Goal: Task Accomplishment & Management: Complete application form

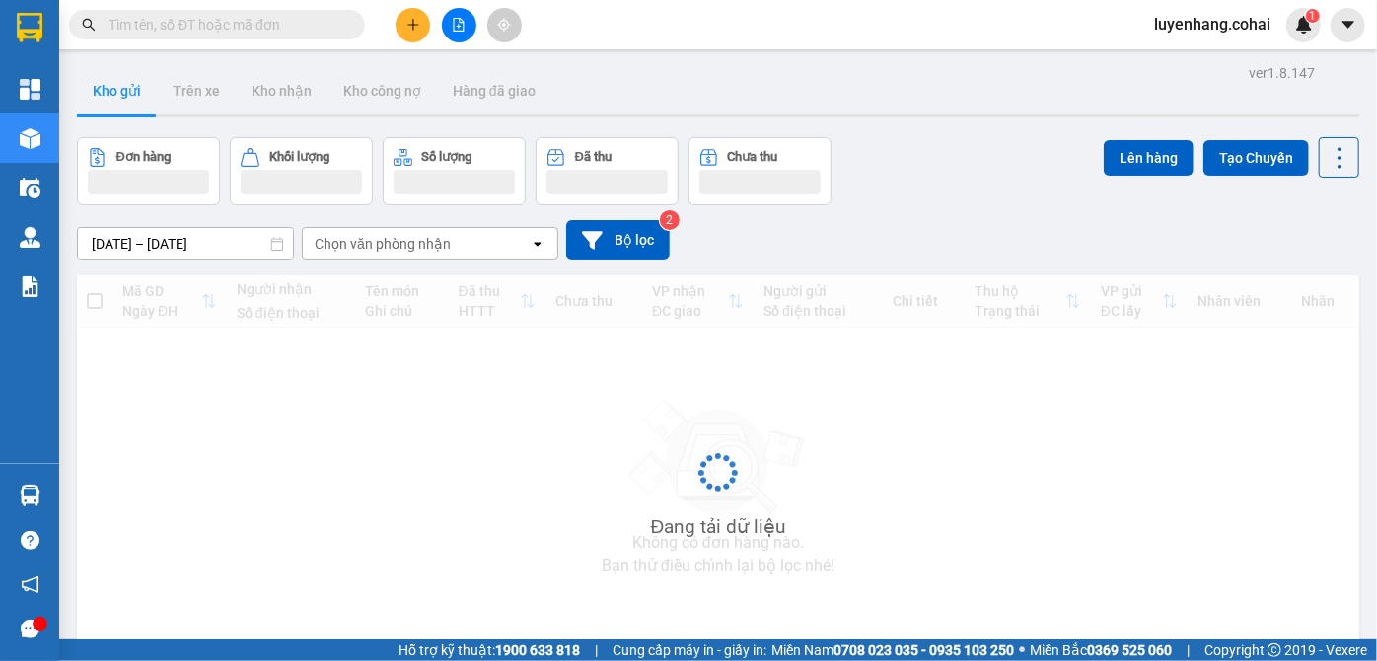
click at [455, 19] on icon "file-add" at bounding box center [459, 25] width 11 height 14
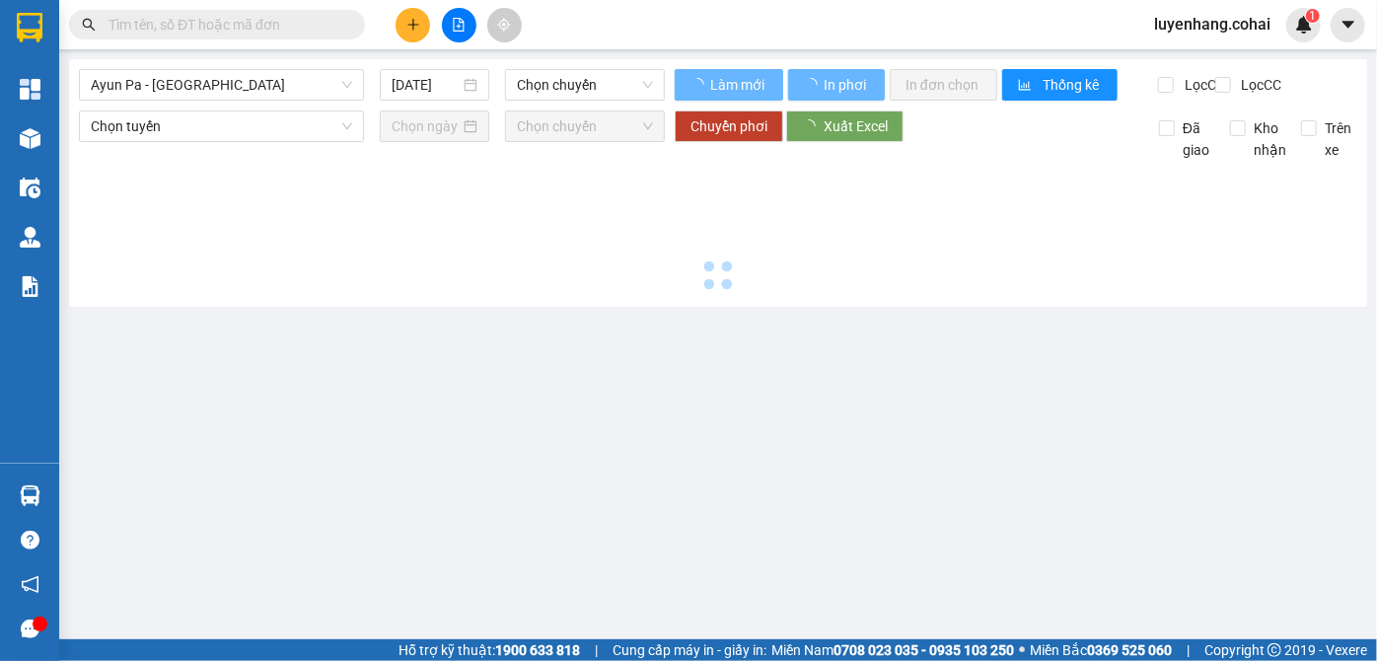
click at [229, 76] on span "Ayun Pa - [GEOGRAPHIC_DATA]" at bounding box center [221, 85] width 261 height 30
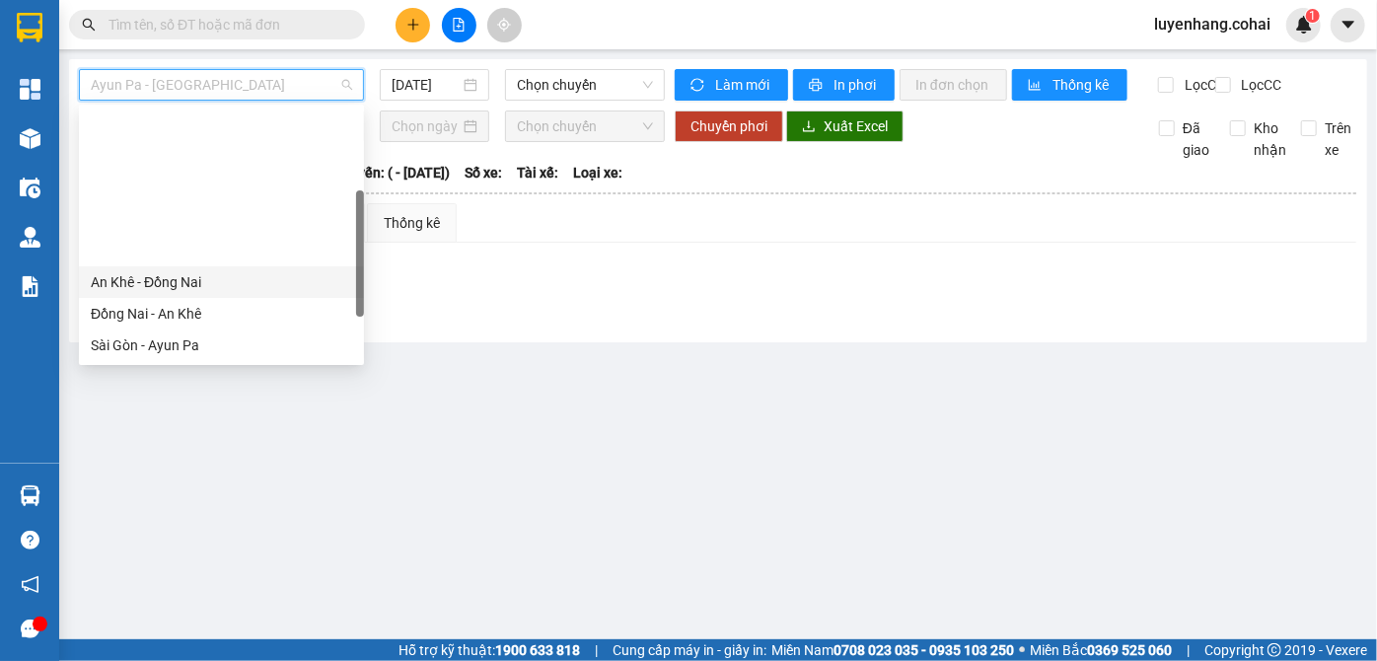
scroll to position [284, 0]
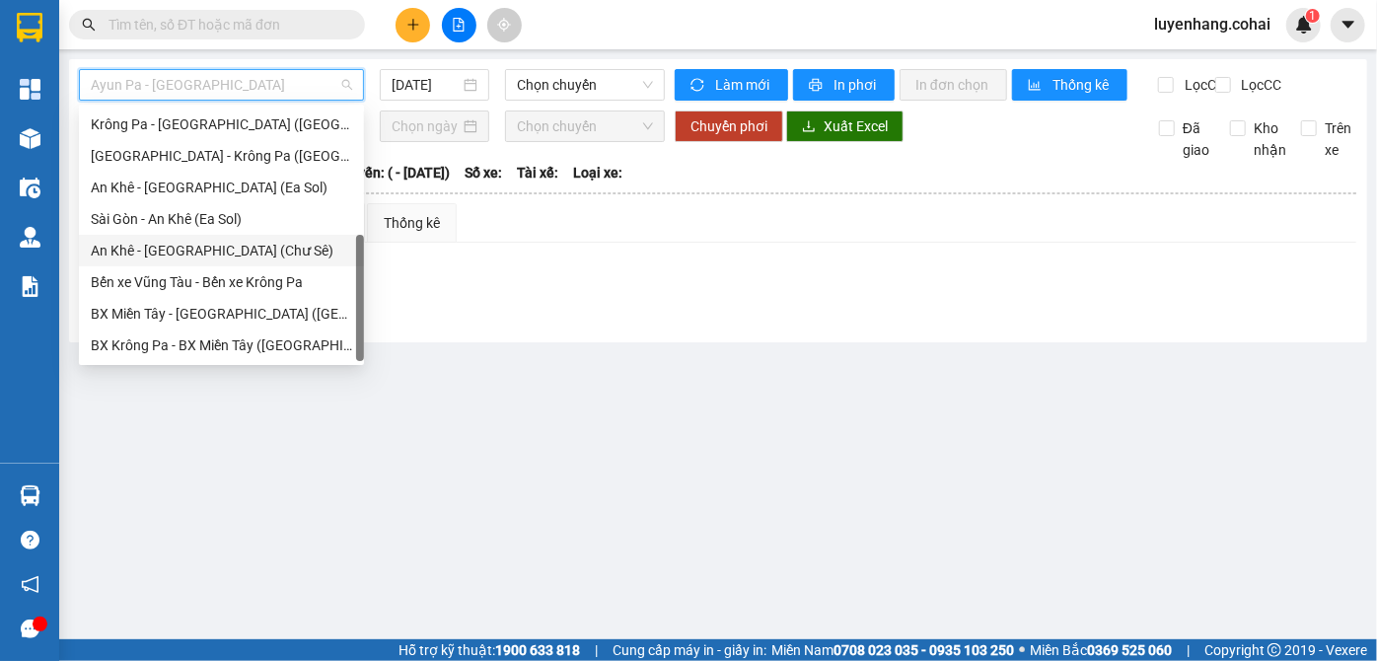
click at [236, 257] on div "An Khê - [GEOGRAPHIC_DATA] (Chư Sê)" at bounding box center [221, 251] width 261 height 22
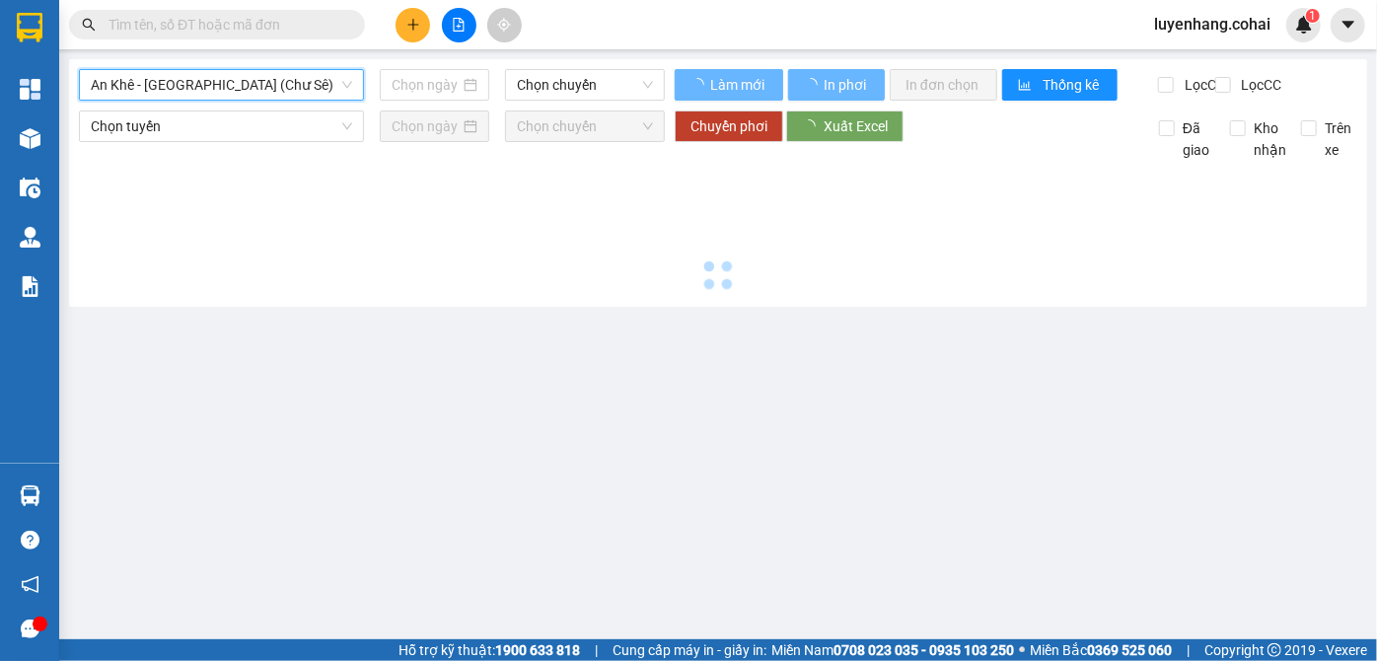
type input "[DATE]"
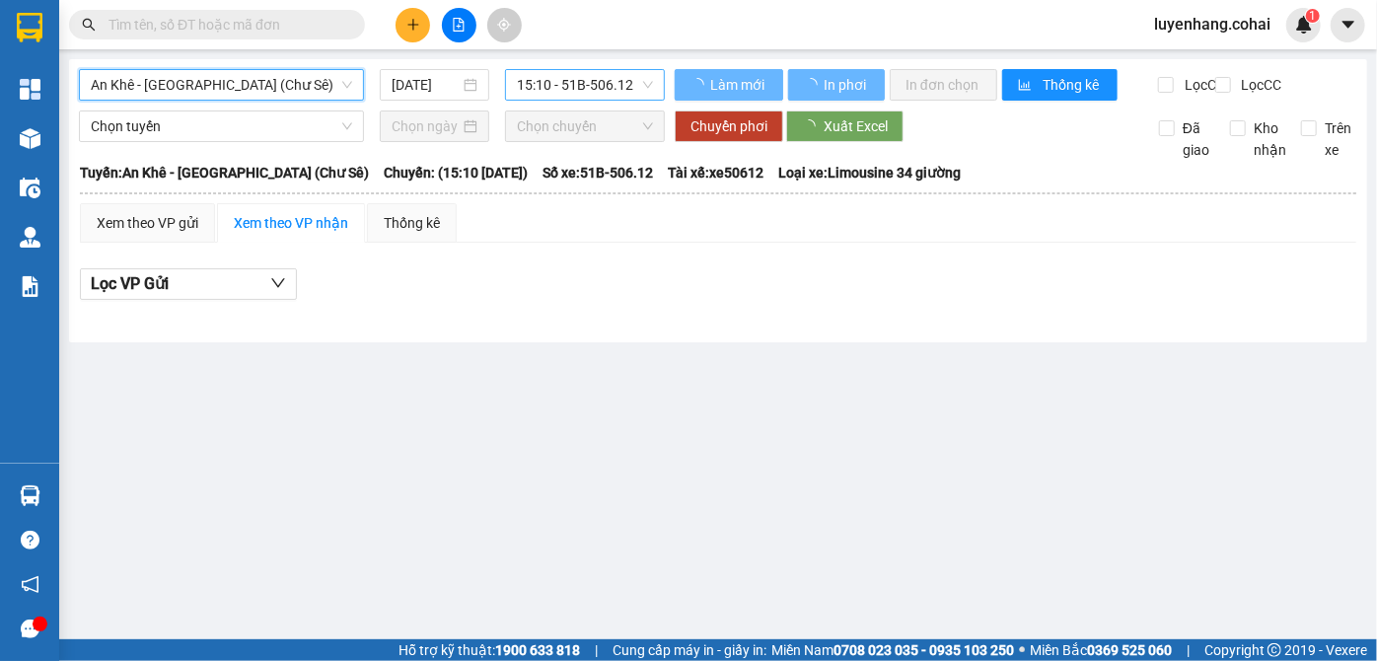
click at [562, 87] on span "15:10 - 51B-506.12" at bounding box center [585, 85] width 136 height 30
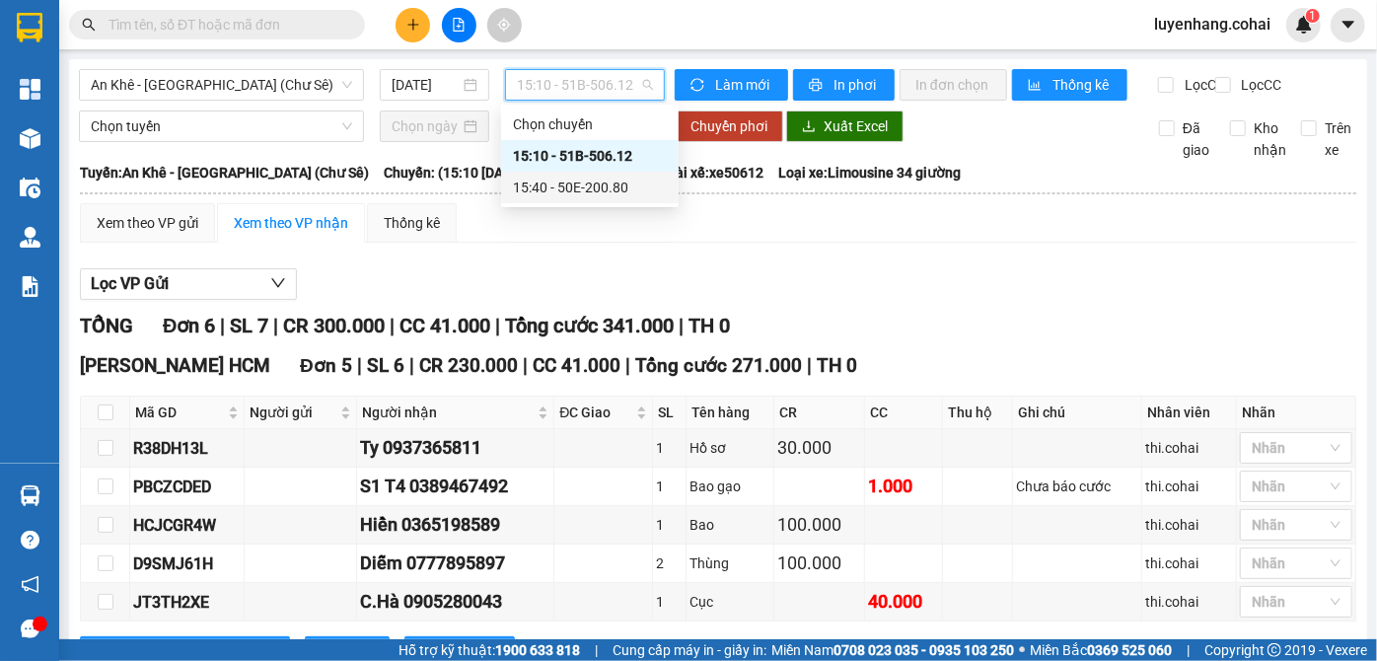
click at [558, 184] on div "15:40 - 50E-200.80" at bounding box center [590, 188] width 154 height 22
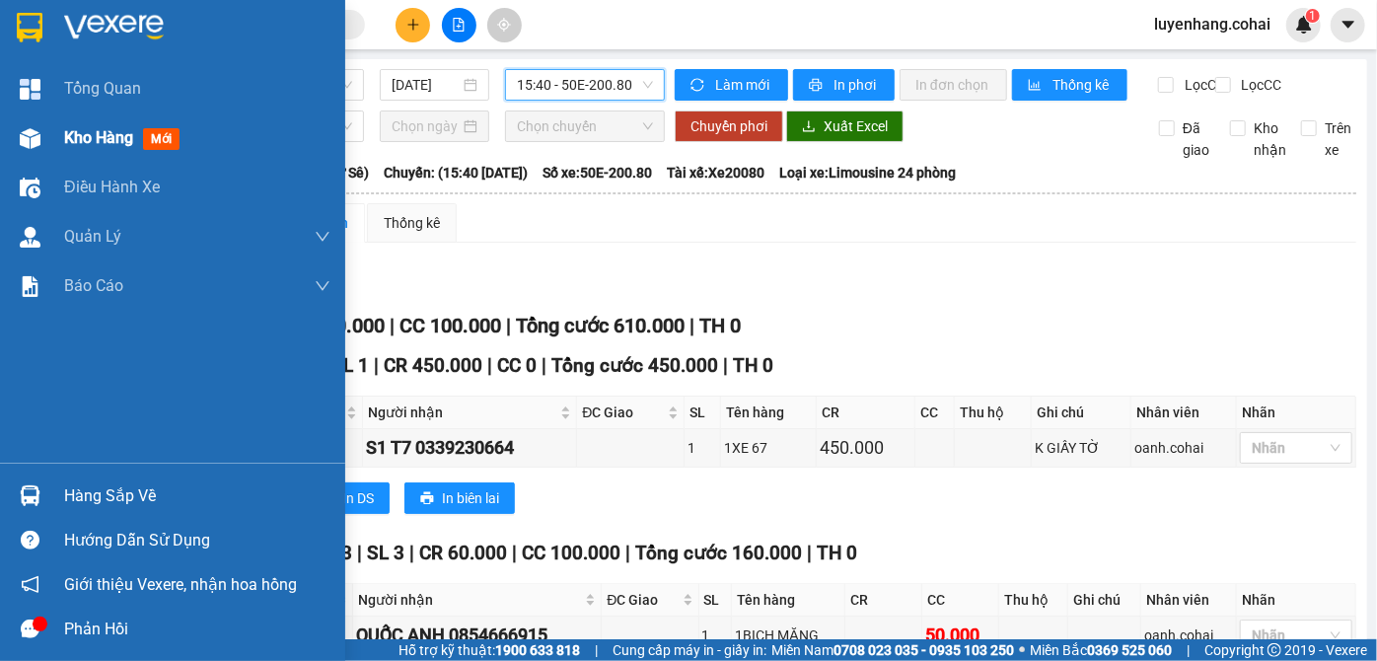
click at [41, 132] on div at bounding box center [30, 138] width 35 height 35
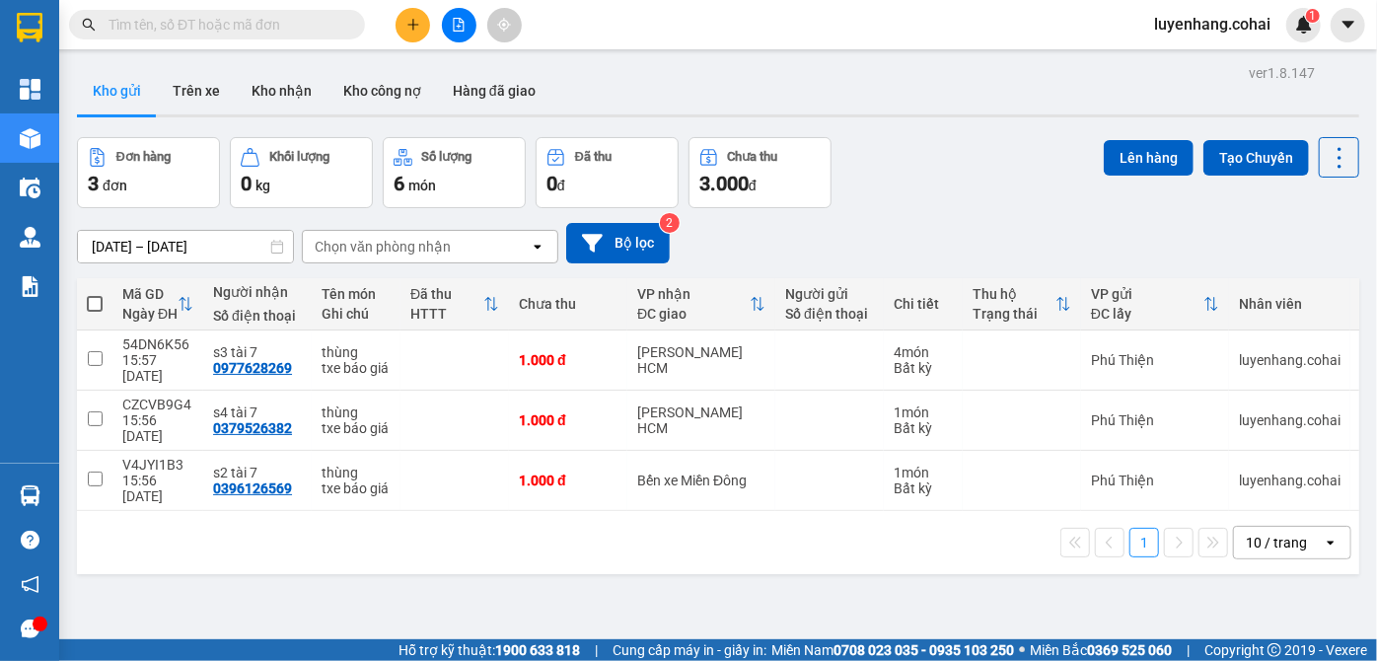
click at [95, 306] on span at bounding box center [95, 304] width 16 height 16
click at [95, 294] on input "checkbox" at bounding box center [95, 294] width 0 height 0
checkbox input "true"
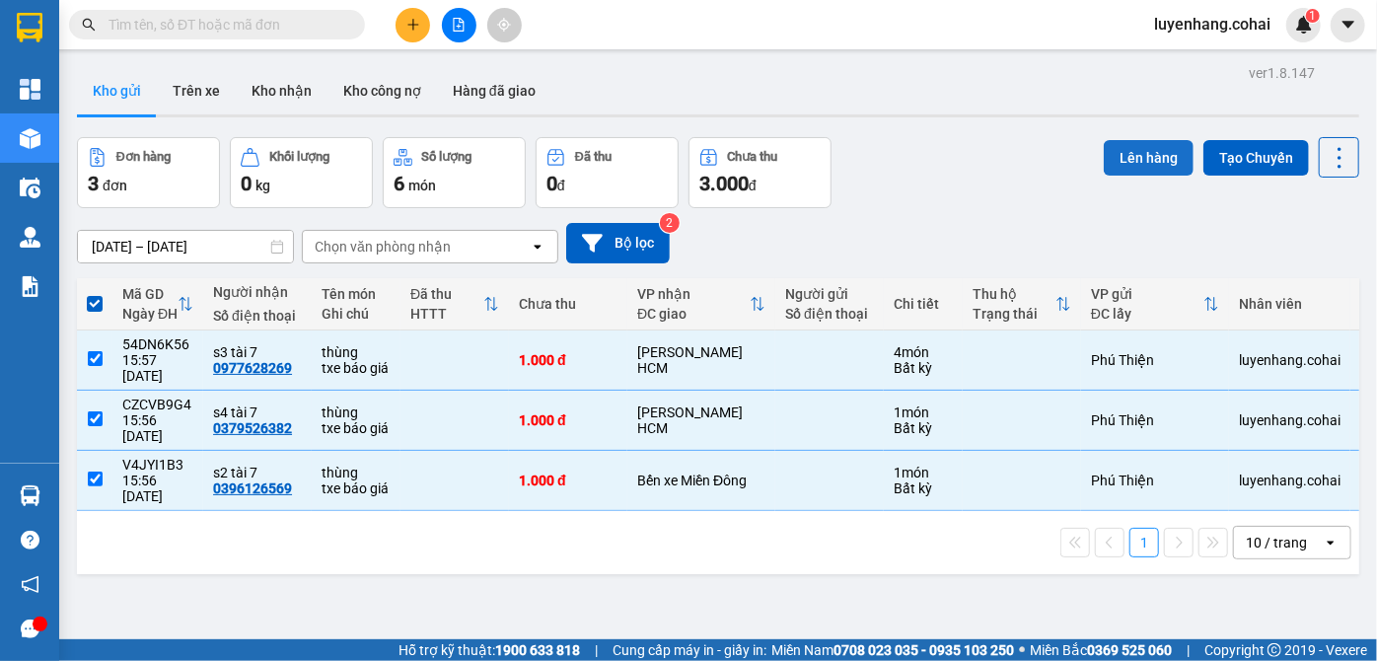
click at [1105, 155] on button "Lên hàng" at bounding box center [1149, 158] width 90 height 36
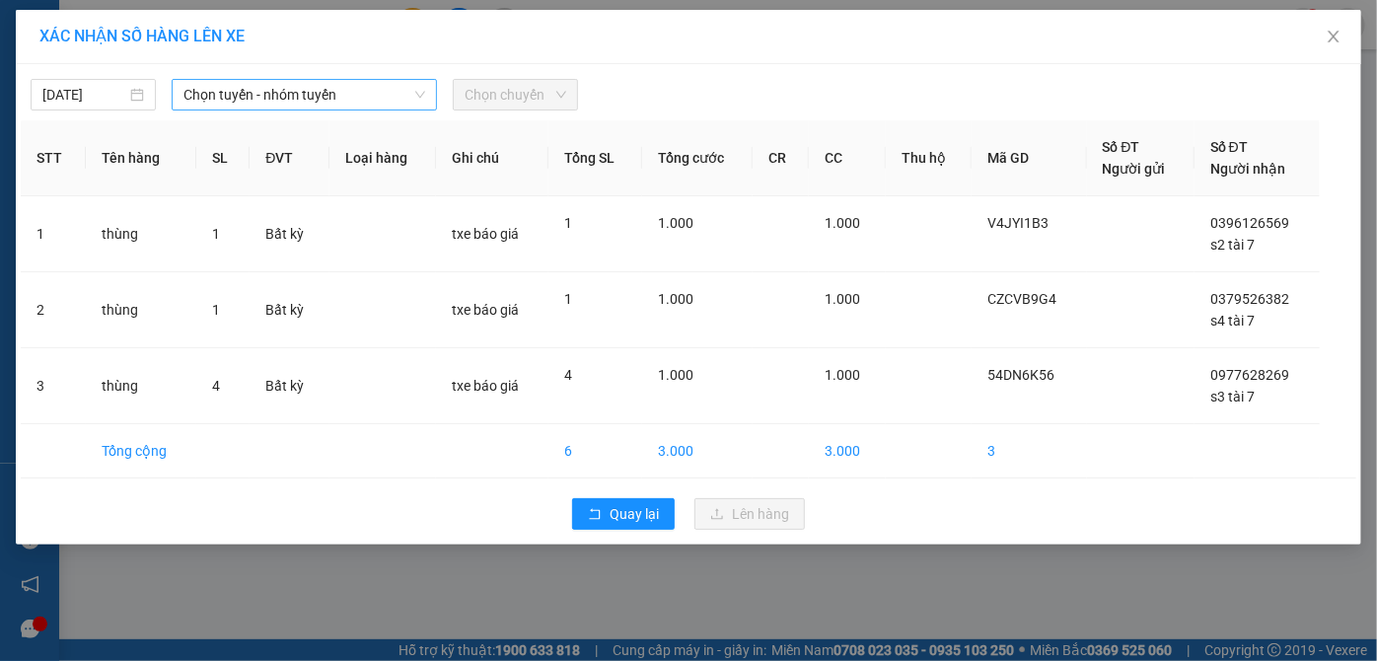
click at [339, 97] on span "Chọn tuyến - nhóm tuyến" at bounding box center [305, 95] width 243 height 30
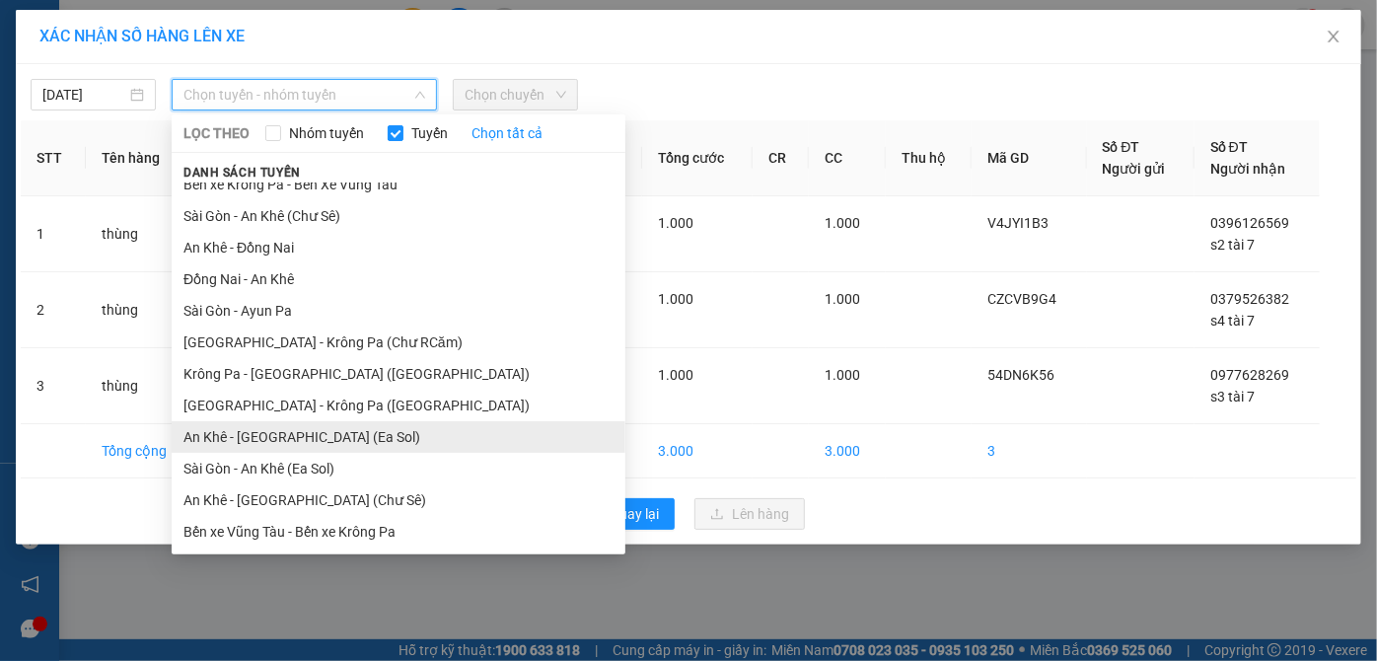
scroll to position [141, 0]
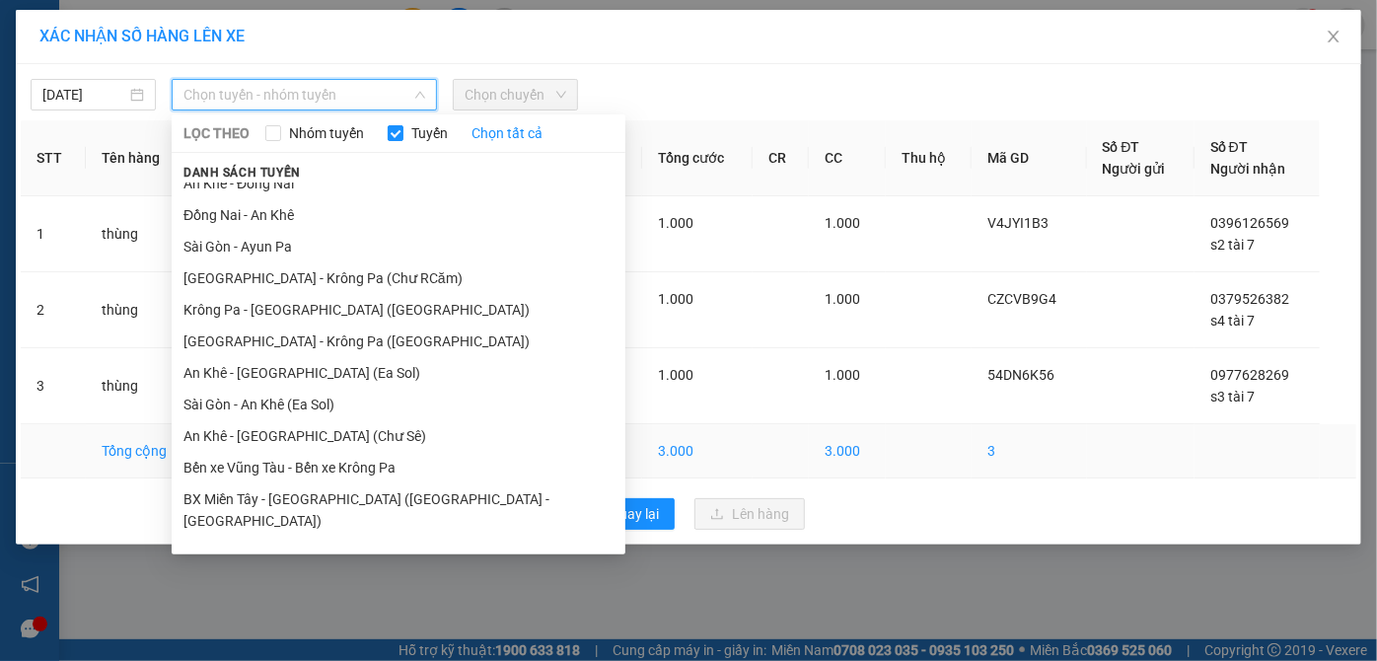
drag, startPoint x: 387, startPoint y: 449, endPoint x: 394, endPoint y: 439, distance: 12.0
click at [387, 445] on li "An Khê - [GEOGRAPHIC_DATA] (Chư Sê)" at bounding box center [399, 436] width 454 height 32
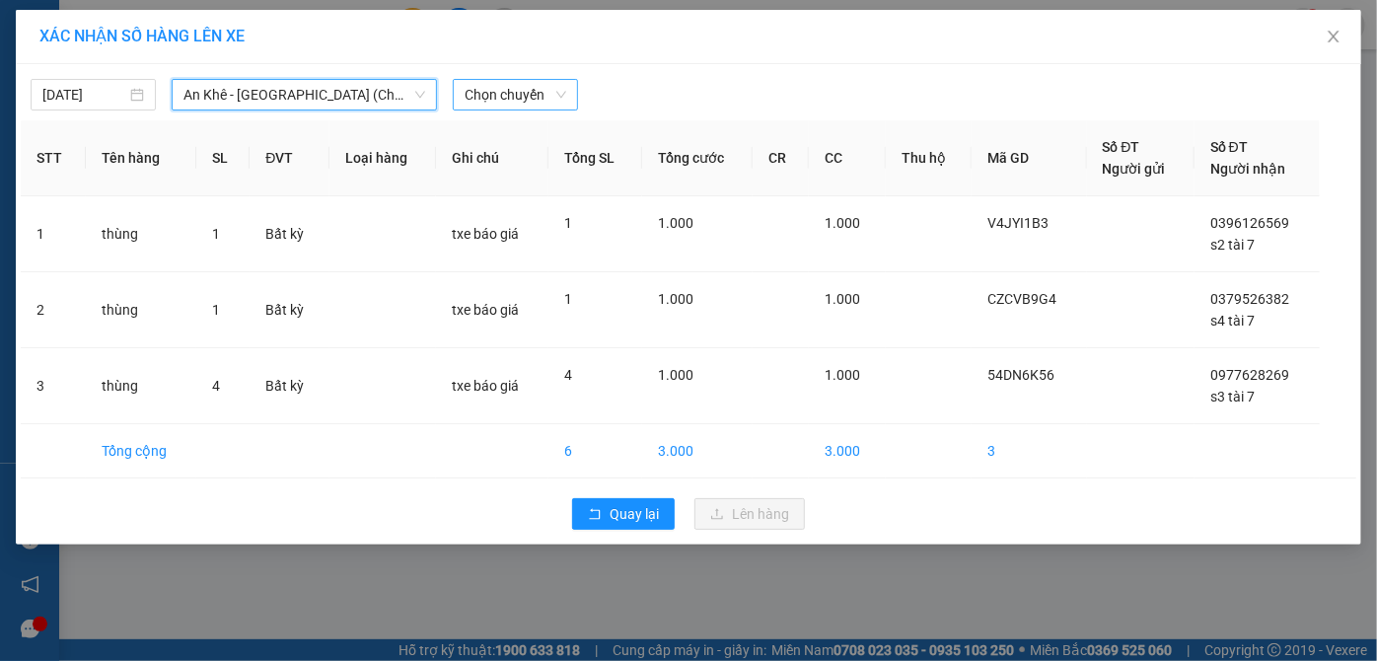
click at [507, 97] on span "Chọn chuyến" at bounding box center [516, 95] width 102 height 30
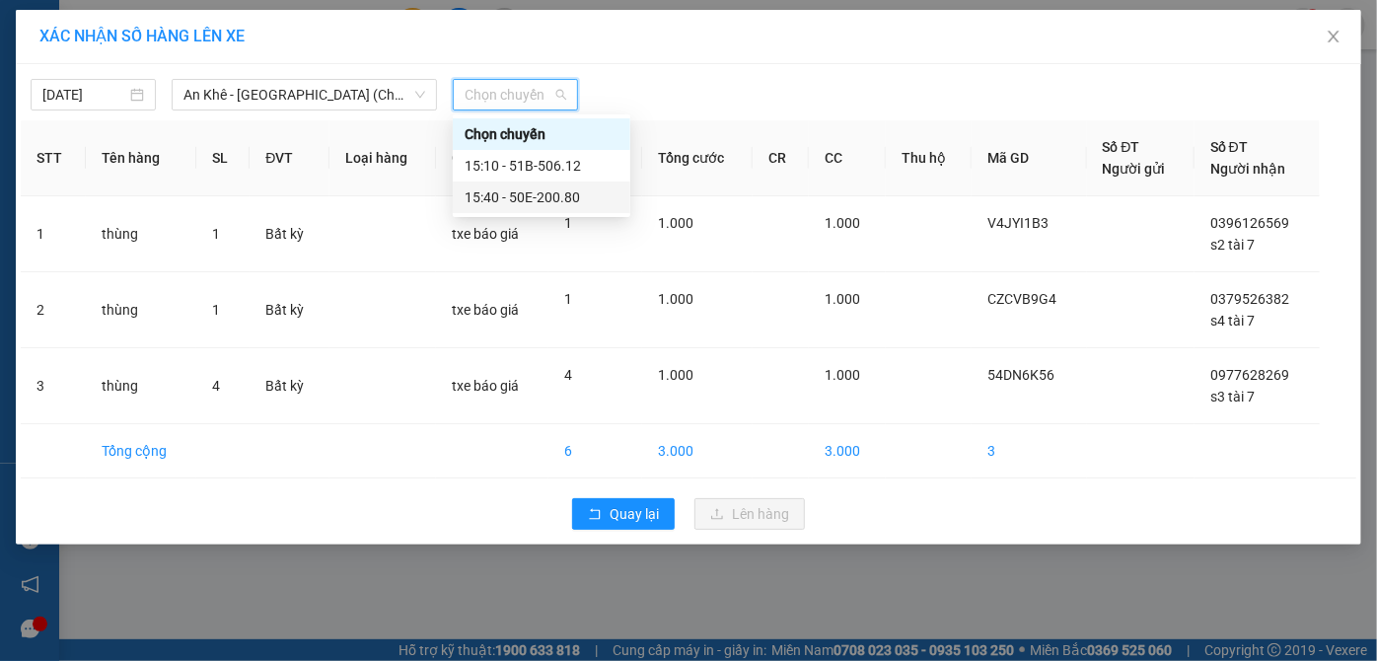
click at [587, 189] on div "15:40 - 50E-200.80" at bounding box center [542, 197] width 154 height 22
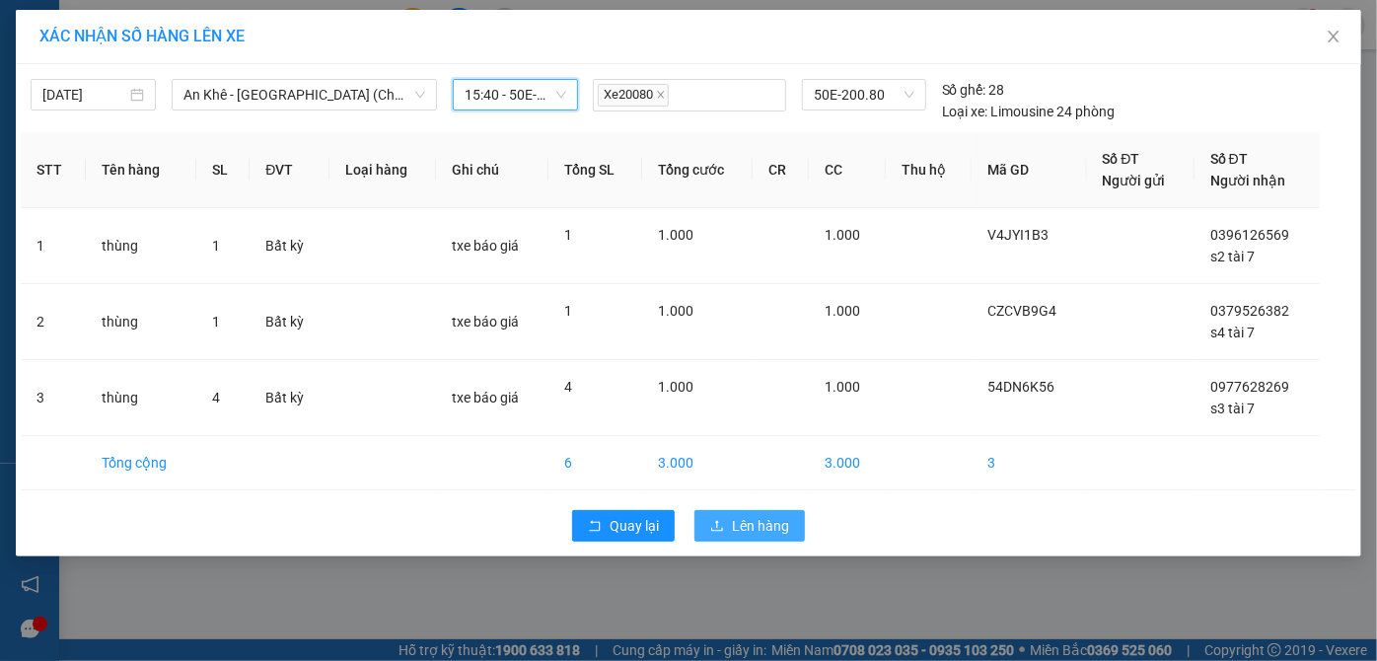
click at [765, 515] on span "Lên hàng" at bounding box center [760, 526] width 57 height 22
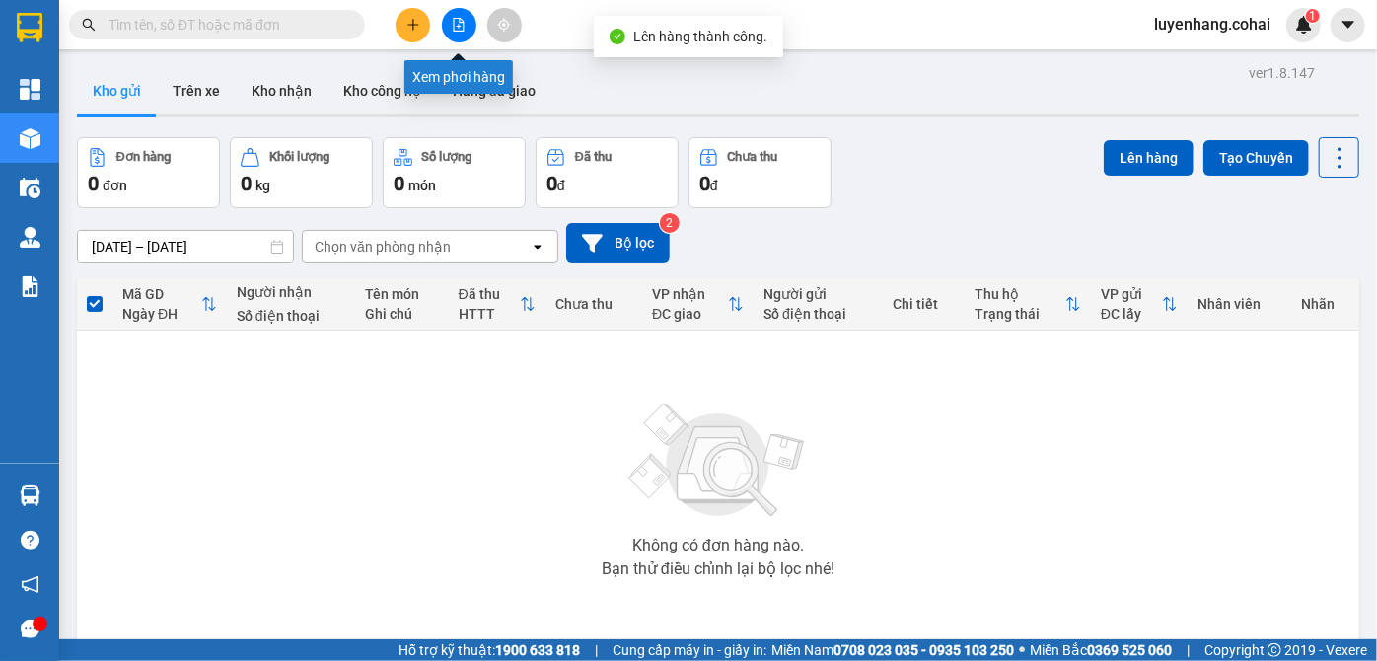
click at [455, 26] on icon "file-add" at bounding box center [459, 25] width 14 height 14
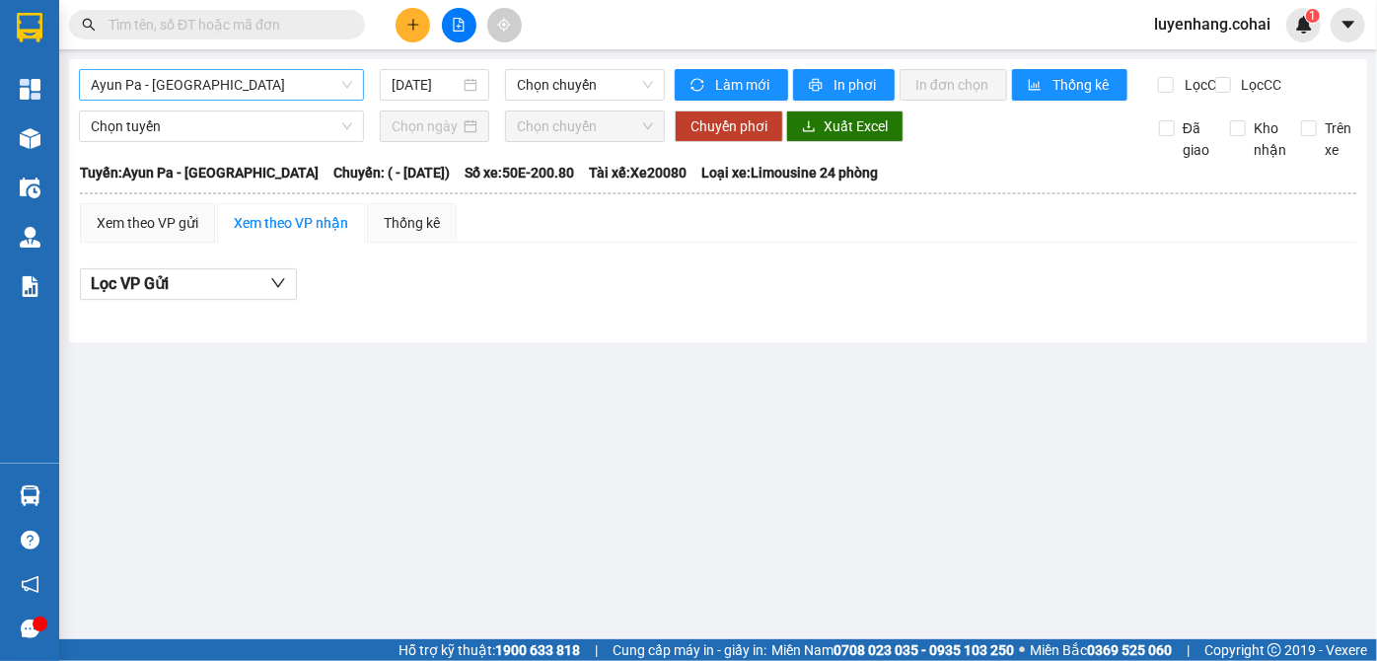
click at [294, 89] on span "Ayun Pa - [GEOGRAPHIC_DATA]" at bounding box center [221, 85] width 261 height 30
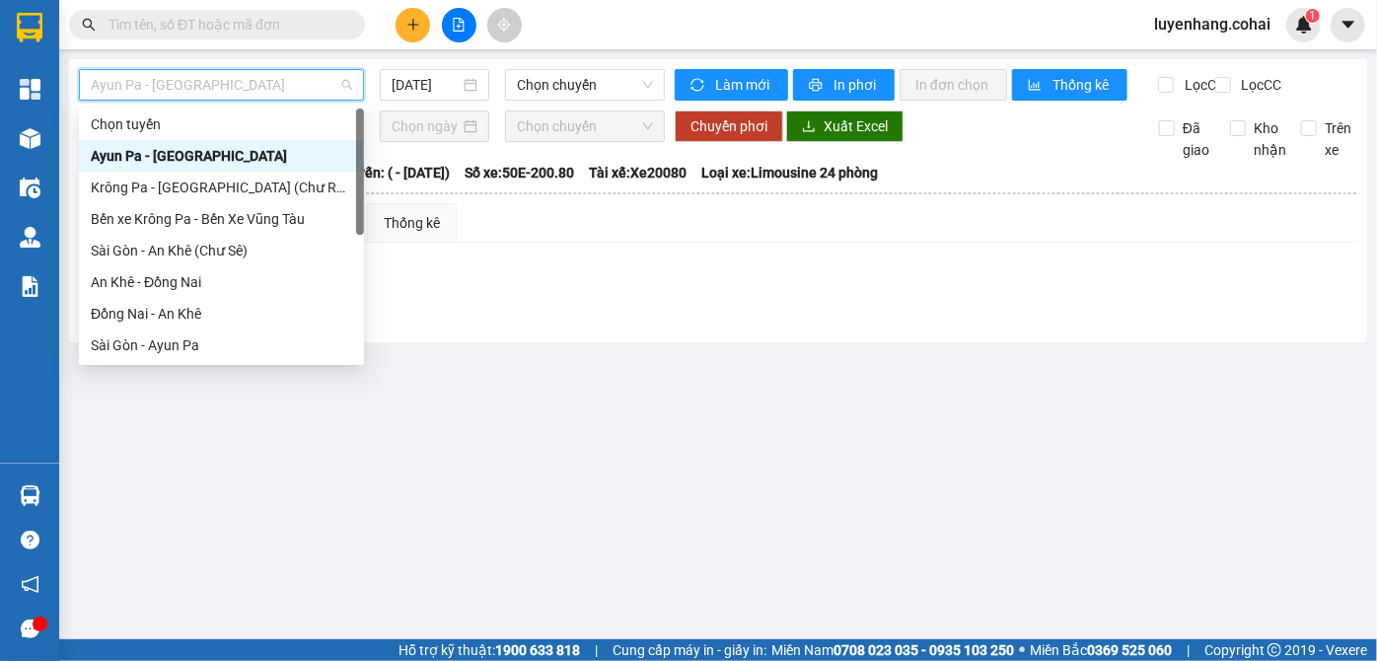
click at [596, 259] on div "Xem theo VP gửi Xem theo VP nhận Thống kê Lọc VP Gửi" at bounding box center [718, 262] width 1277 height 118
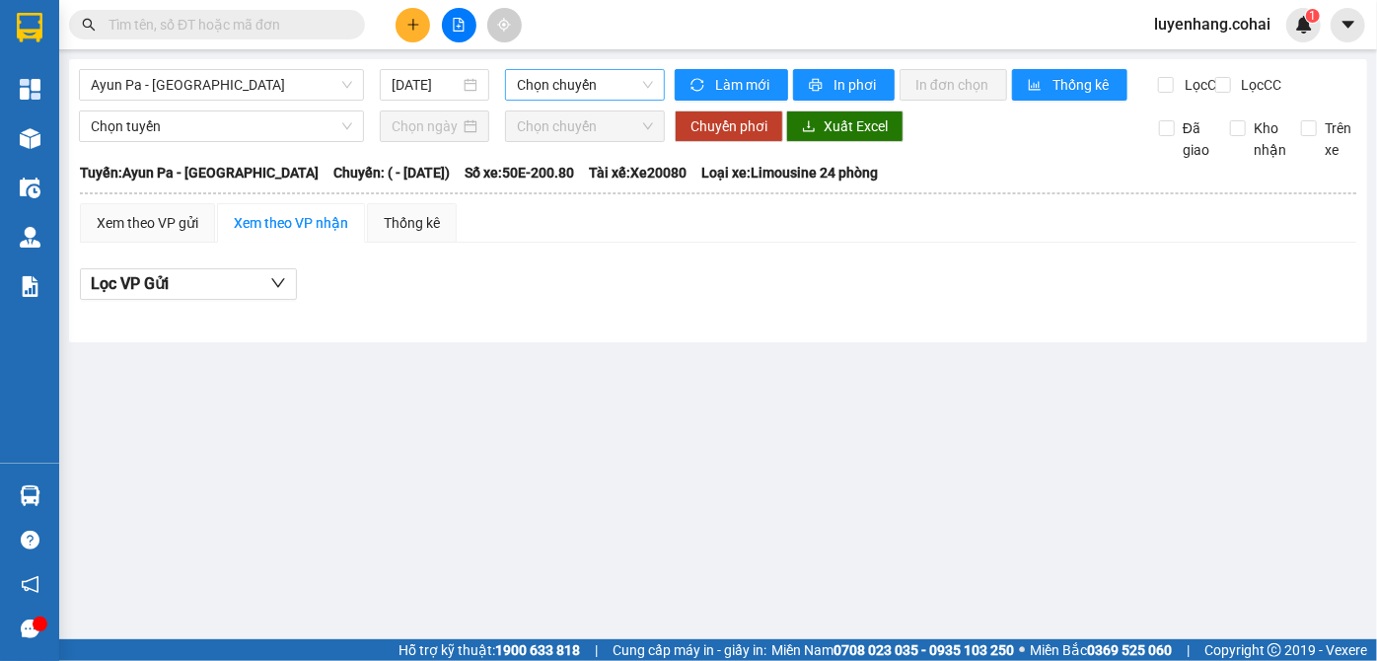
click at [625, 87] on span "Chọn chuyến" at bounding box center [585, 85] width 136 height 30
click at [628, 243] on div "Xem theo VP gửi Xem theo VP nhận Thống kê" at bounding box center [718, 222] width 1277 height 39
click at [414, 74] on input "[DATE]" at bounding box center [426, 85] width 68 height 22
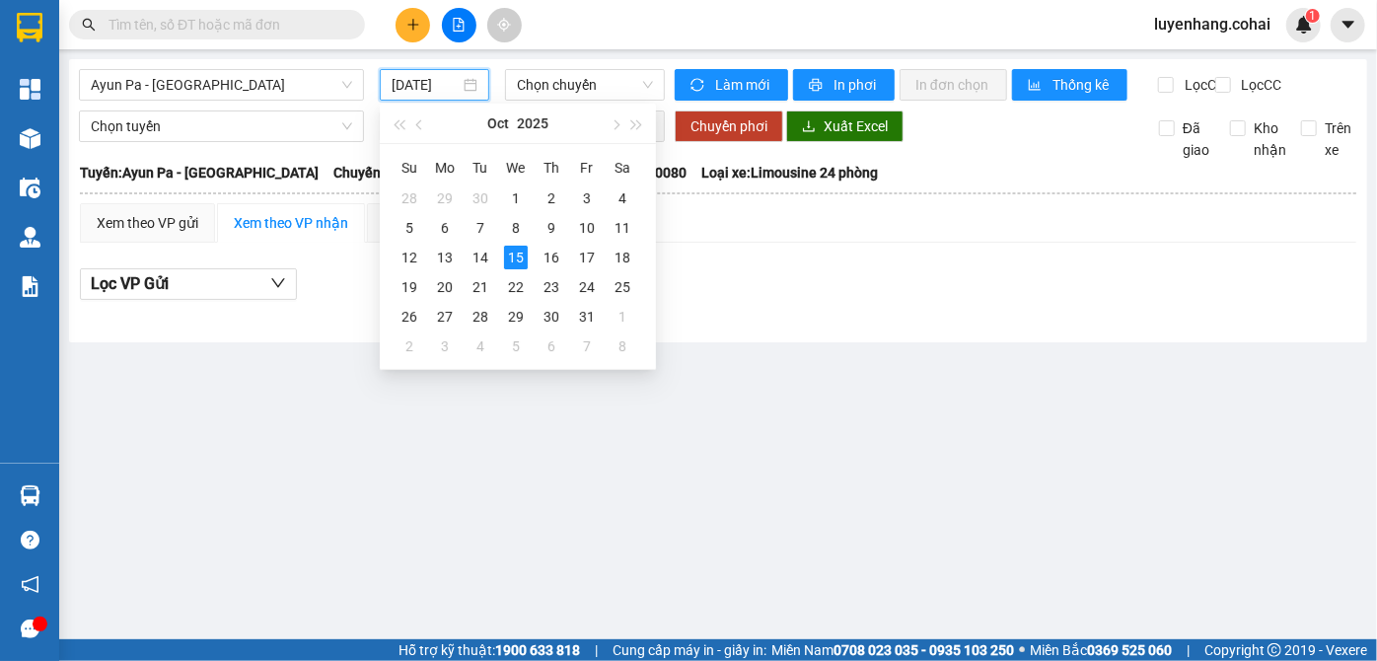
type input "[DATE]"
click at [823, 312] on div at bounding box center [718, 311] width 1277 height 1
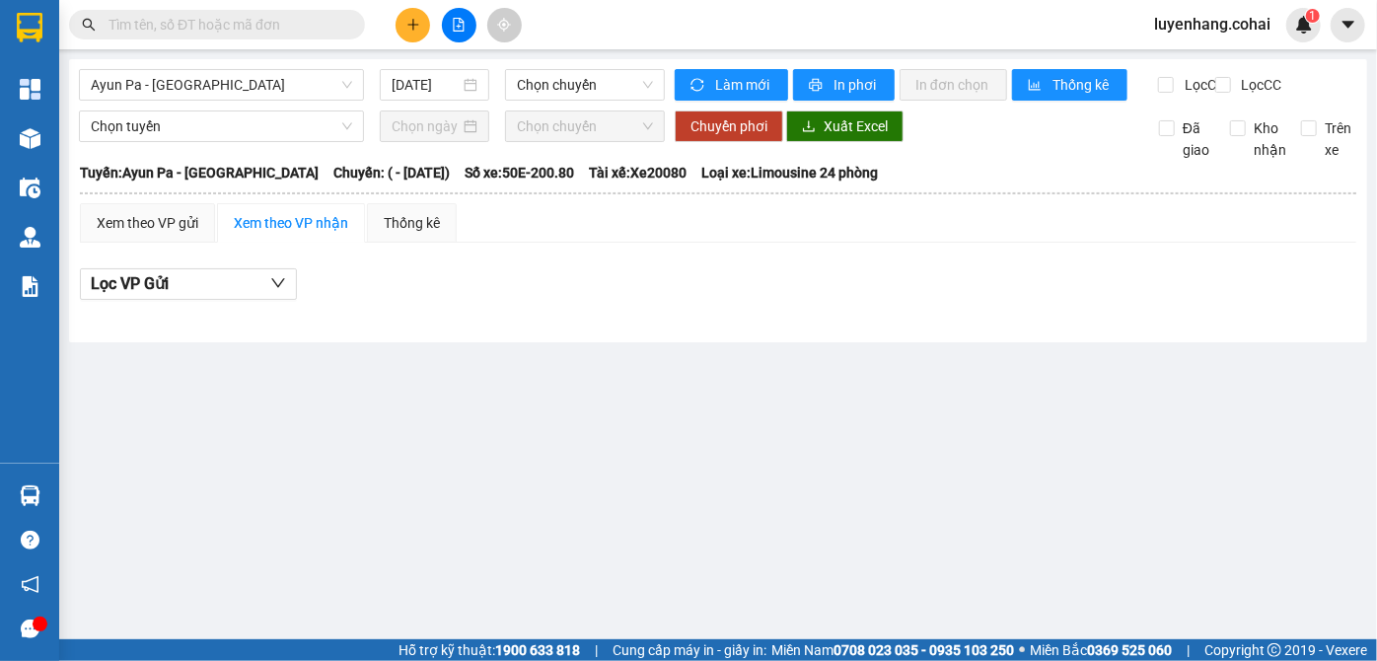
click at [222, 68] on div "Ayun Pa - [GEOGRAPHIC_DATA] [DATE] Chọn chuyến Làm mới In phơi In đơn chọn Thốn…" at bounding box center [718, 200] width 1299 height 283
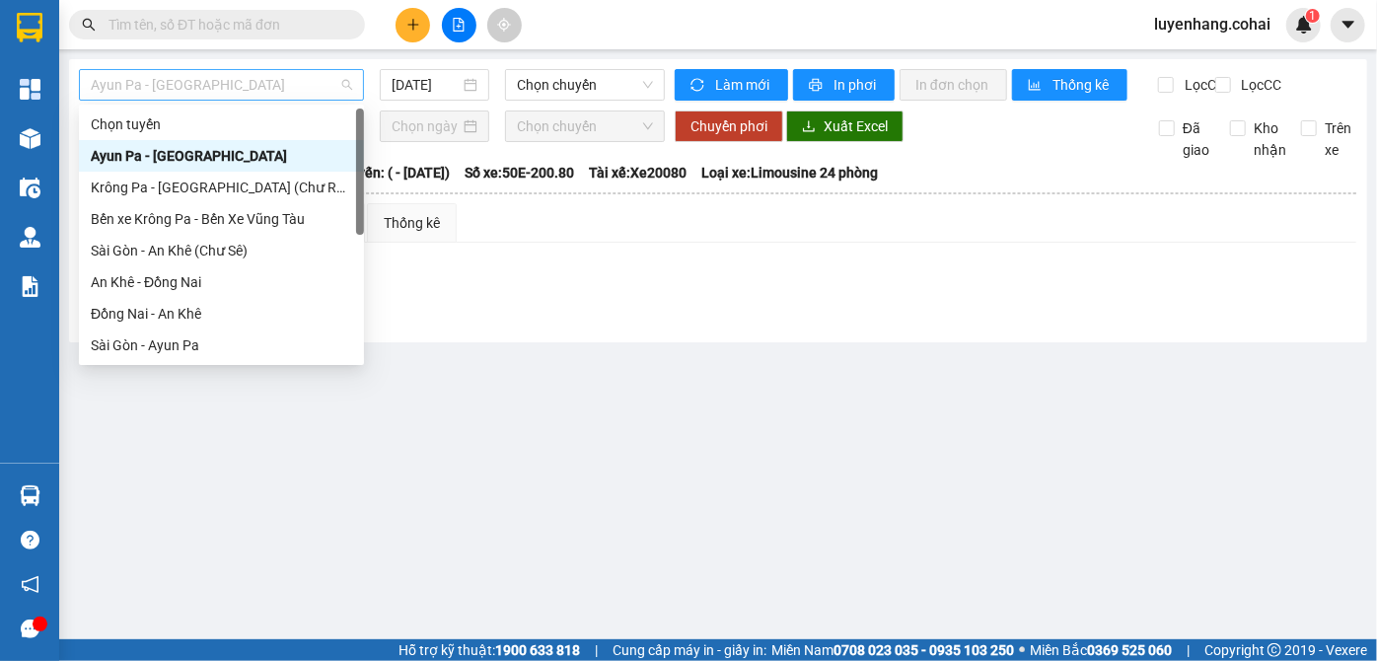
click at [230, 95] on span "Ayun Pa - [GEOGRAPHIC_DATA]" at bounding box center [221, 85] width 261 height 30
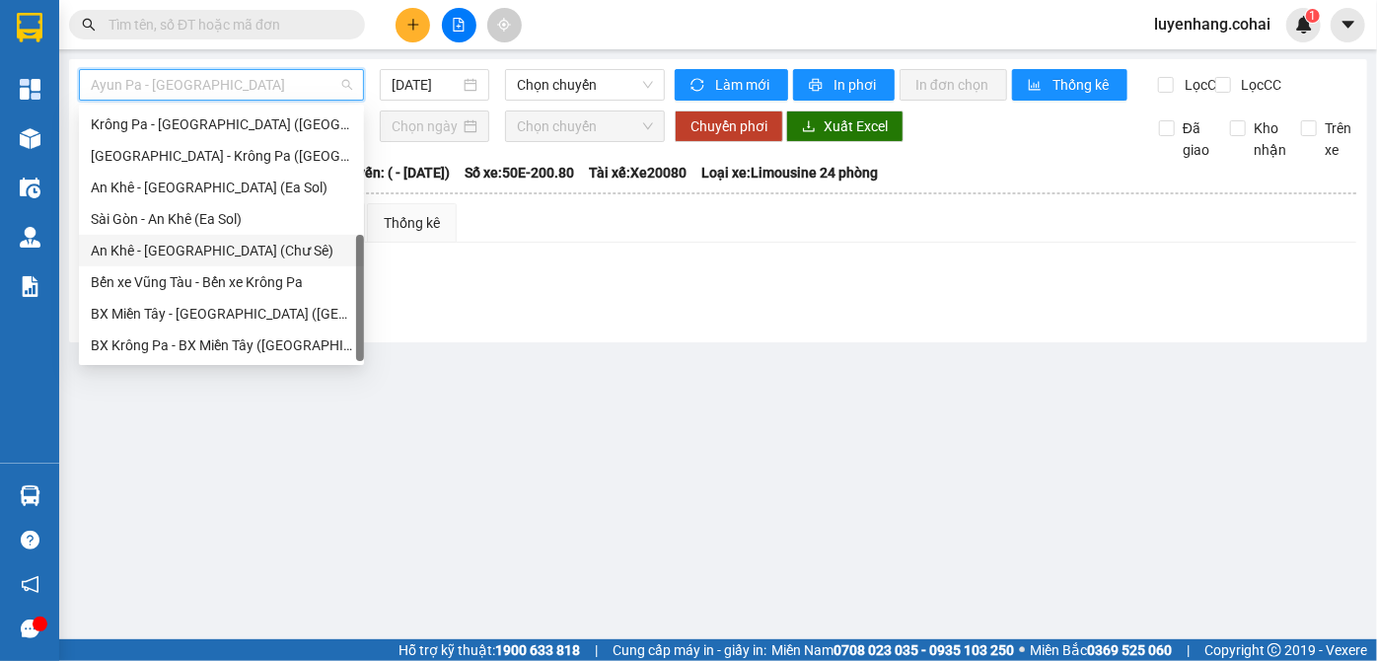
click at [221, 252] on div "An Khê - [GEOGRAPHIC_DATA] (Chư Sê)" at bounding box center [221, 251] width 261 height 22
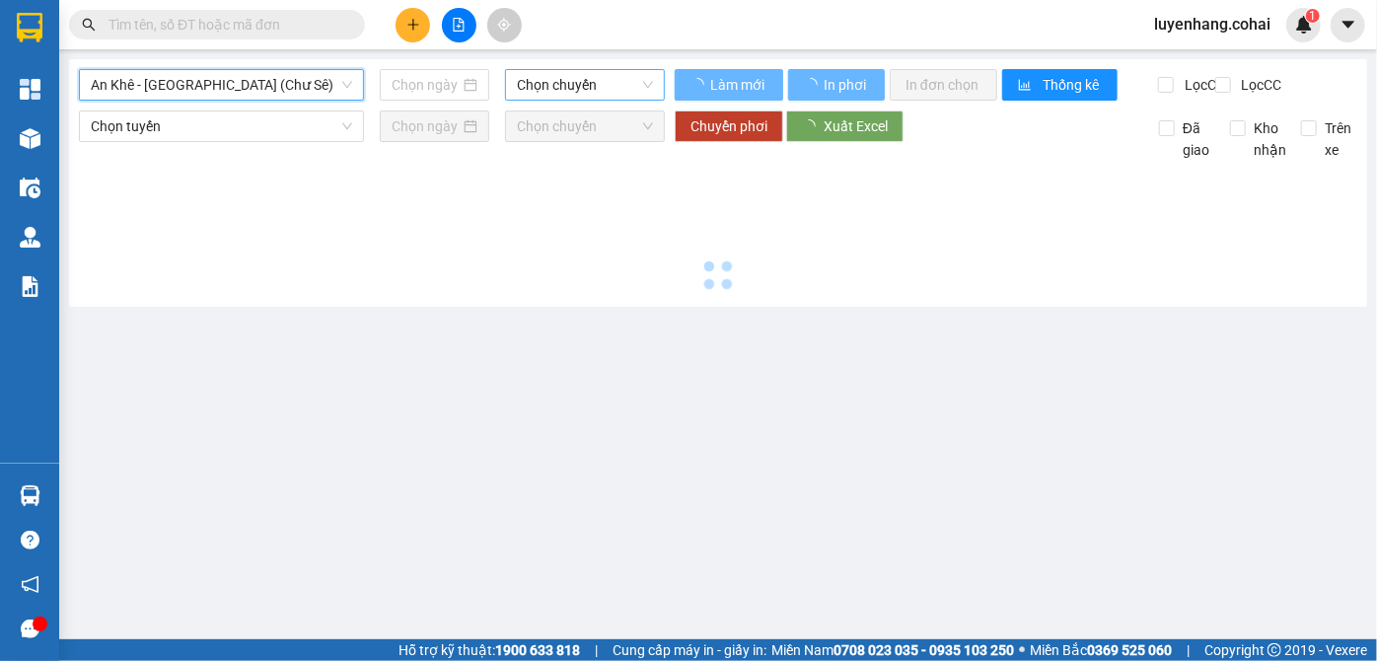
type input "[DATE]"
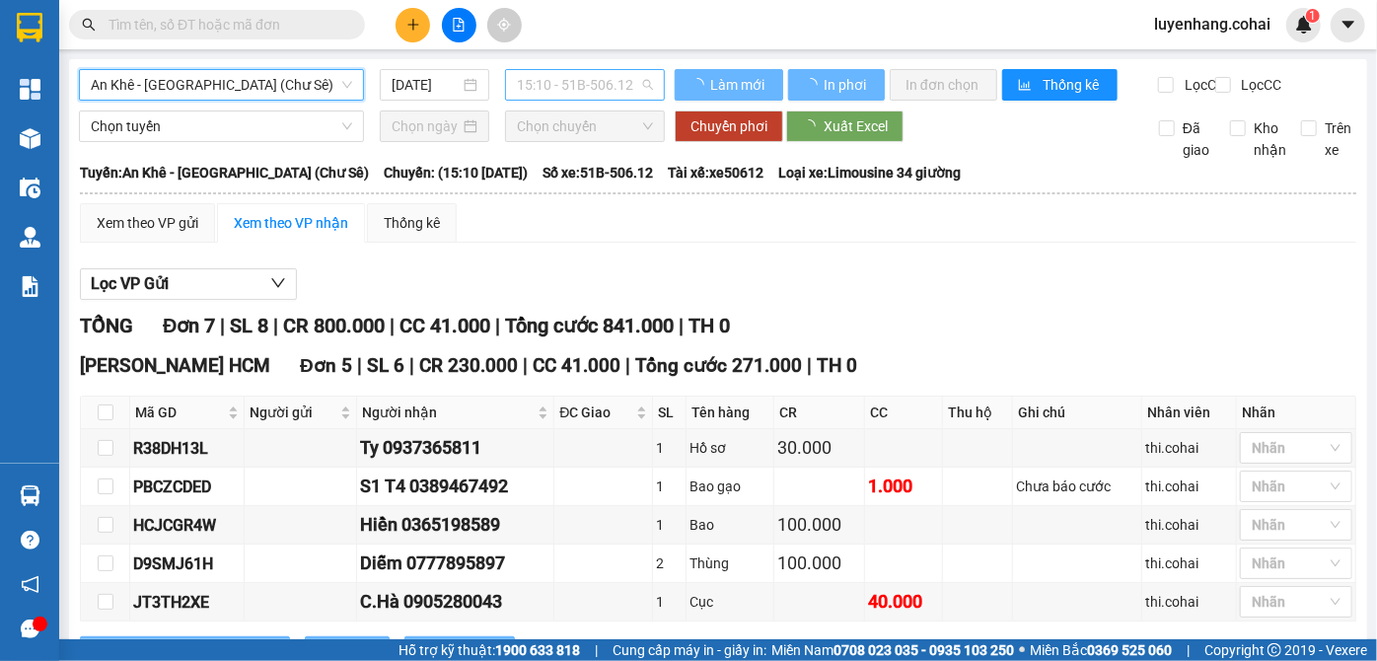
click at [618, 88] on span "15:10 - 51B-506.12" at bounding box center [585, 85] width 136 height 30
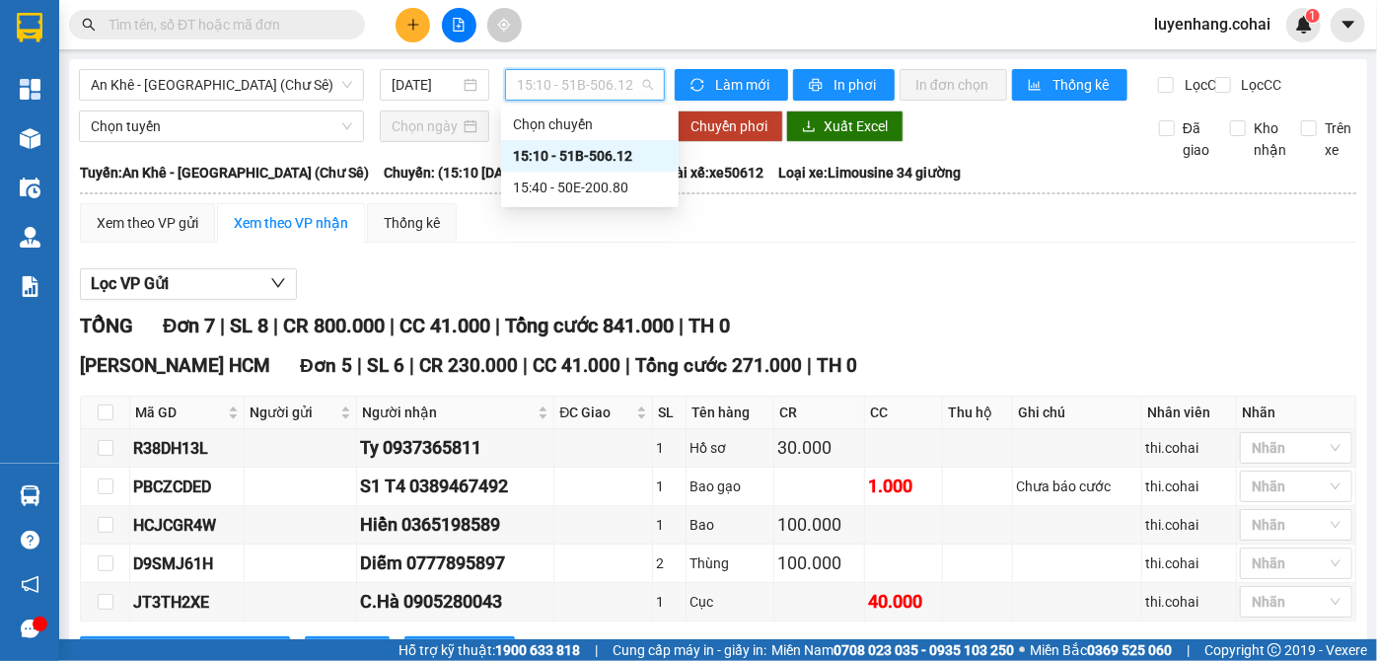
click at [633, 193] on div "15:40 - 50E-200.80" at bounding box center [590, 188] width 154 height 22
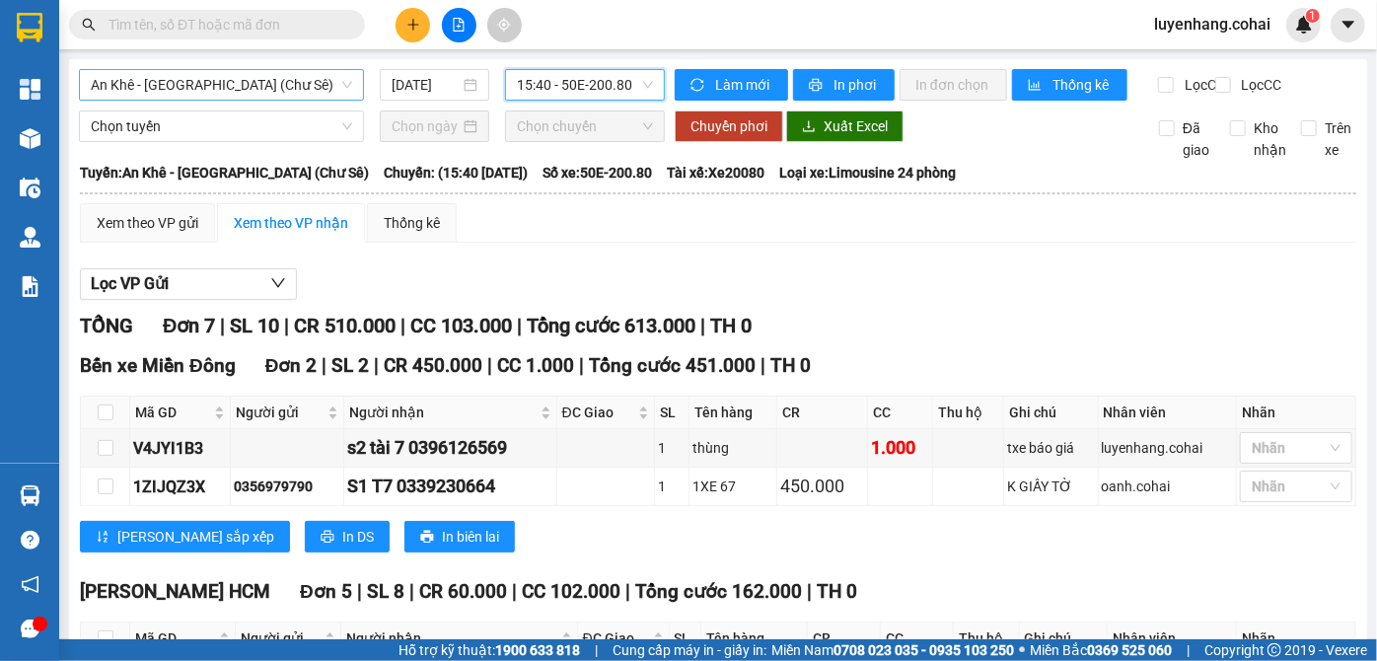
drag, startPoint x: 221, startPoint y: 71, endPoint x: 222, endPoint y: 84, distance: 12.9
click at [221, 74] on span "An Khê - [GEOGRAPHIC_DATA] (Chư Sê)" at bounding box center [221, 85] width 261 height 30
click at [403, 26] on button at bounding box center [413, 25] width 35 height 35
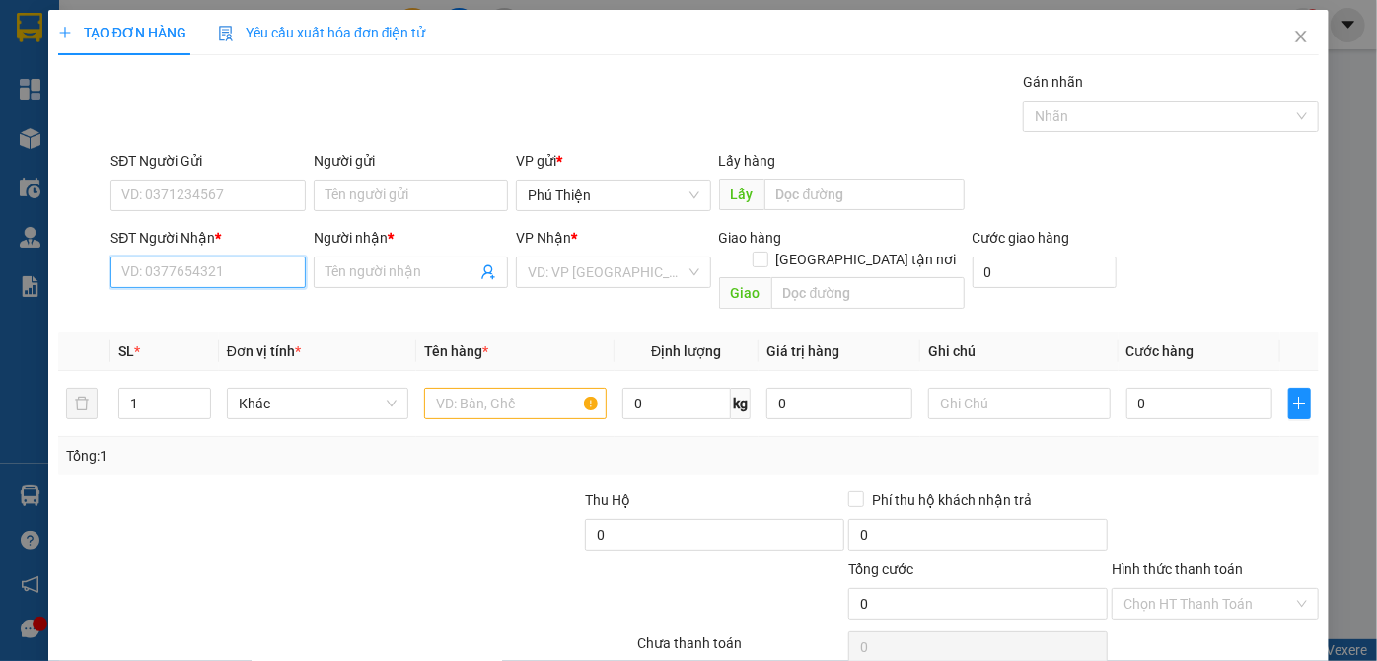
click at [194, 275] on input "SĐT Người Nhận *" at bounding box center [208, 273] width 194 height 32
type input "0981664264"
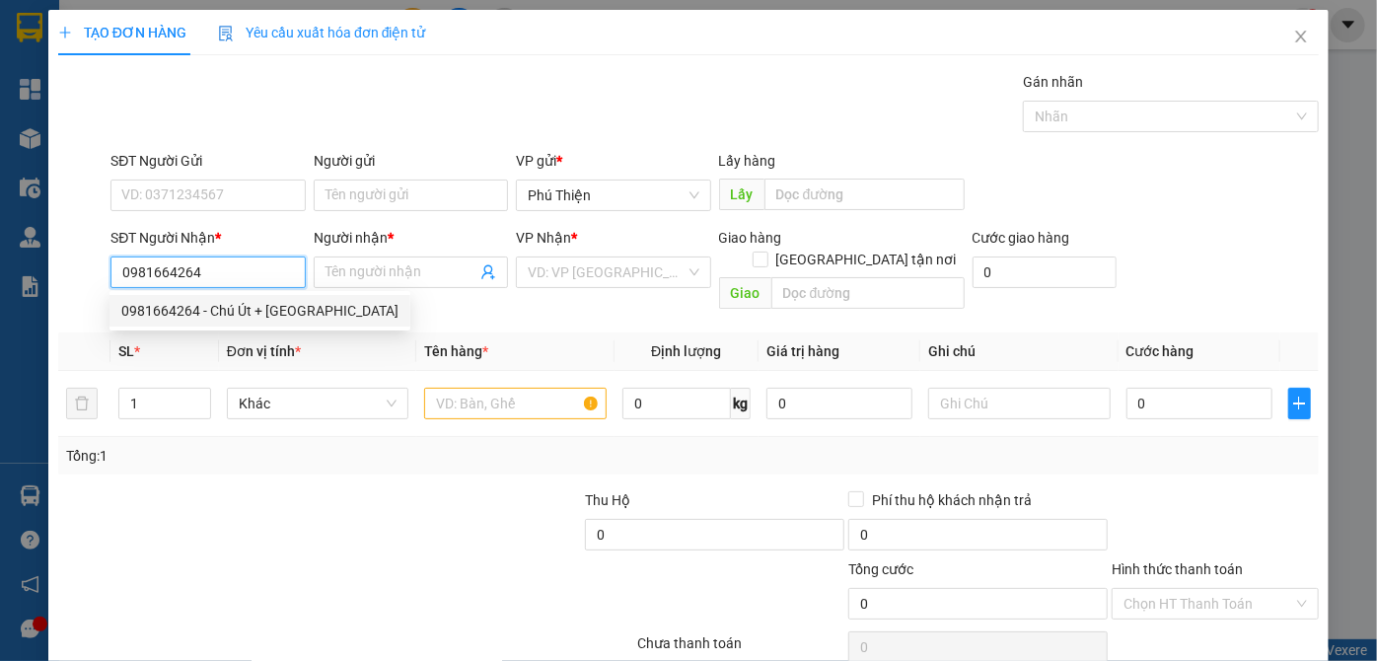
click at [231, 265] on input "0981664264" at bounding box center [208, 273] width 194 height 32
click at [252, 321] on div "0981664264 - Chú Út + [GEOGRAPHIC_DATA]" at bounding box center [259, 311] width 277 height 22
type input "Chú Út + Cô Hà"
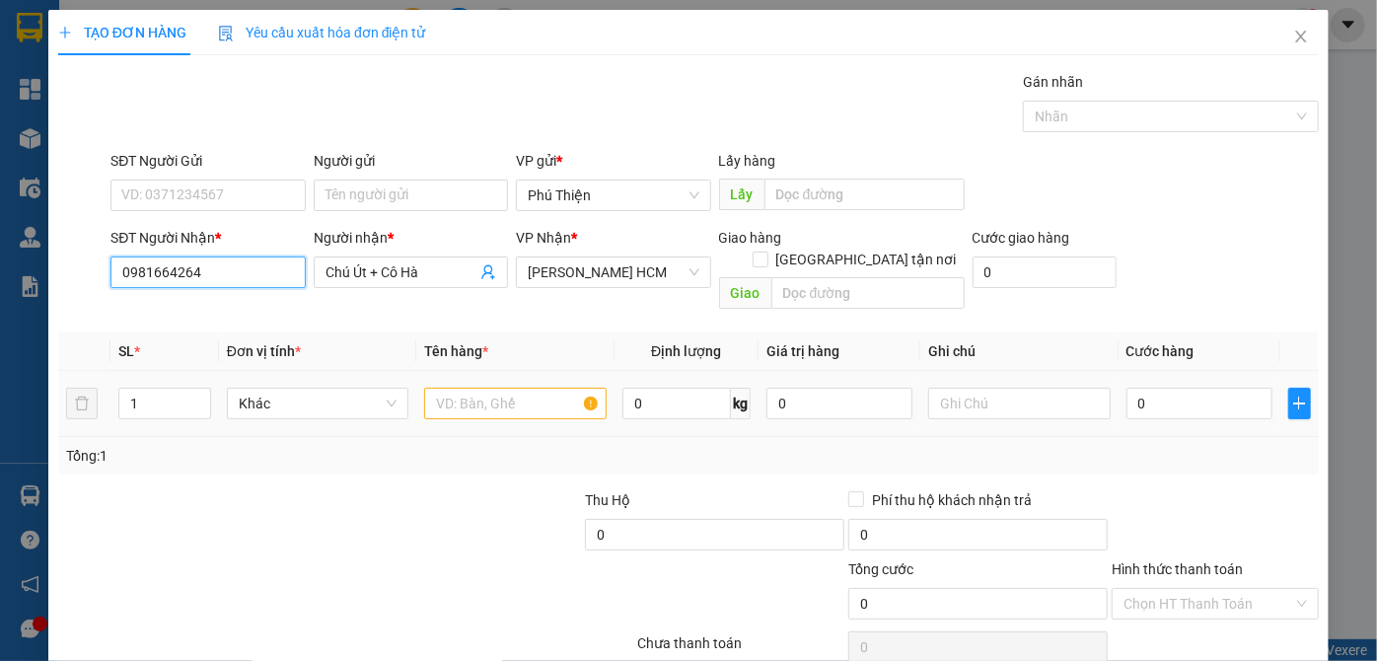
type input "0981664264"
click at [480, 388] on input "text" at bounding box center [515, 404] width 183 height 32
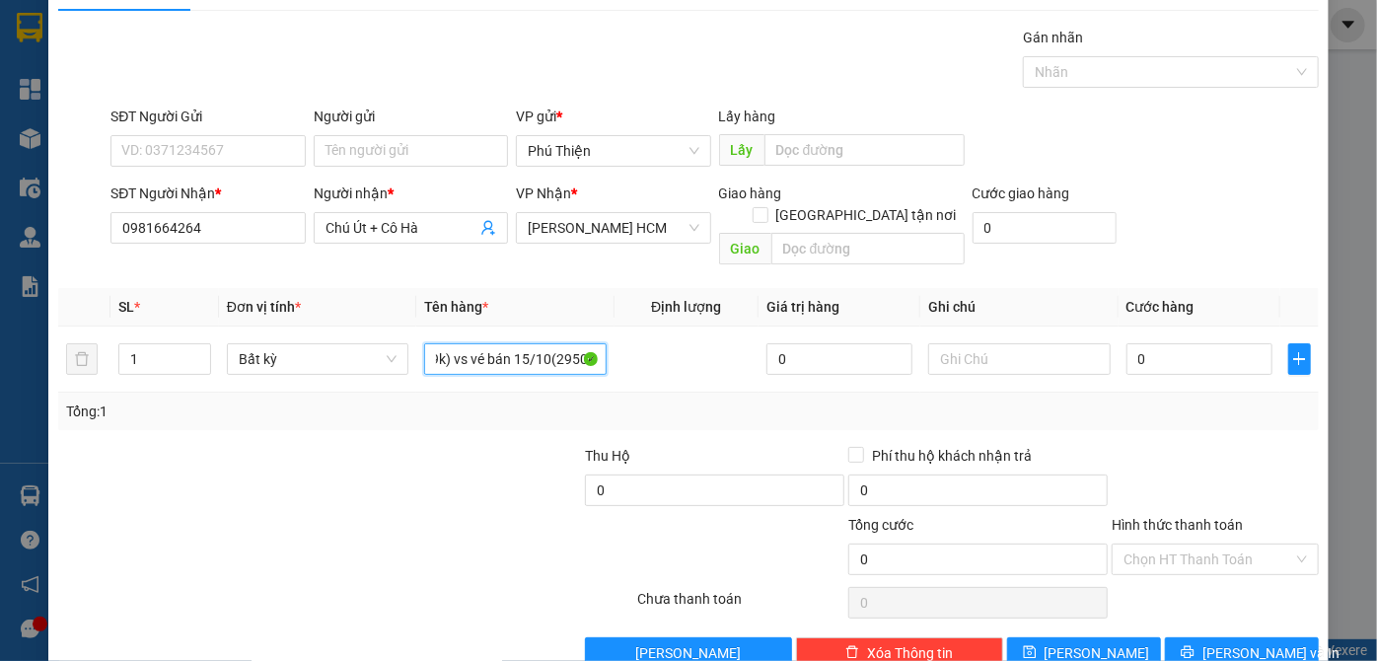
scroll to position [66, 0]
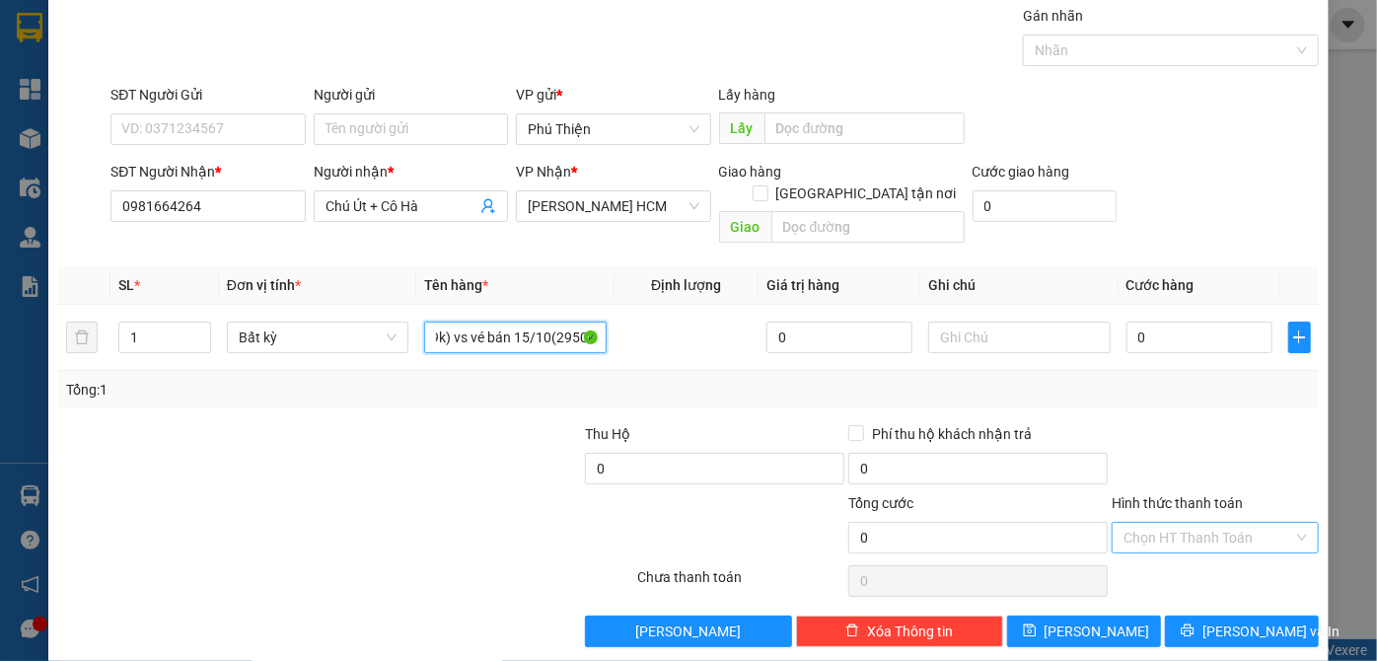
type input "1 bì thư hàng sg-pth 14/10(1449k) vs vé bán 15/10(2950k)"
click at [1148, 523] on input "Hình thức thanh toán" at bounding box center [1209, 538] width 170 height 30
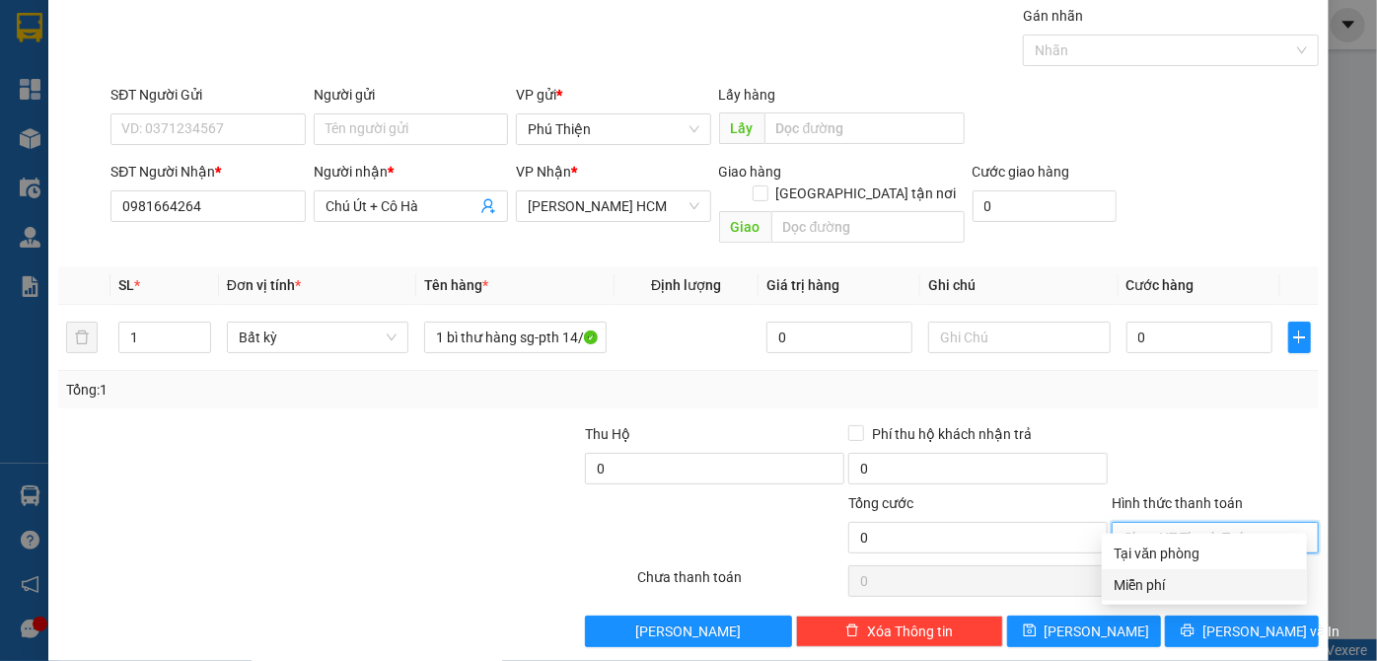
click at [1135, 589] on div "Miễn phí" at bounding box center [1205, 585] width 182 height 22
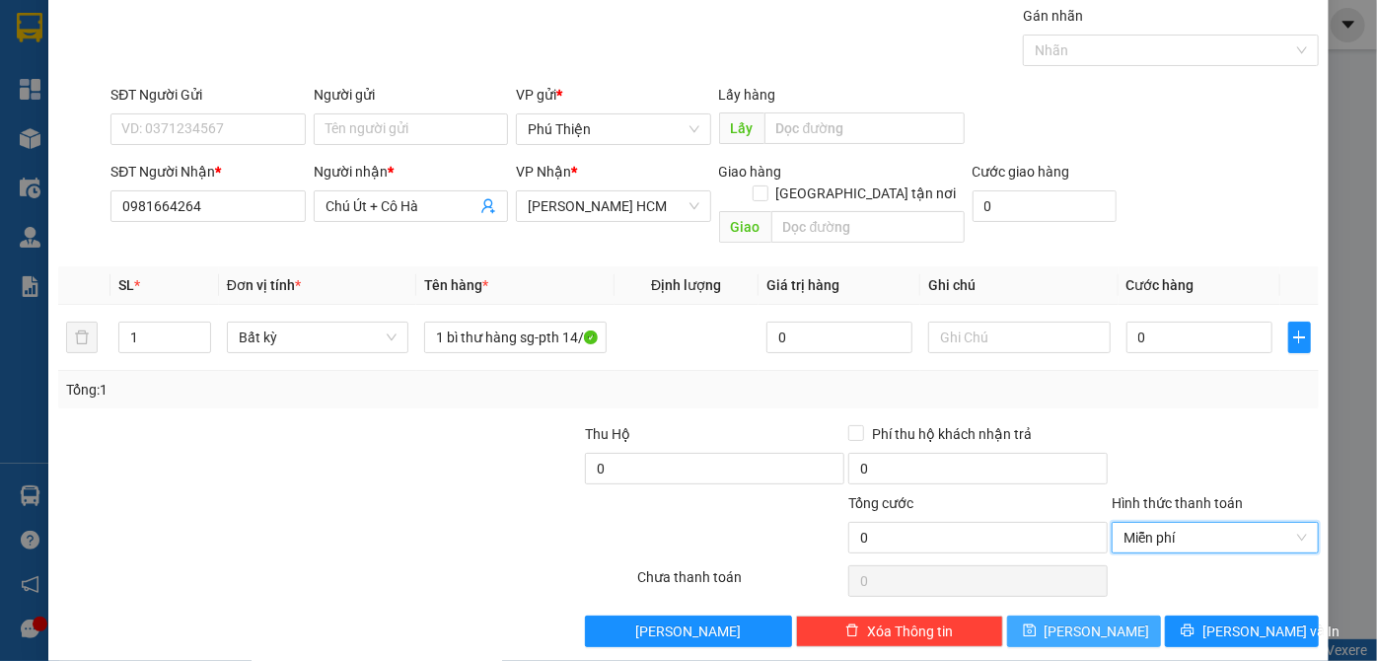
click at [1098, 616] on button "[PERSON_NAME]" at bounding box center [1084, 632] width 154 height 32
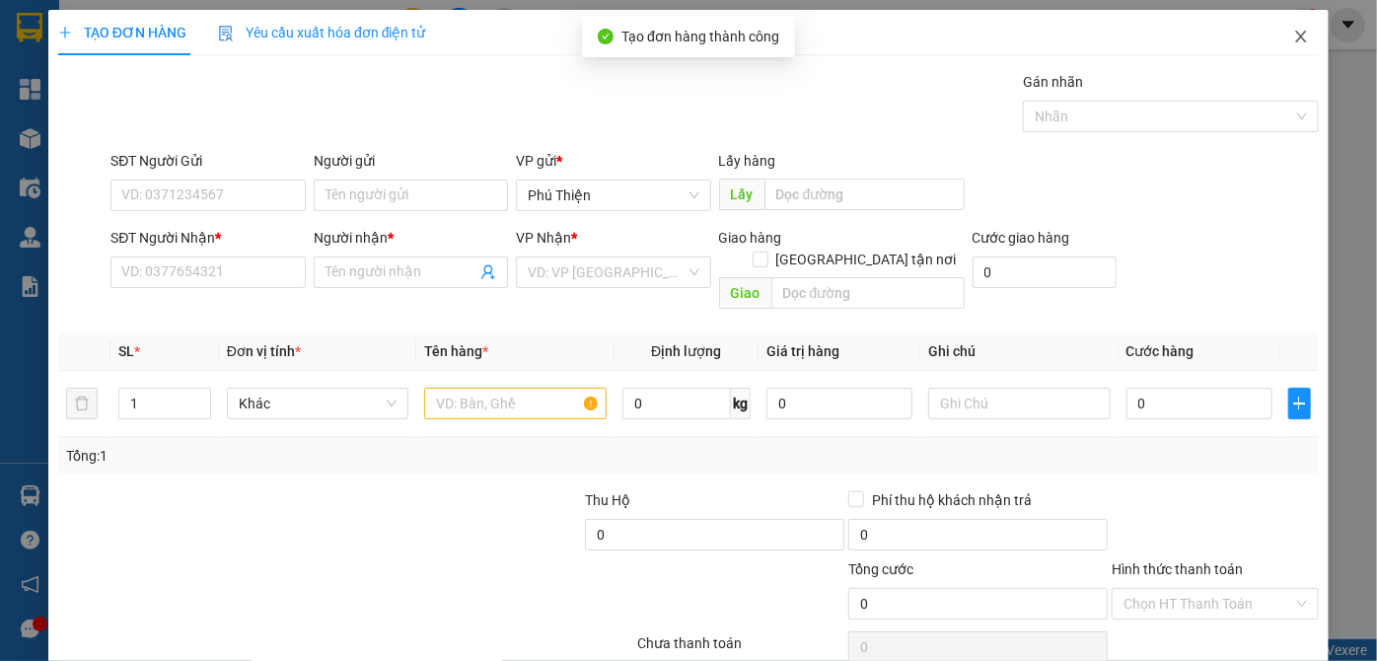
click at [1296, 35] on icon "close" at bounding box center [1301, 37] width 11 height 12
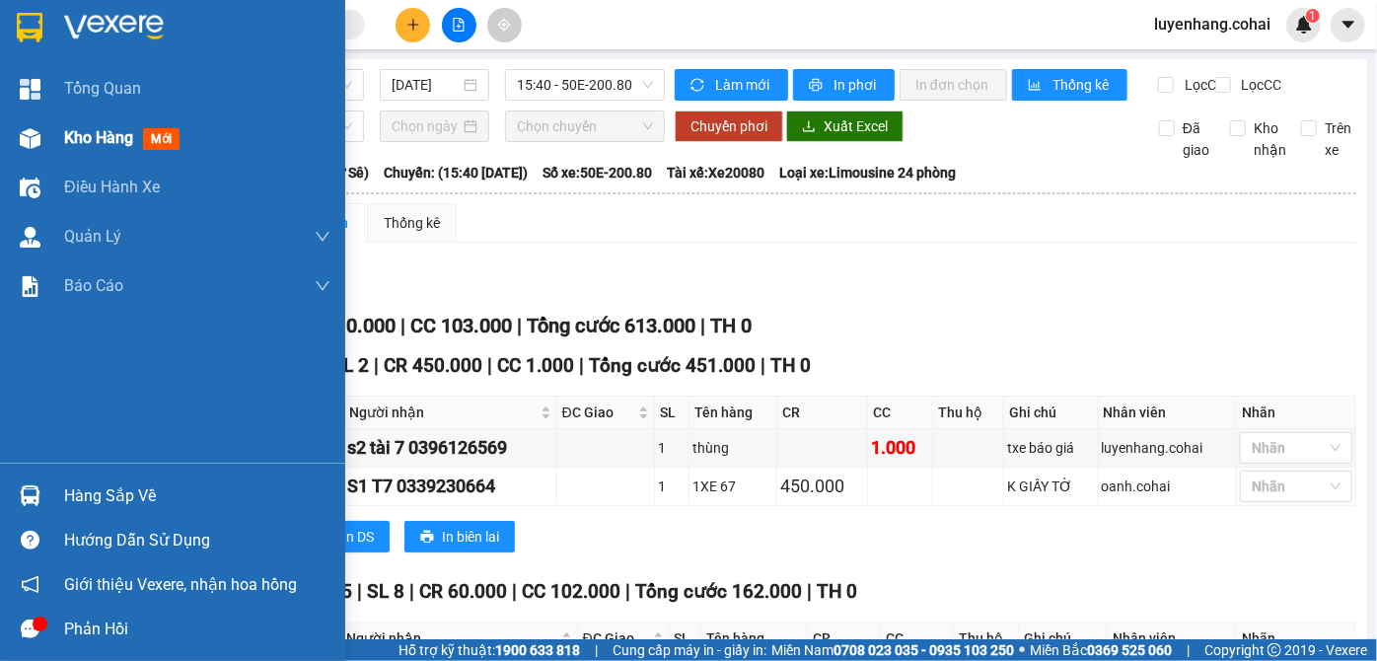
click at [52, 136] on div "Kho hàng mới" at bounding box center [172, 137] width 345 height 49
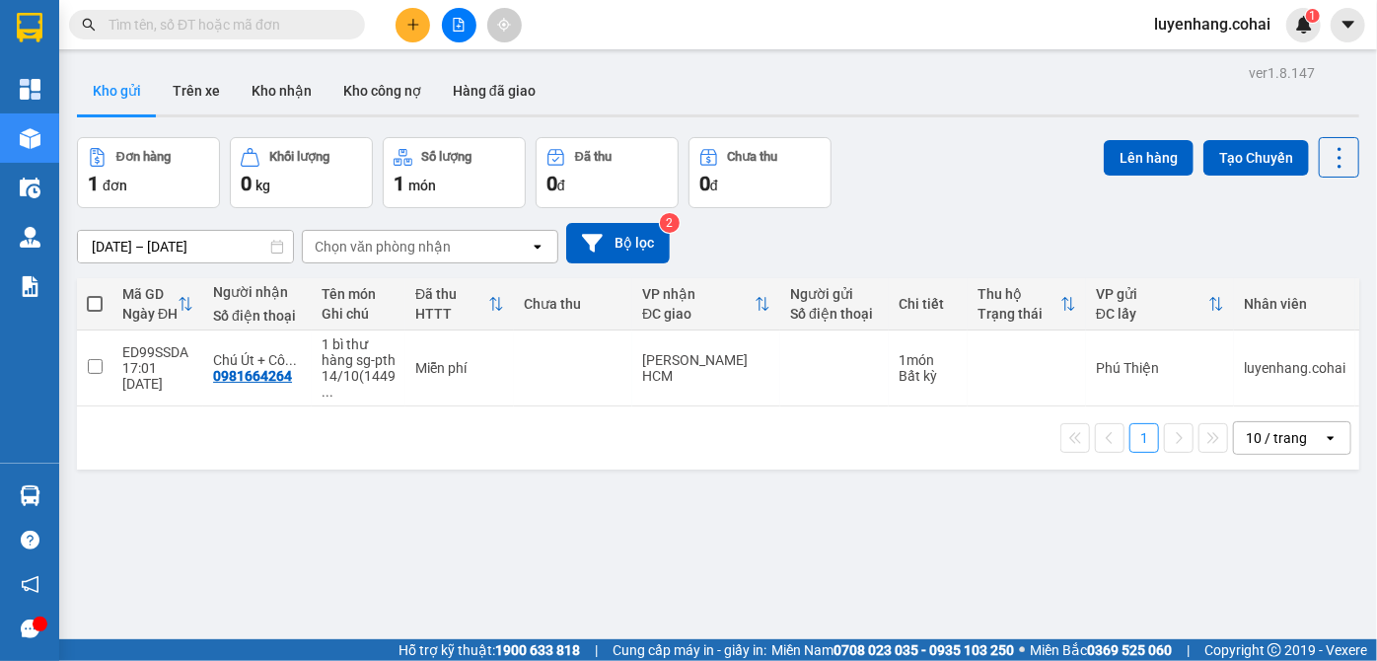
click at [99, 300] on span at bounding box center [95, 304] width 16 height 16
click at [95, 294] on input "checkbox" at bounding box center [95, 294] width 0 height 0
checkbox input "true"
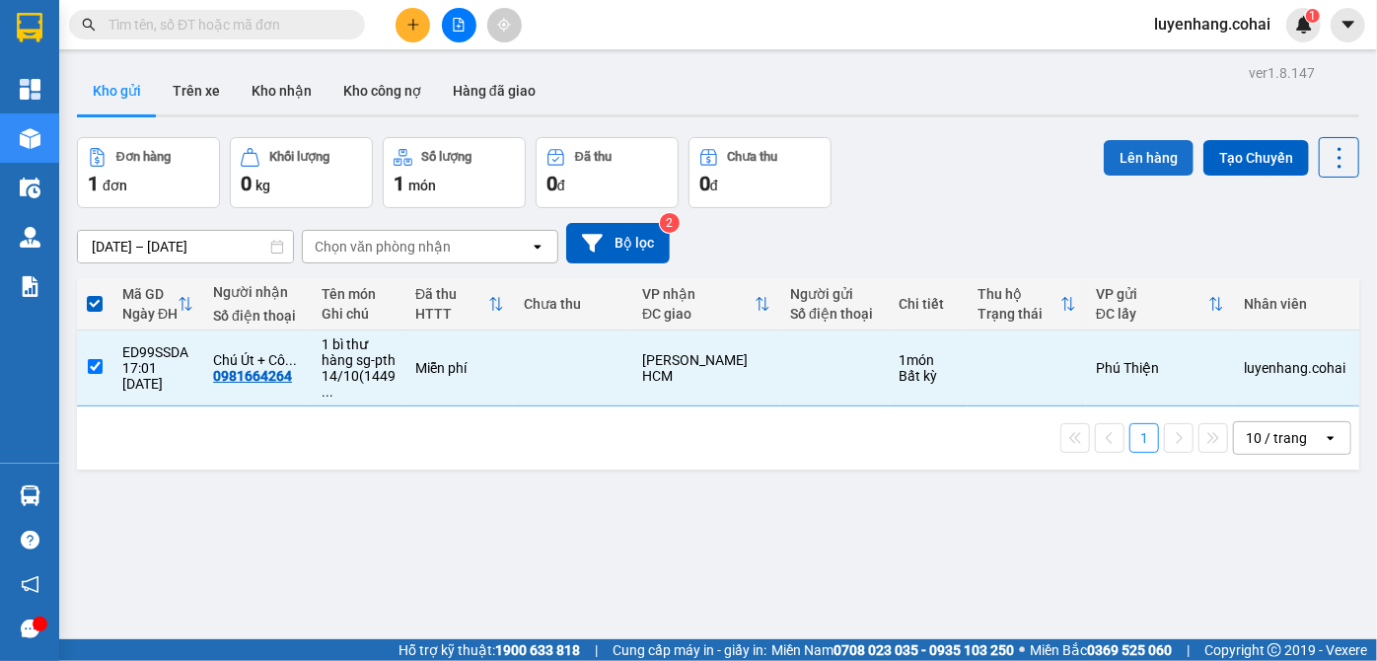
click at [1141, 162] on button "Lên hàng" at bounding box center [1149, 158] width 90 height 36
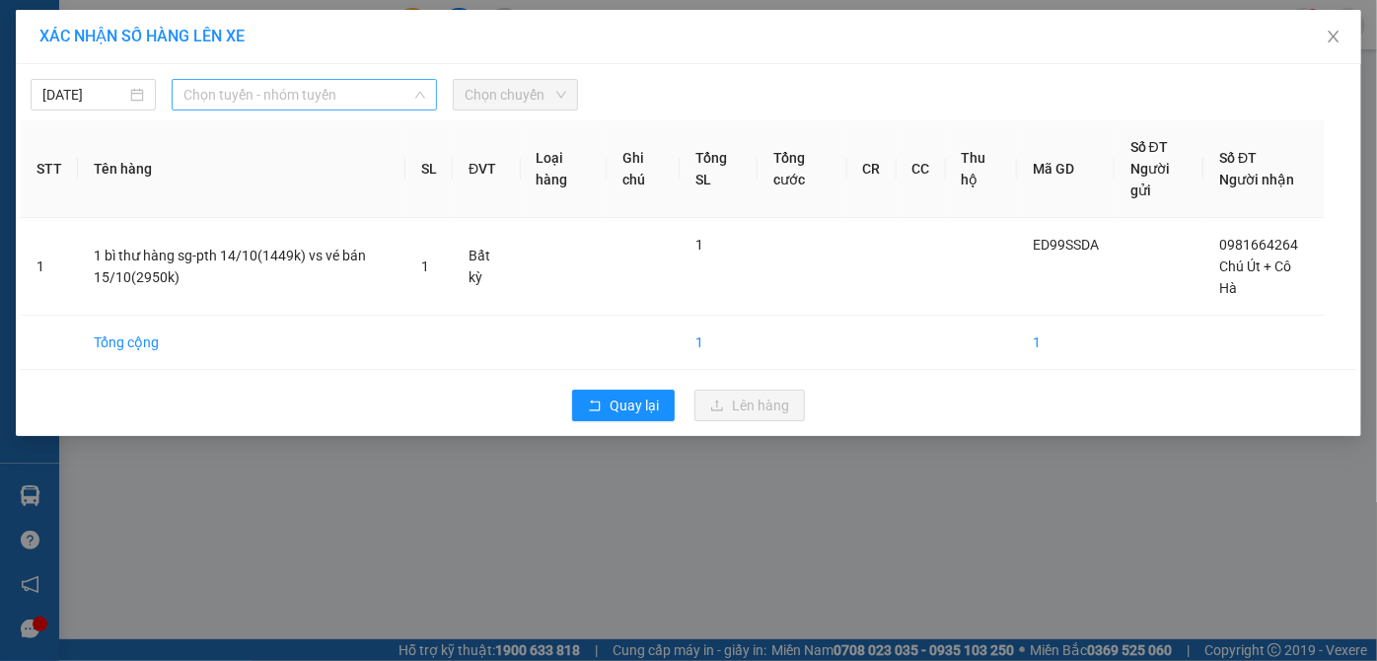
click at [258, 89] on span "Chọn tuyến - nhóm tuyến" at bounding box center [305, 95] width 243 height 30
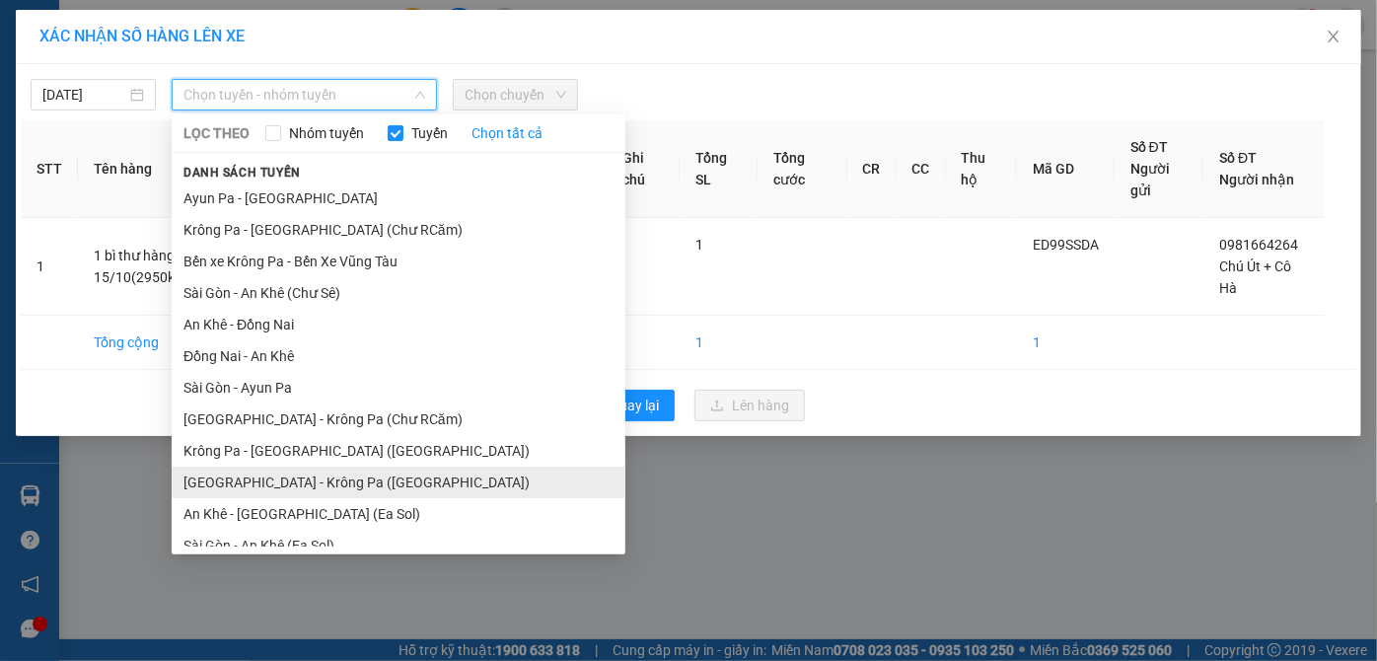
scroll to position [141, 0]
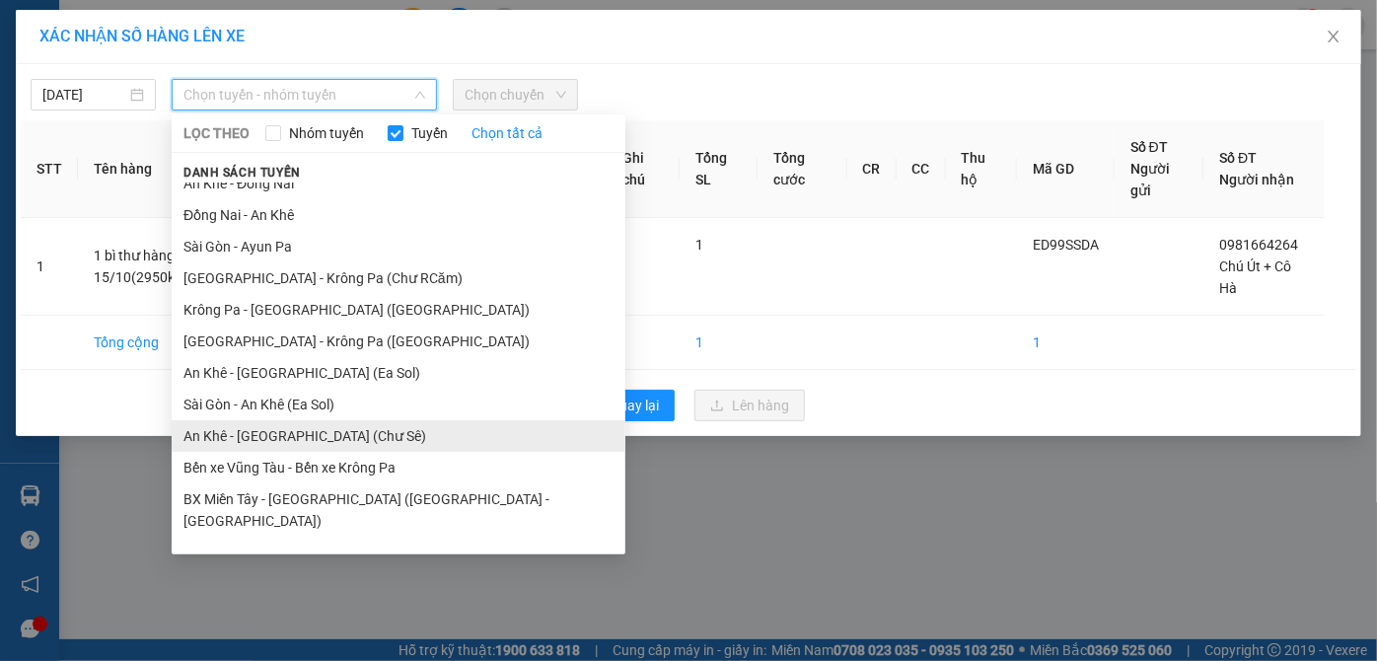
click at [378, 439] on li "An Khê - [GEOGRAPHIC_DATA] (Chư Sê)" at bounding box center [399, 436] width 454 height 32
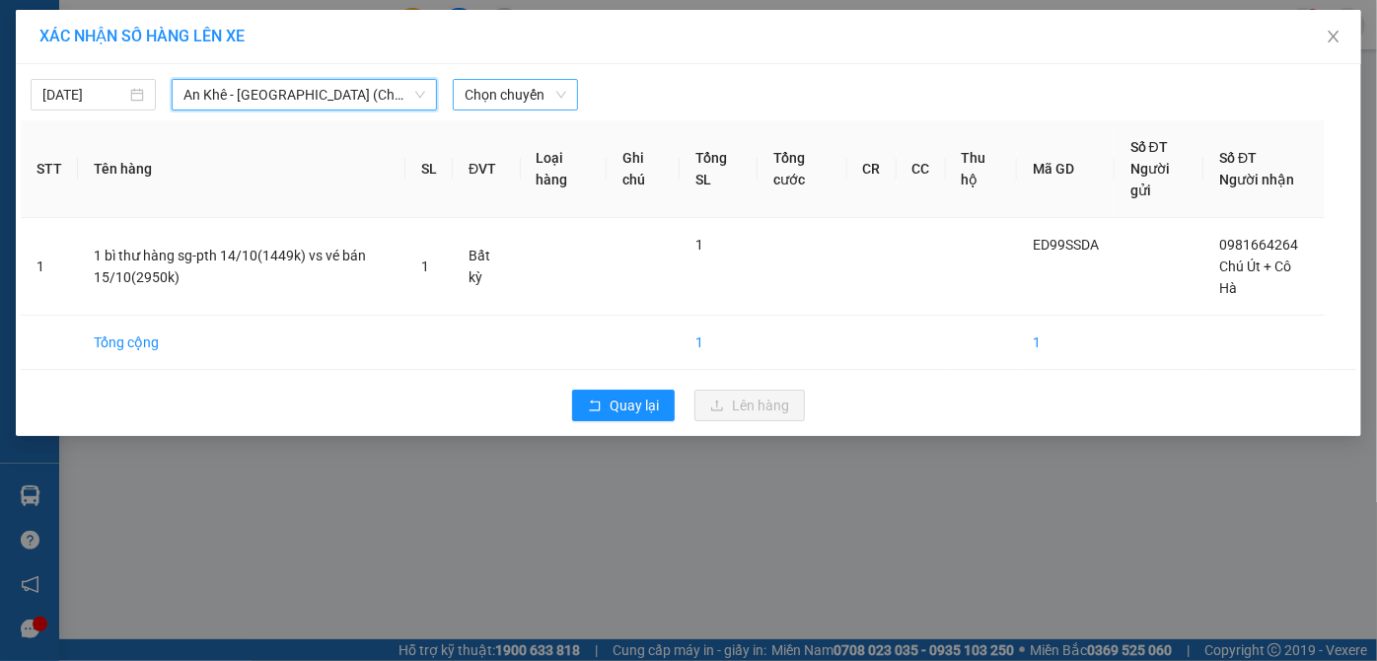
click at [519, 99] on span "Chọn chuyến" at bounding box center [516, 95] width 102 height 30
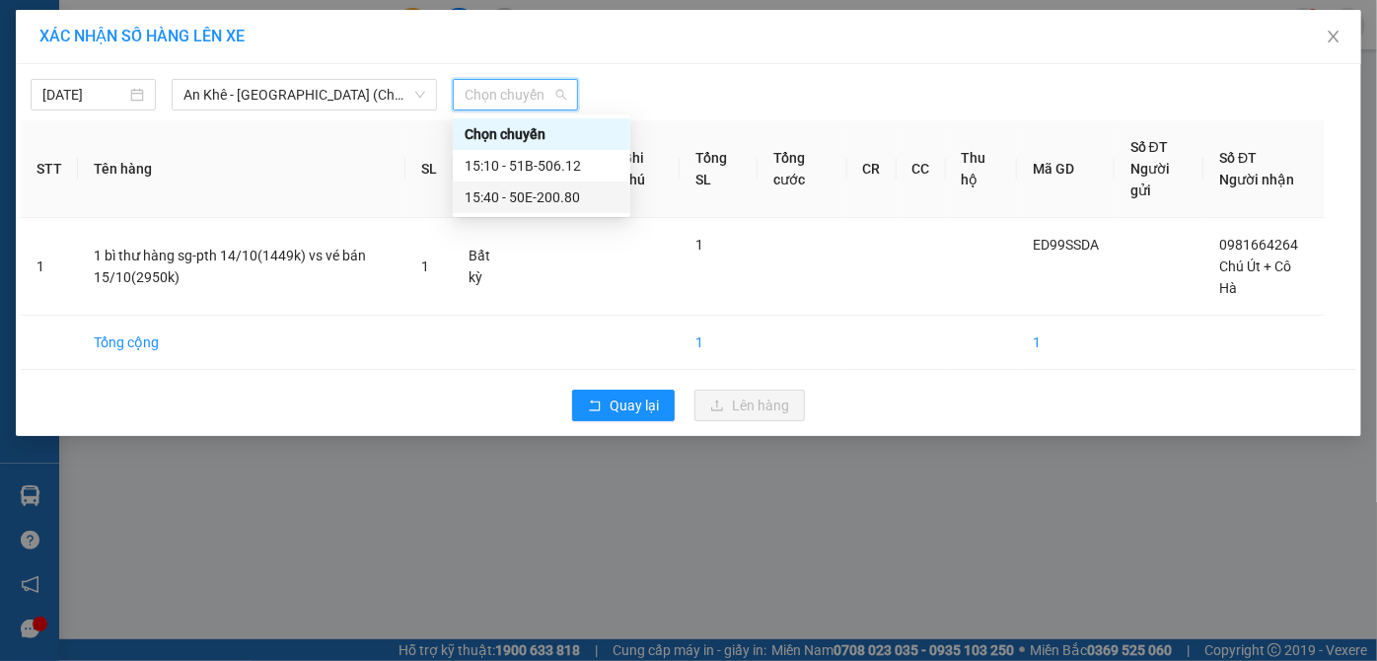
drag, startPoint x: 572, startPoint y: 194, endPoint x: 584, endPoint y: 222, distance: 30.1
click at [572, 195] on div "15:40 - 50E-200.80" at bounding box center [542, 197] width 154 height 22
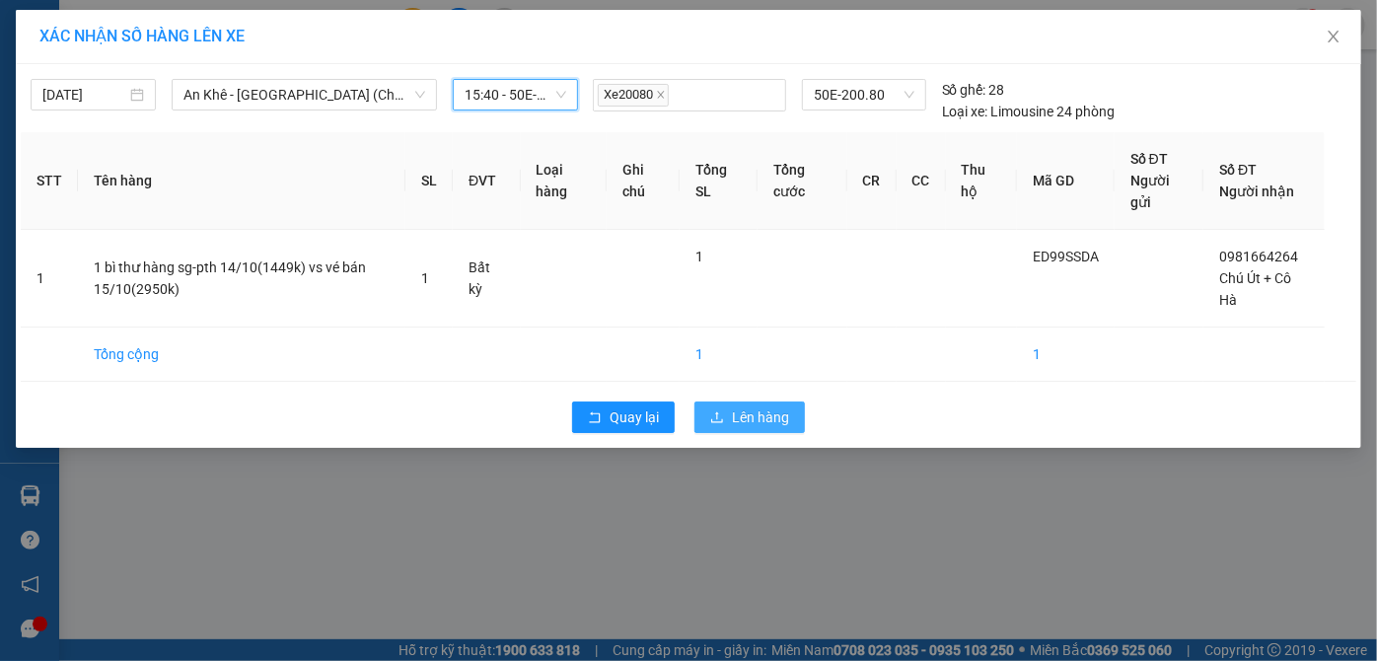
click at [732, 410] on span "Lên hàng" at bounding box center [760, 418] width 57 height 22
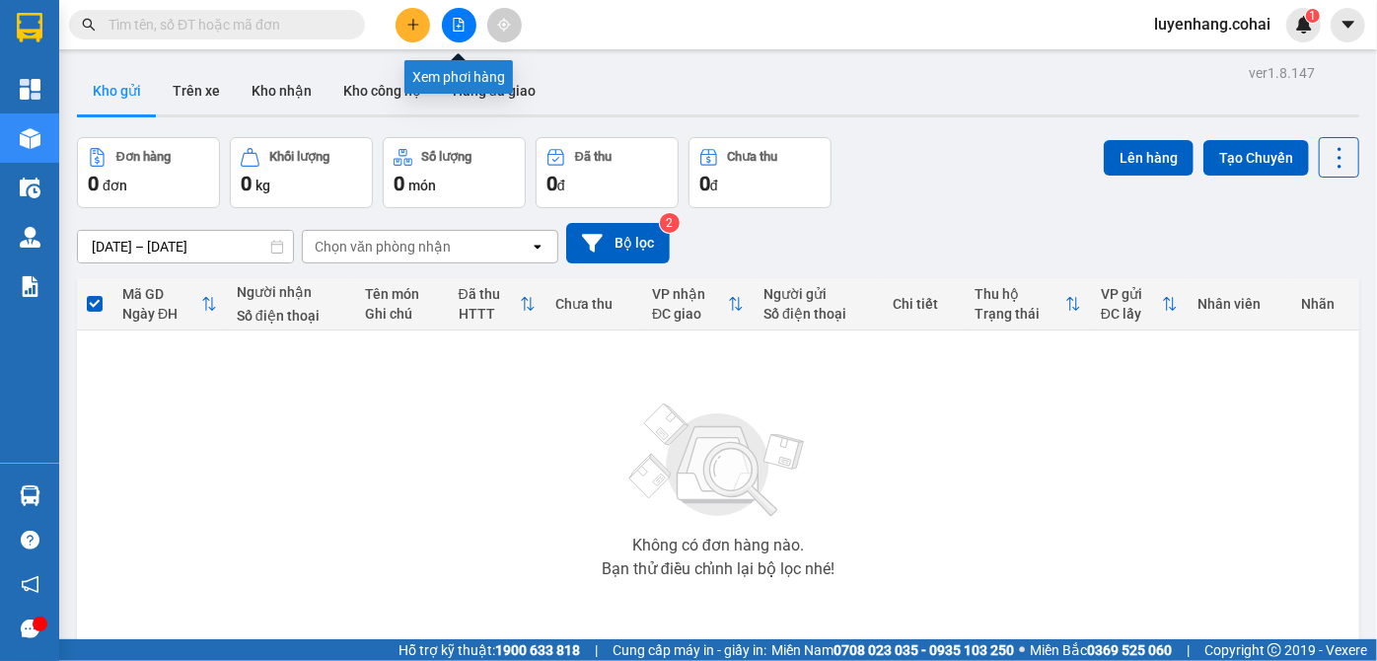
click at [439, 26] on div at bounding box center [459, 25] width 148 height 35
click at [452, 19] on icon "file-add" at bounding box center [459, 25] width 14 height 14
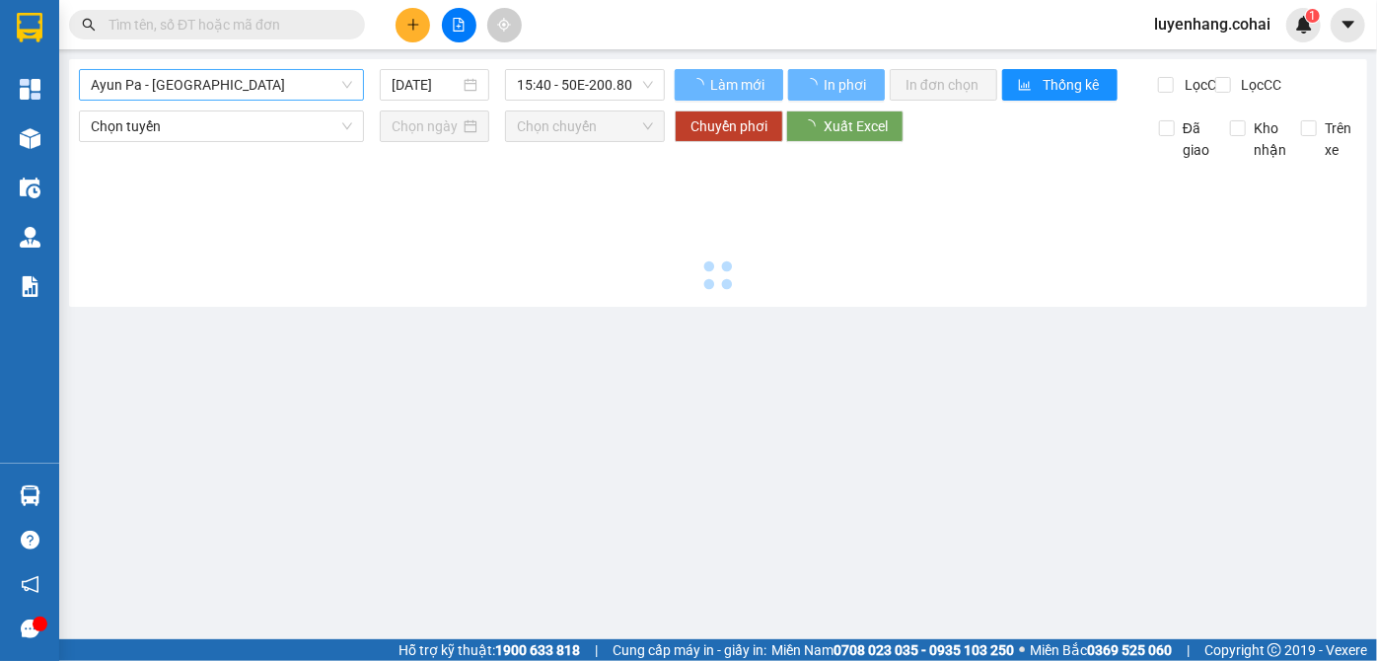
click at [271, 74] on span "Ayun Pa - [GEOGRAPHIC_DATA]" at bounding box center [221, 85] width 261 height 30
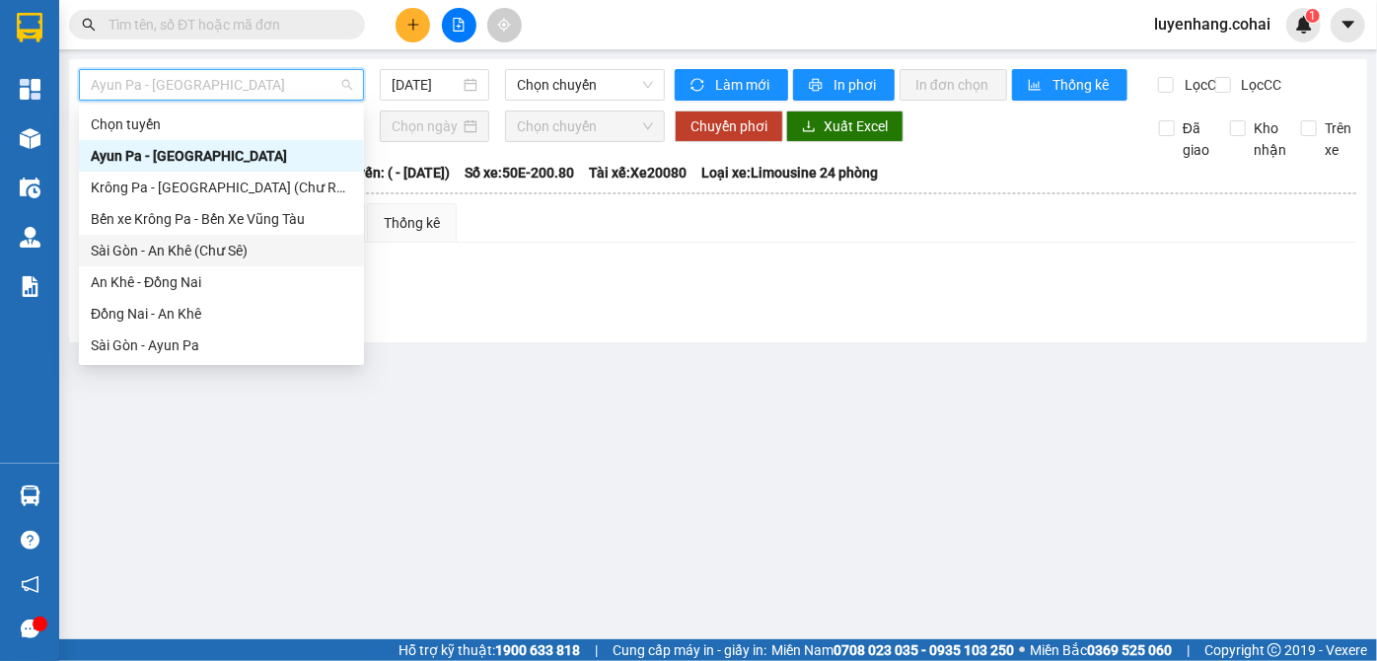
click at [207, 243] on div "Sài Gòn - An Khê (Chư Sê)" at bounding box center [221, 251] width 261 height 22
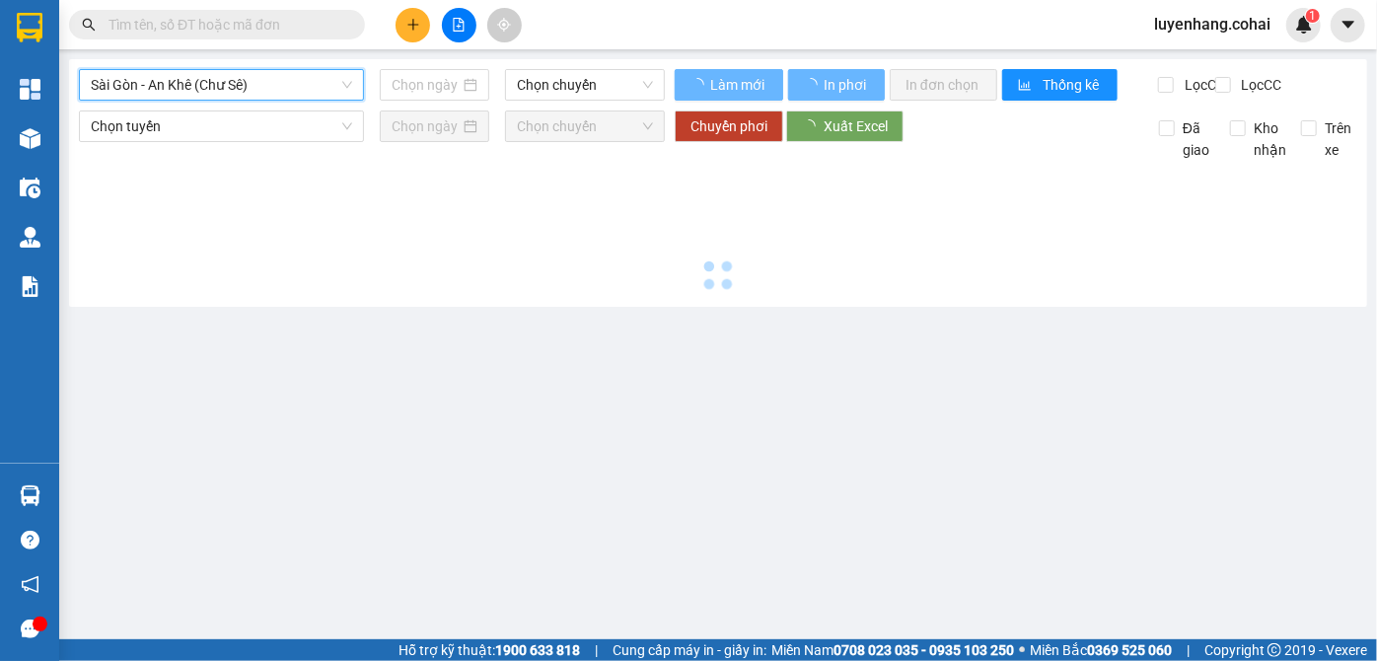
type input "[DATE]"
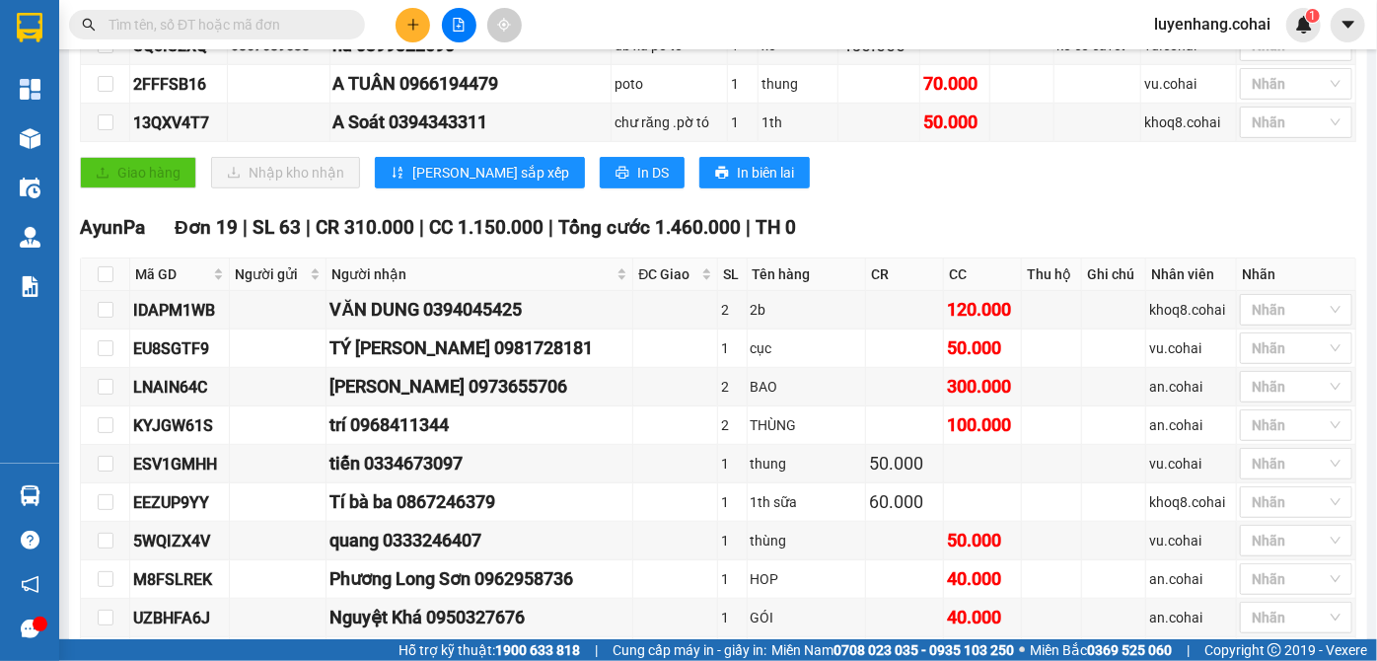
scroll to position [32, 0]
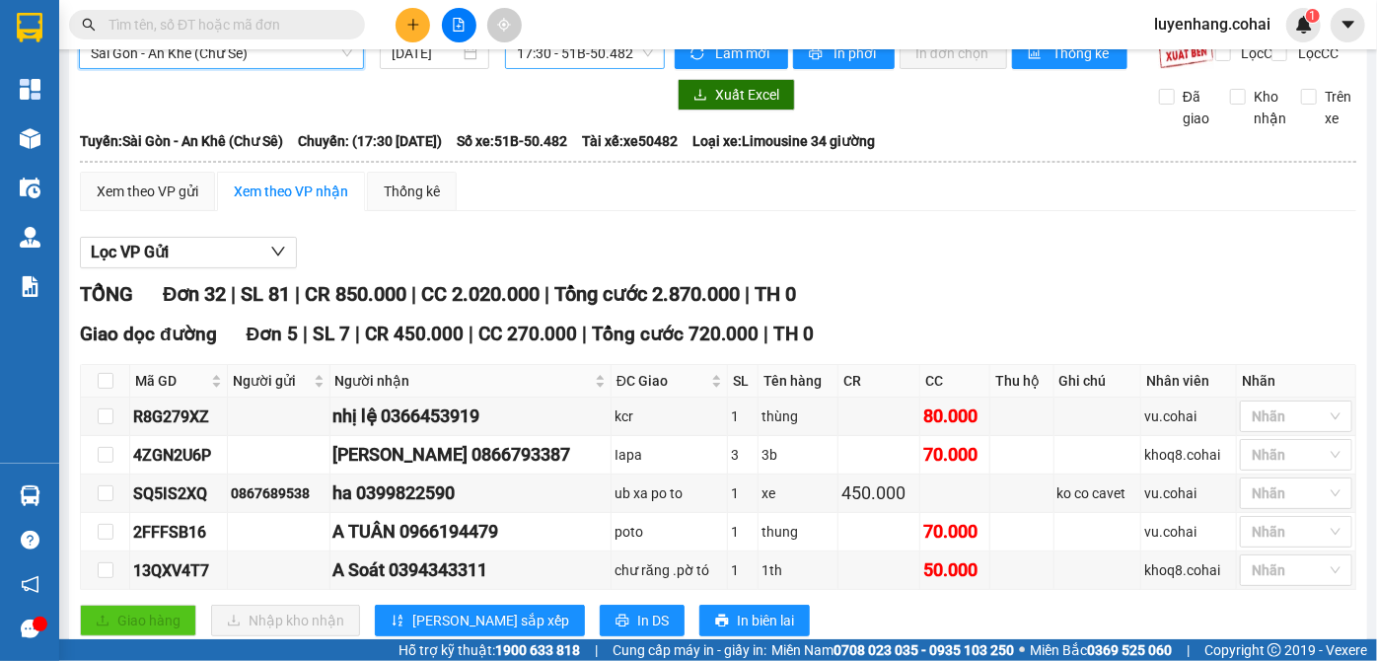
click at [598, 57] on span "17:30 - 51B-50.482" at bounding box center [585, 53] width 136 height 30
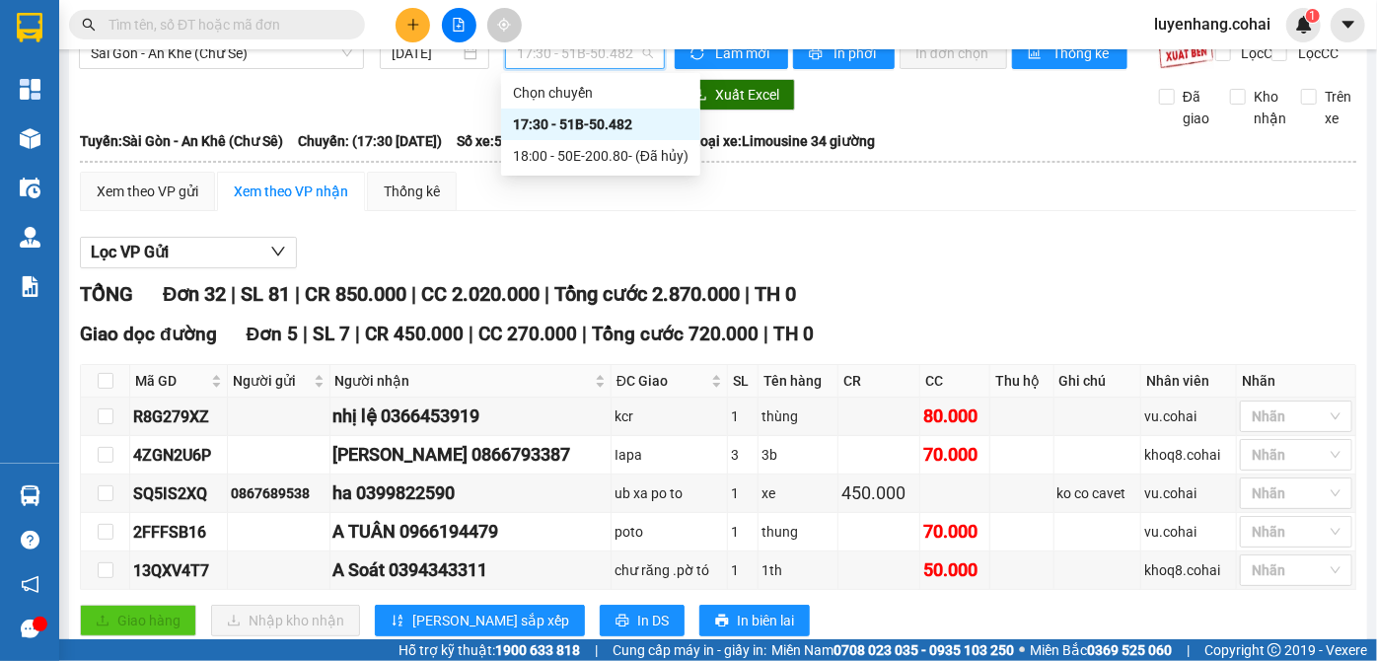
click at [598, 57] on span "17:30 - 51B-50.482" at bounding box center [585, 53] width 136 height 30
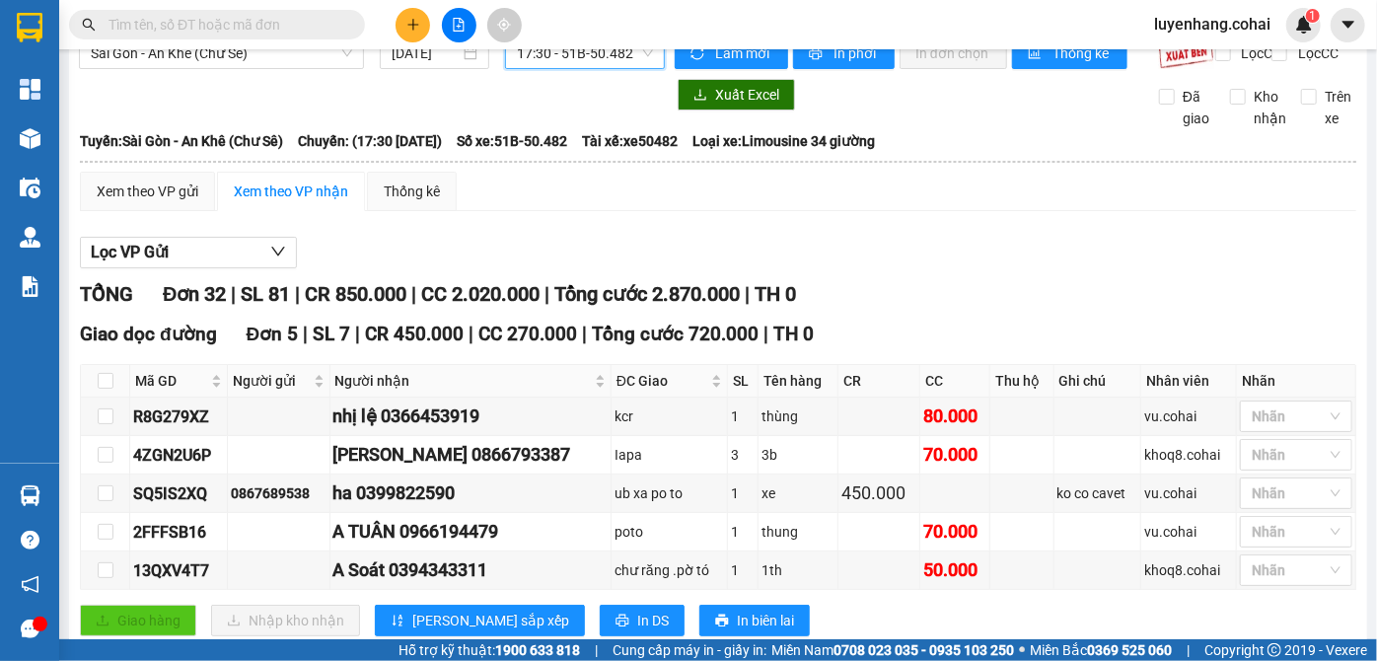
click at [561, 129] on div "Xuất Excel Đã giao Kho nhận Trên xe" at bounding box center [718, 104] width 1279 height 50
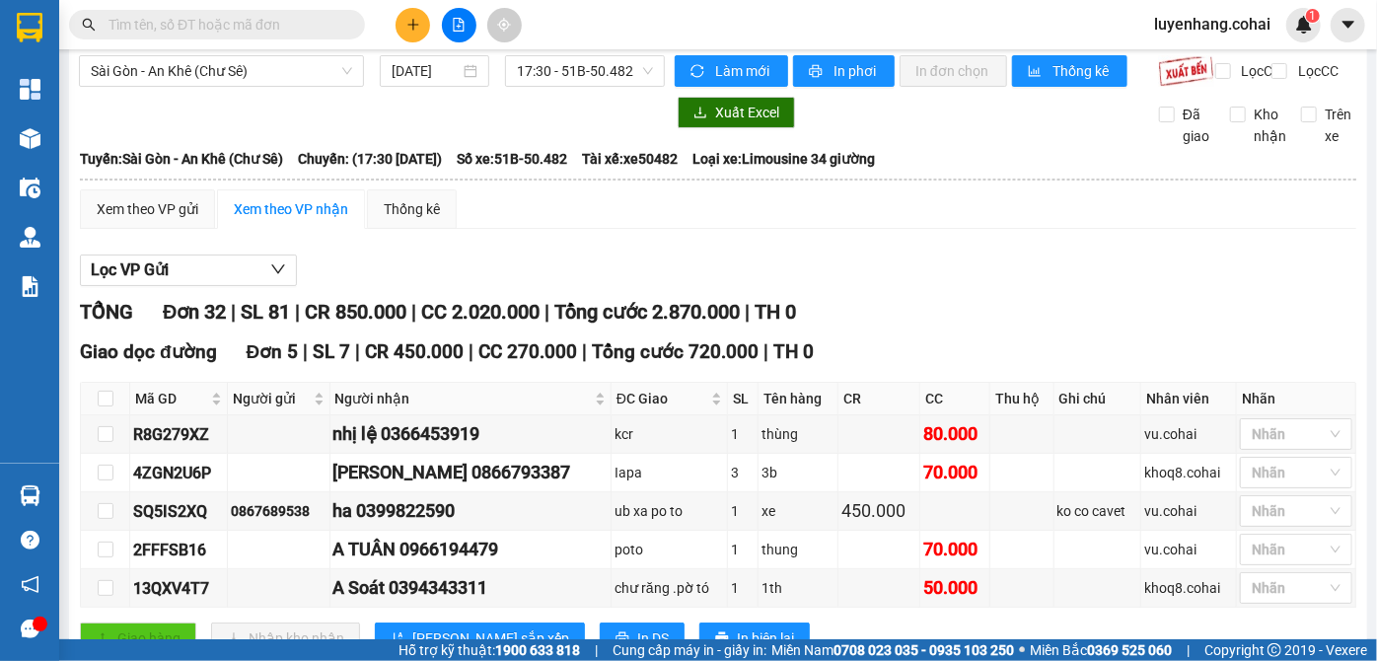
scroll to position [0, 0]
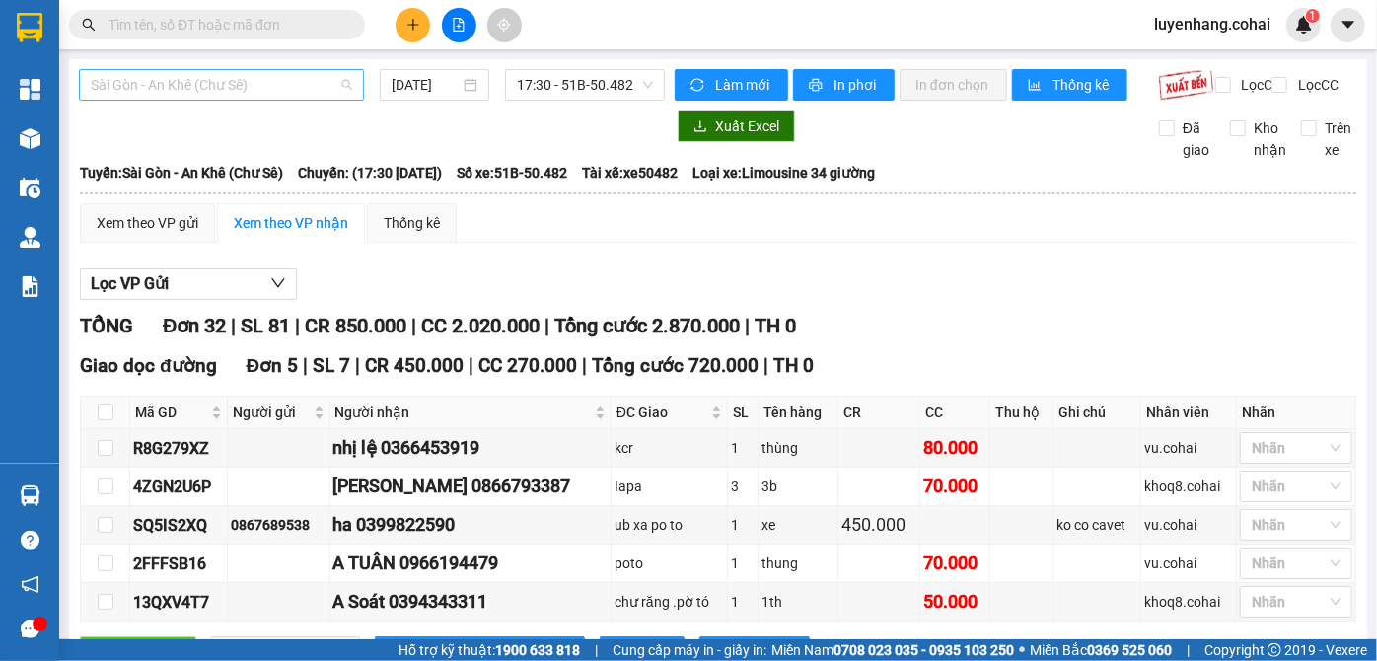
click at [247, 86] on span "Sài Gòn - An Khê (Chư Sê)" at bounding box center [221, 85] width 261 height 30
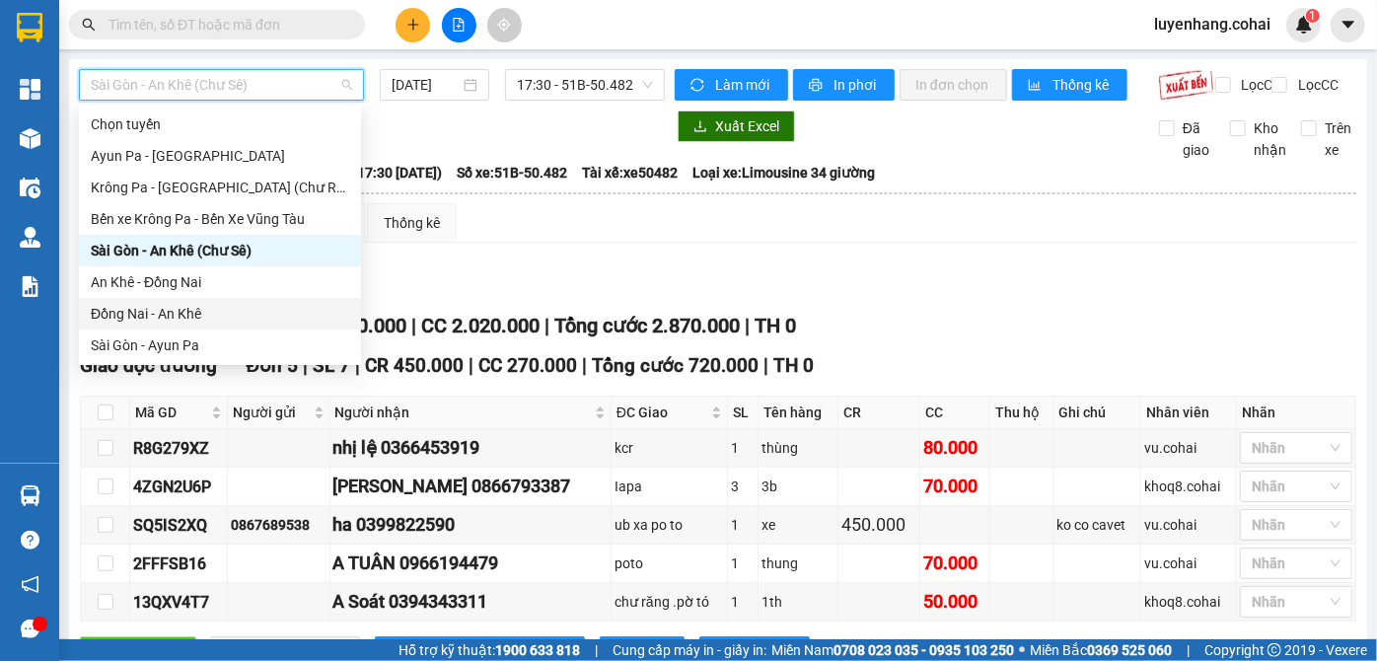
click at [212, 310] on div "Đồng Nai - An Khê" at bounding box center [220, 314] width 259 height 22
type input "[DATE]"
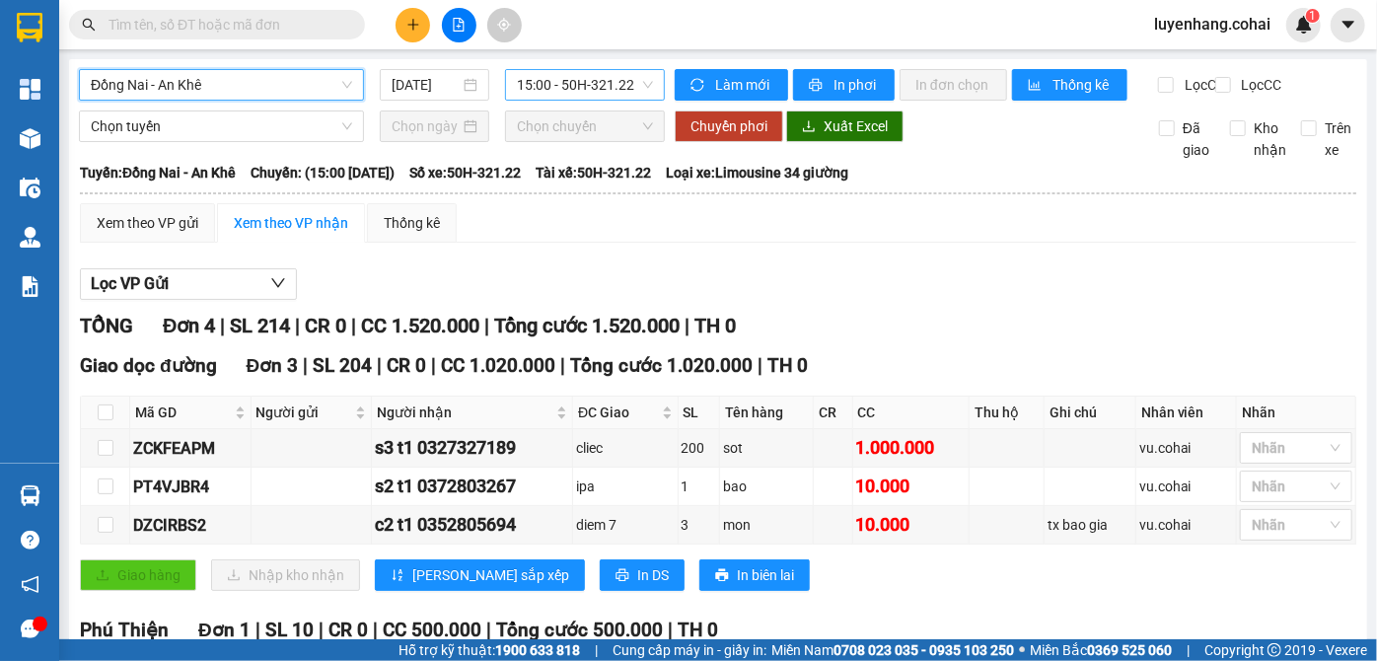
click at [600, 87] on span "15:00 - 50H-321.22" at bounding box center [585, 85] width 136 height 30
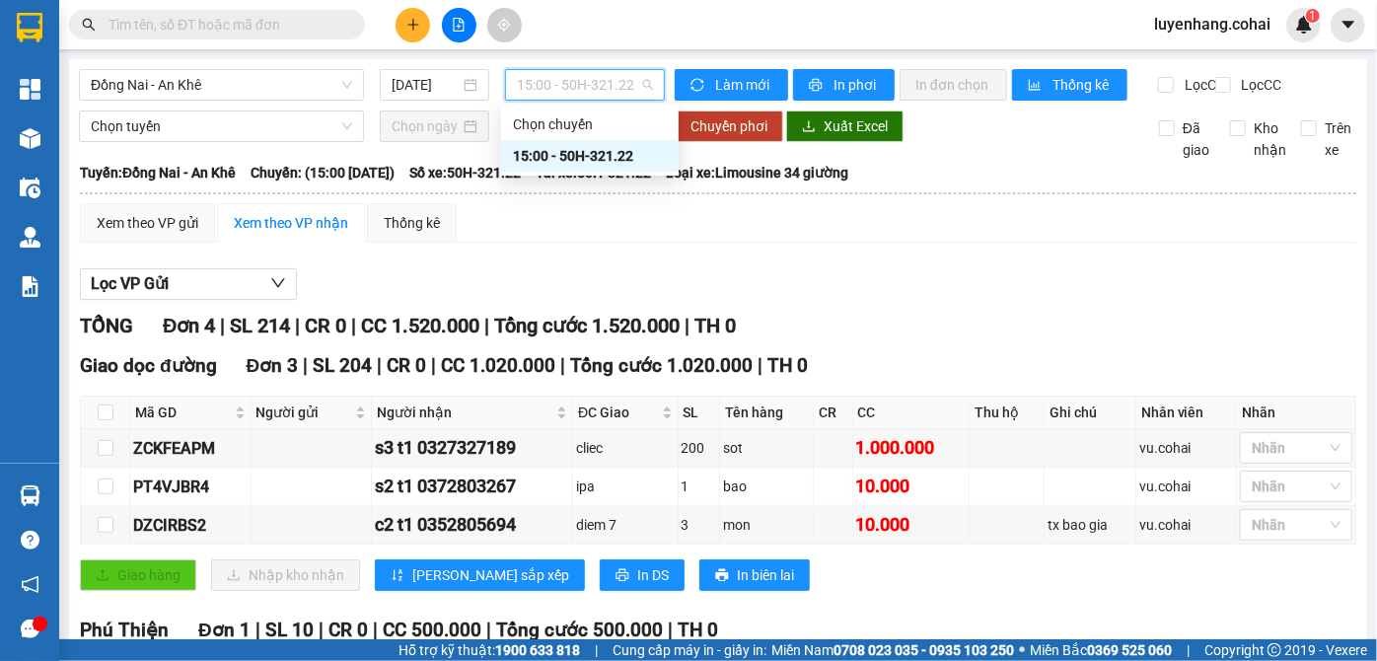
click at [600, 87] on span "15:00 - 50H-321.22" at bounding box center [585, 85] width 136 height 30
click at [260, 89] on span "Đồng Nai - An Khê" at bounding box center [221, 85] width 261 height 30
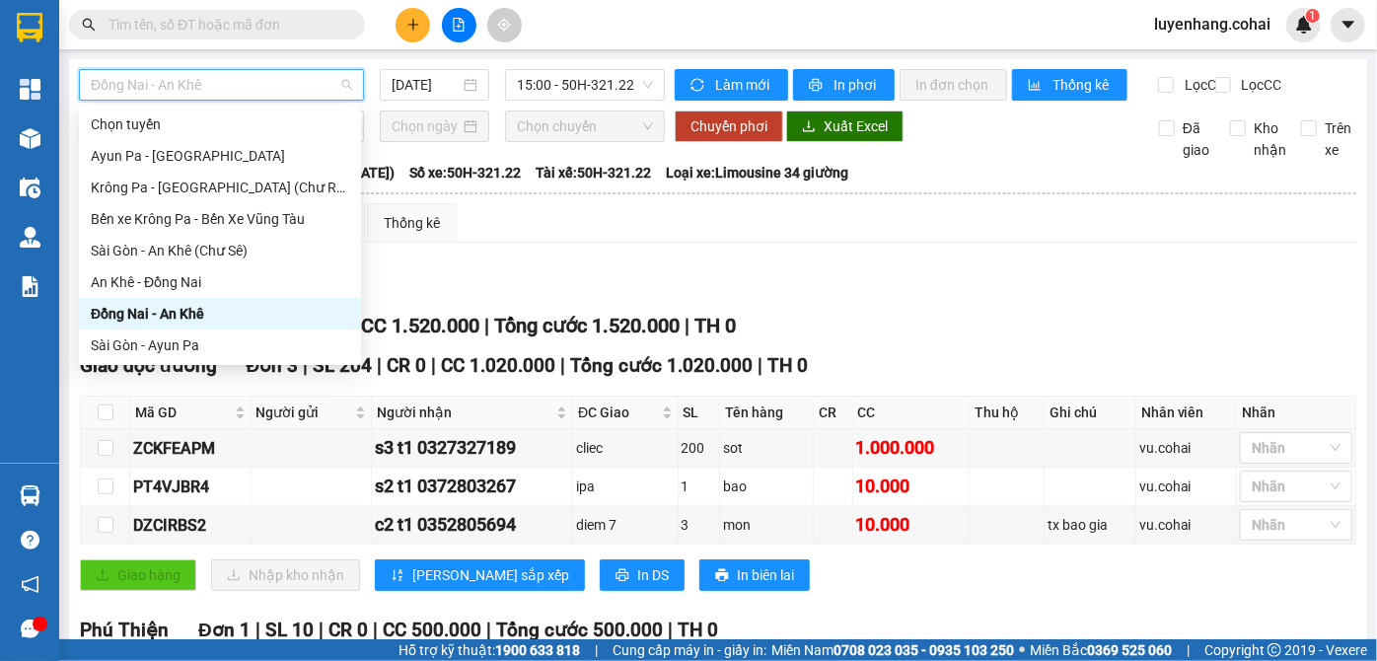
scroll to position [89, 0]
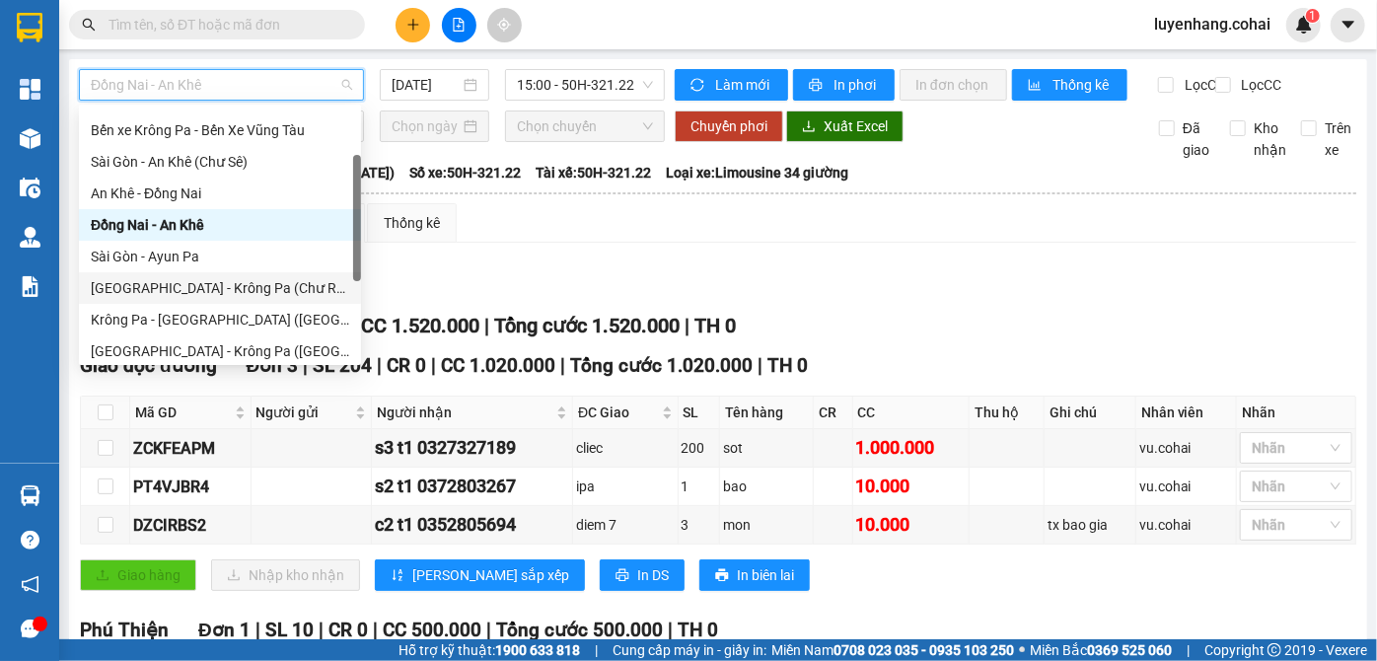
click at [223, 287] on div "[GEOGRAPHIC_DATA] - Krông Pa (Chư RCăm)" at bounding box center [220, 288] width 259 height 22
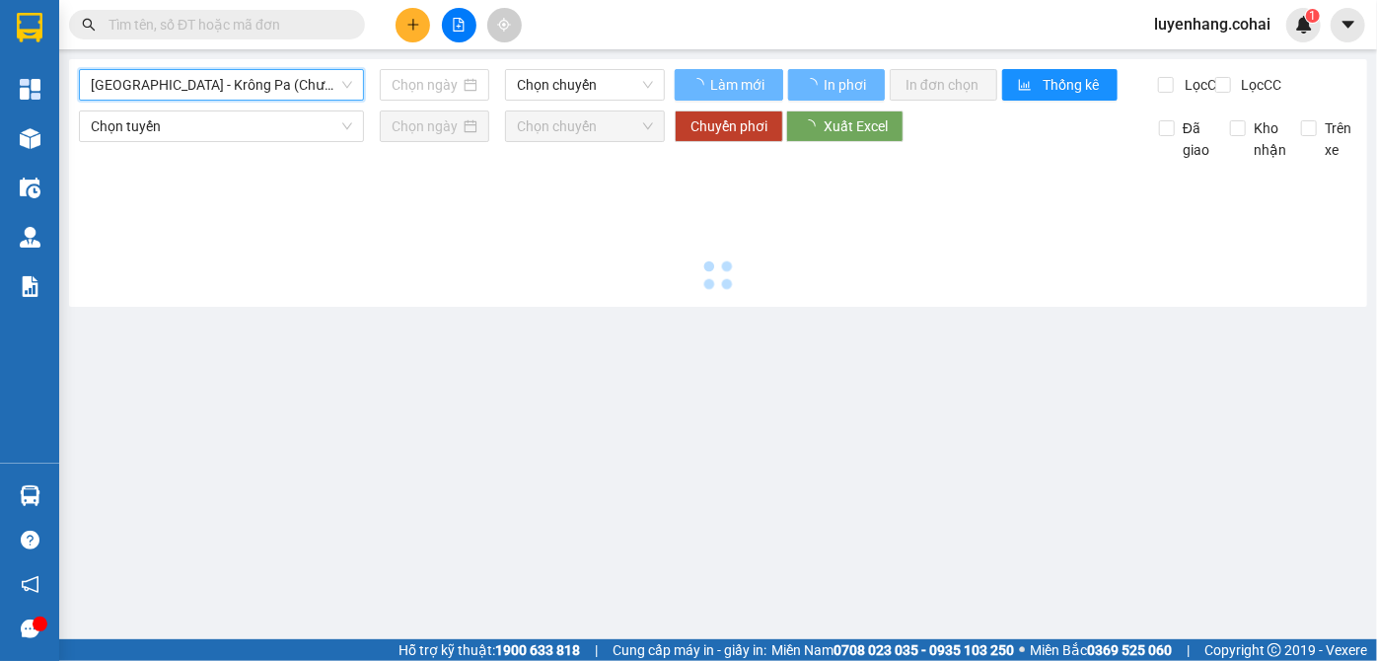
type input "[DATE]"
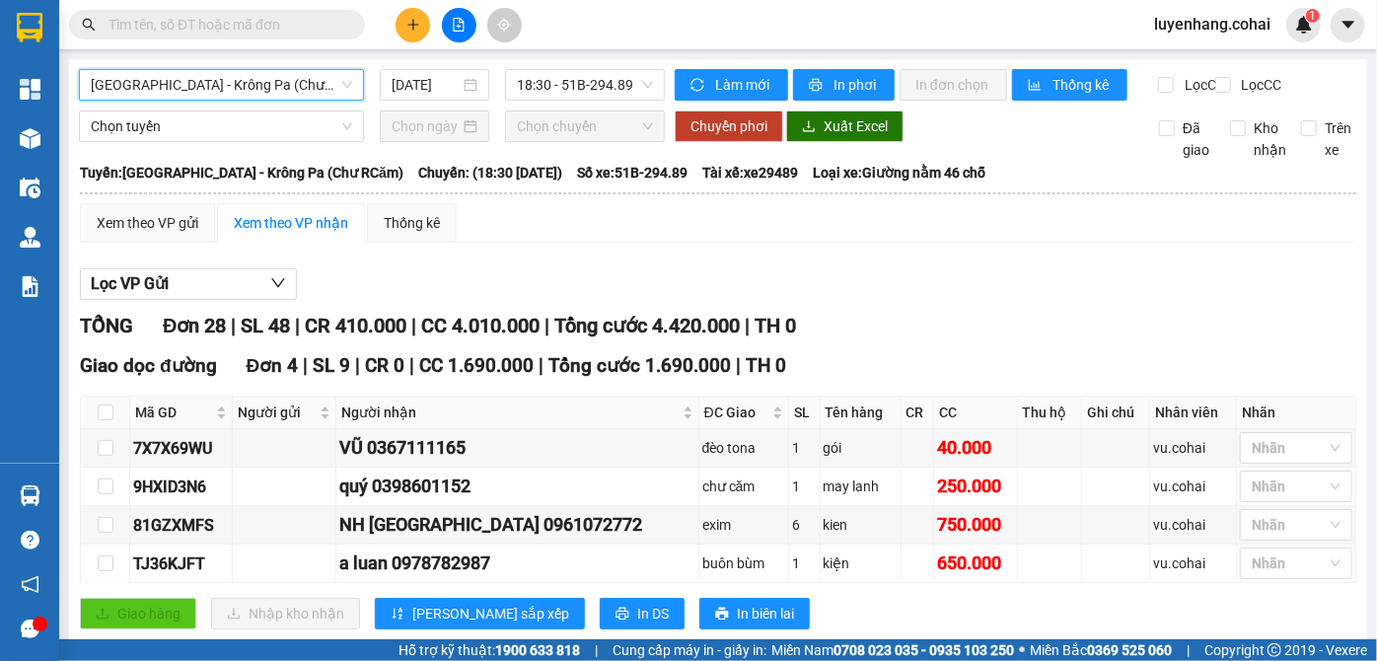
click at [929, 290] on div "Lọc VP Gửi" at bounding box center [718, 284] width 1277 height 33
click at [242, 87] on span "[GEOGRAPHIC_DATA] - Krông Pa (Chư RCăm)" at bounding box center [221, 85] width 261 height 30
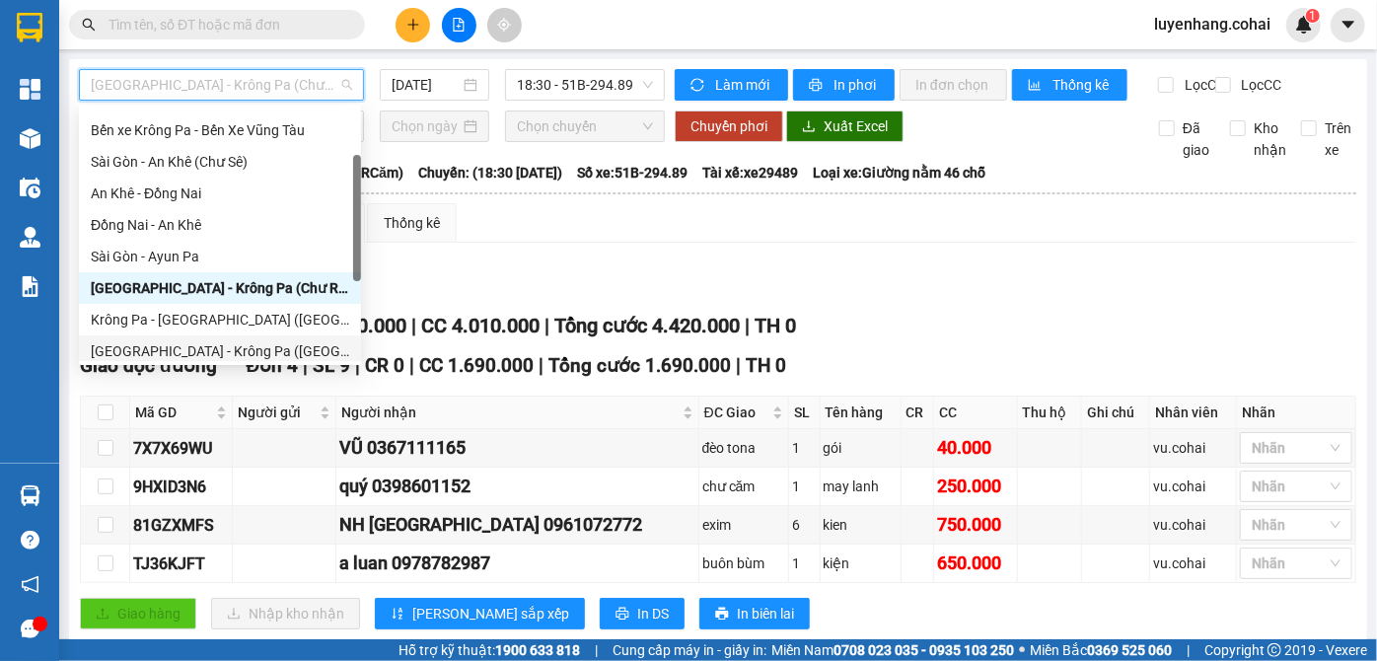
click at [197, 347] on div "[GEOGRAPHIC_DATA] - Krông Pa ([GEOGRAPHIC_DATA])" at bounding box center [220, 351] width 259 height 22
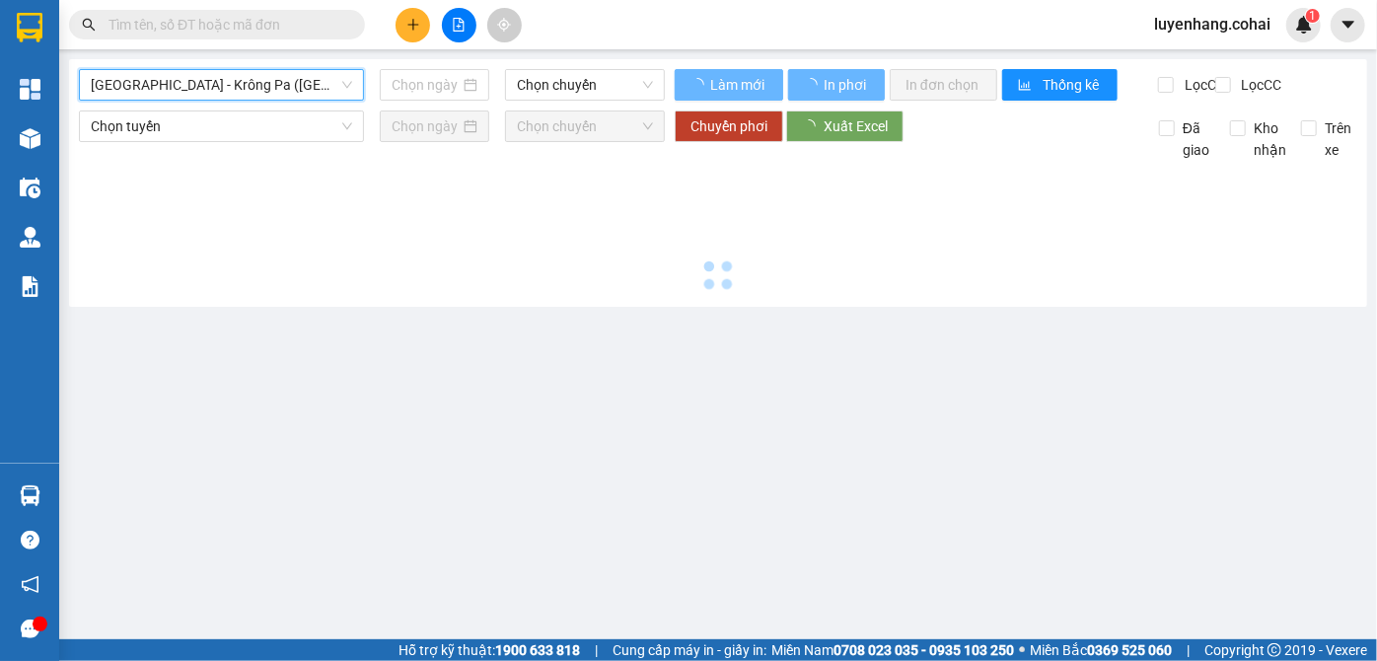
type input "[DATE]"
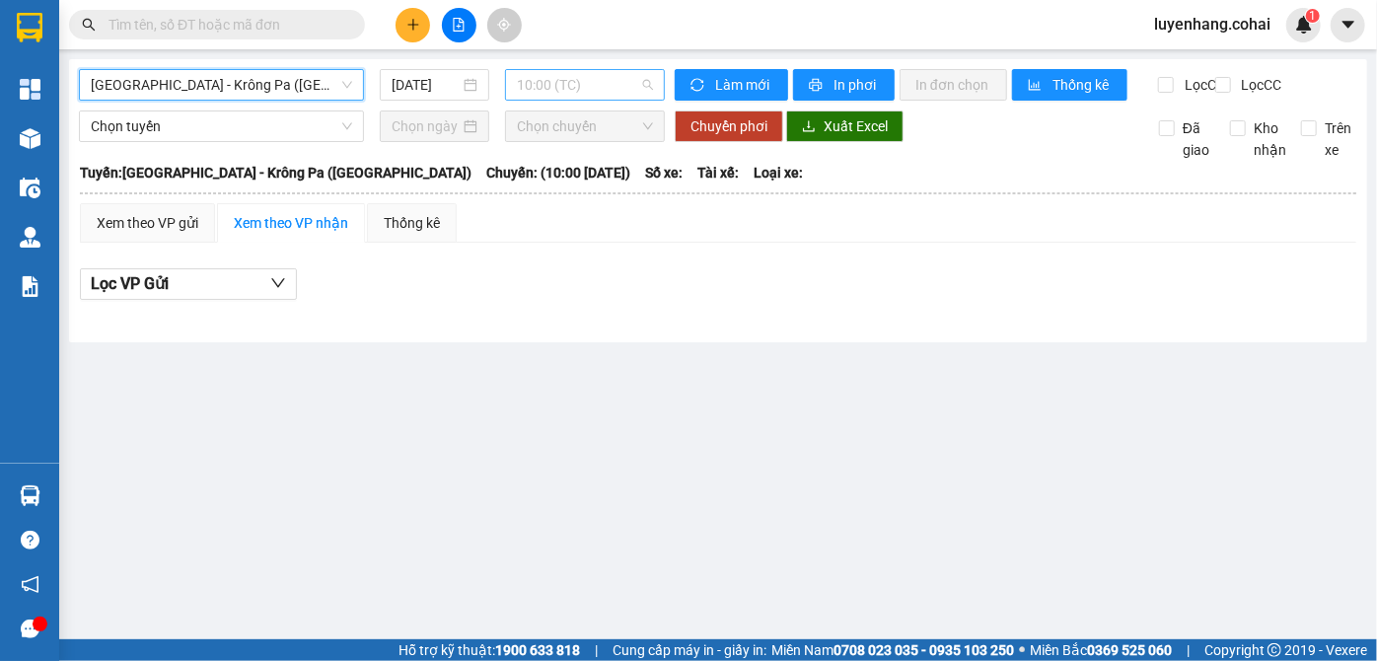
click at [603, 85] on span "10:00 (TC)" at bounding box center [585, 85] width 136 height 30
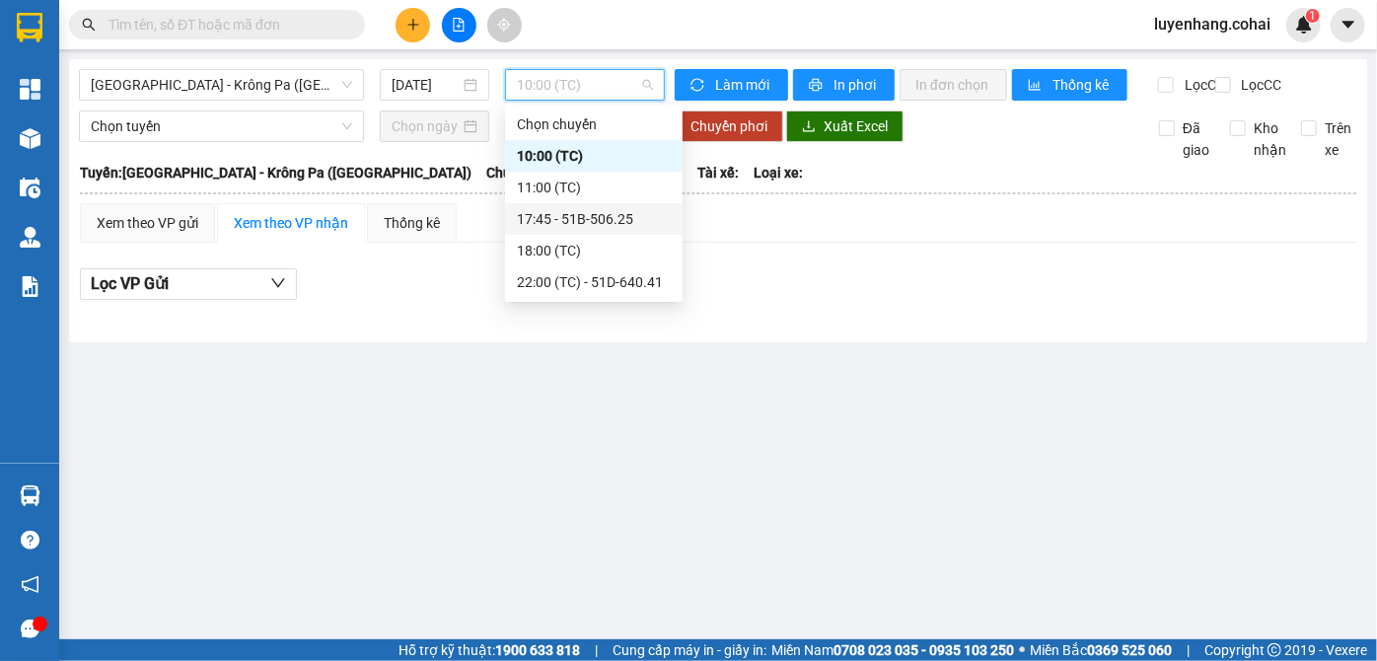
click at [624, 218] on div "17:45 - 51B-506.25" at bounding box center [594, 219] width 154 height 22
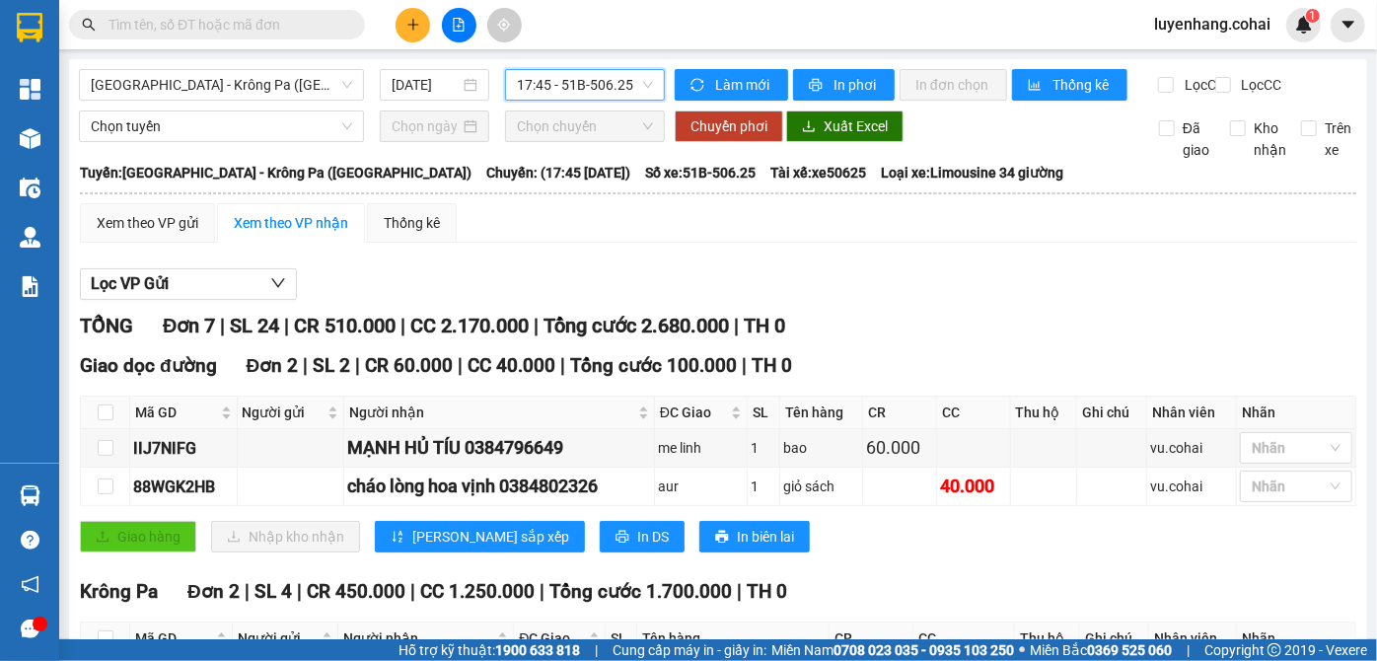
click at [618, 80] on span "17:45 - 51B-506.25" at bounding box center [585, 85] width 136 height 30
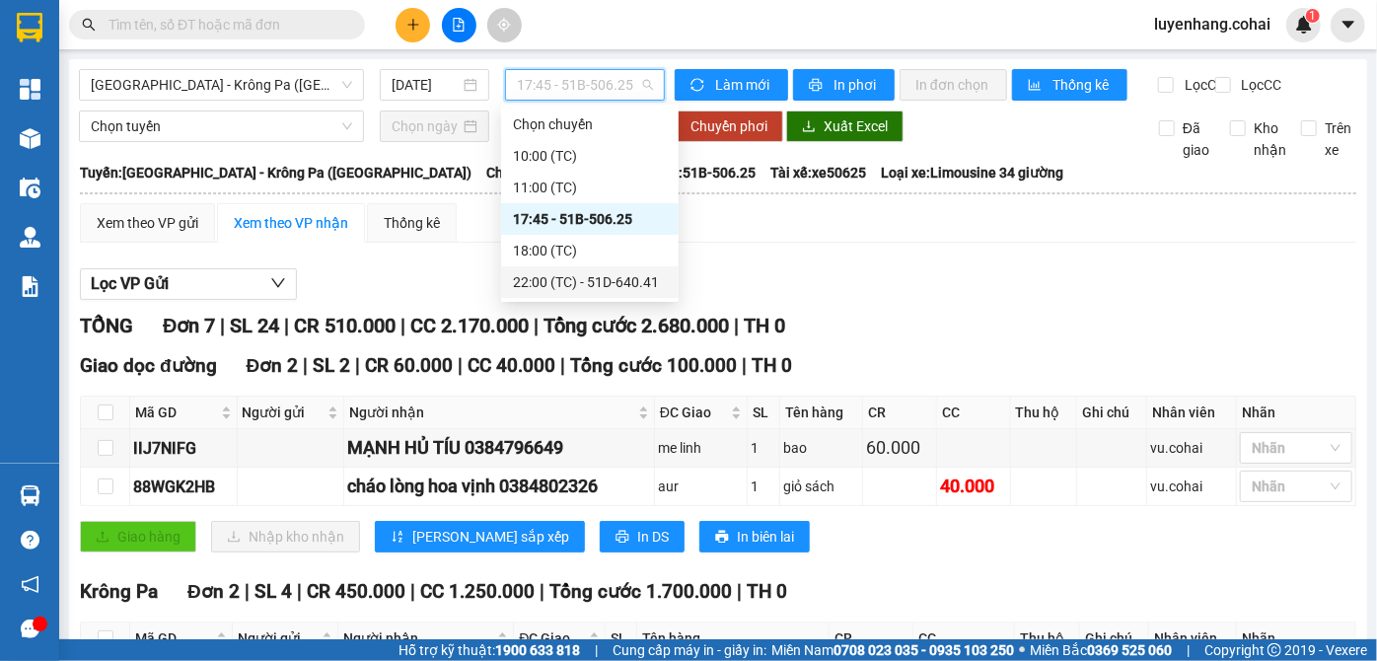
click at [628, 279] on div "22:00 (TC) - 51D-640.41" at bounding box center [590, 282] width 154 height 22
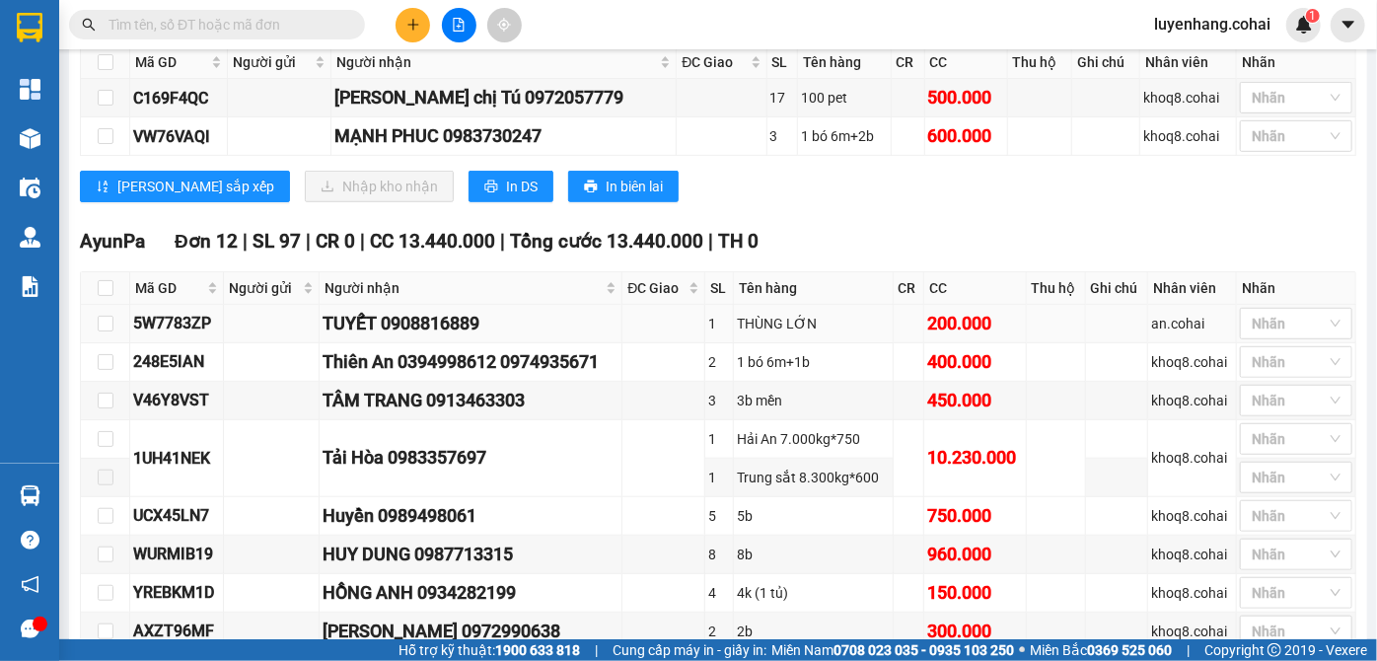
scroll to position [448, 0]
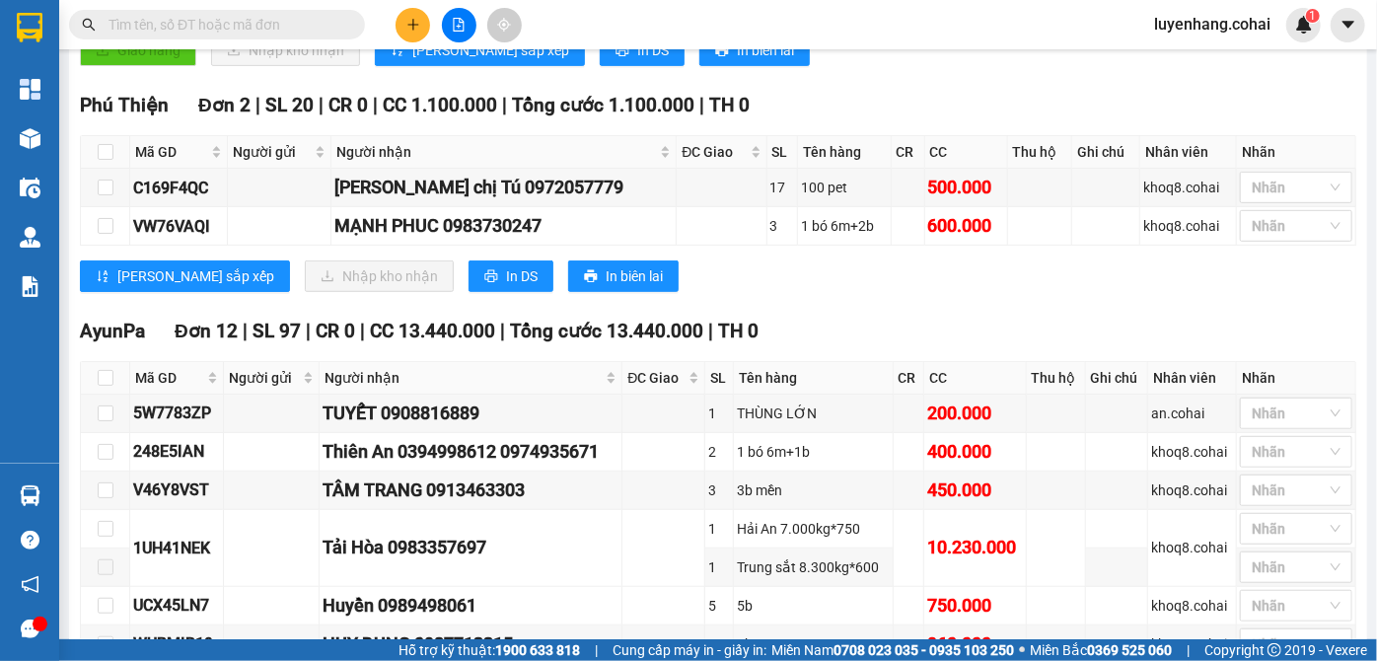
click at [960, 307] on div "Phú Thiện Đơn 2 | SL 20 | CR 0 | CC 1.100.000 | Tổng cước 1.100.000 | TH 0 Mã G…" at bounding box center [718, 199] width 1277 height 216
click at [944, 307] on div "Phú Thiện Đơn 2 | SL 20 | CR 0 | CC 1.100.000 | Tổng cước 1.100.000 | TH 0 Mã G…" at bounding box center [718, 199] width 1277 height 216
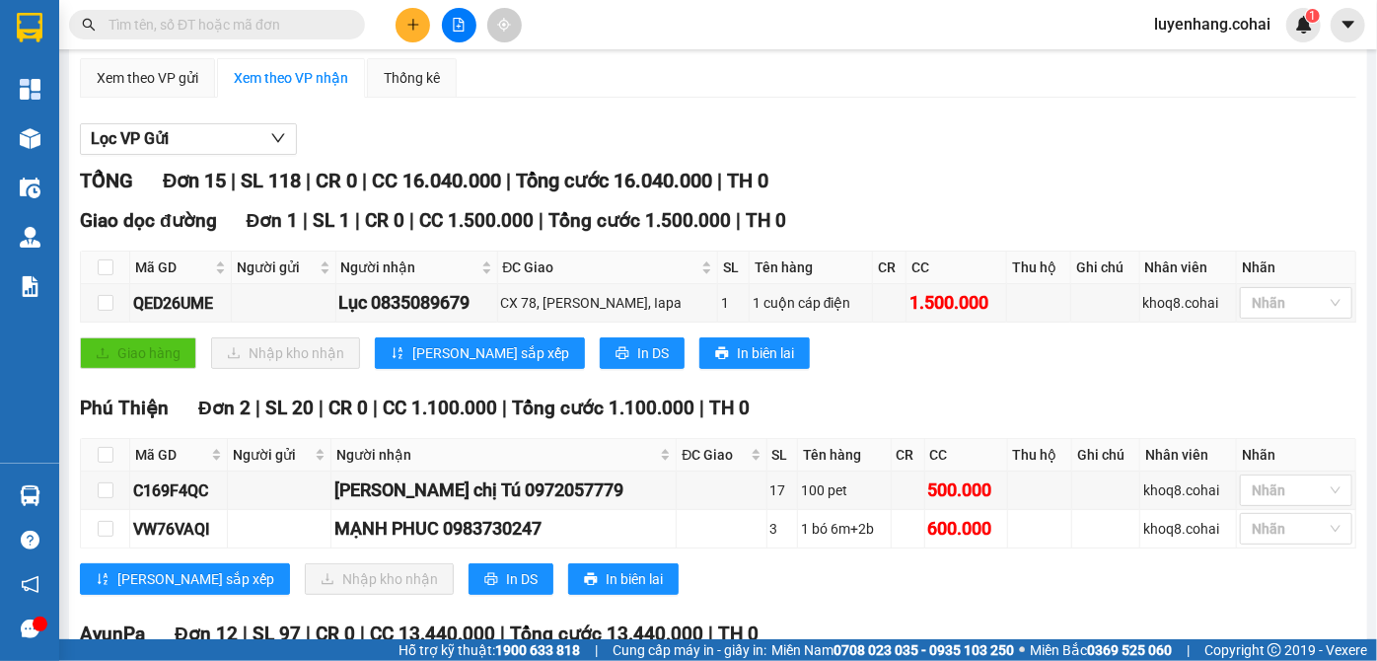
scroll to position [0, 0]
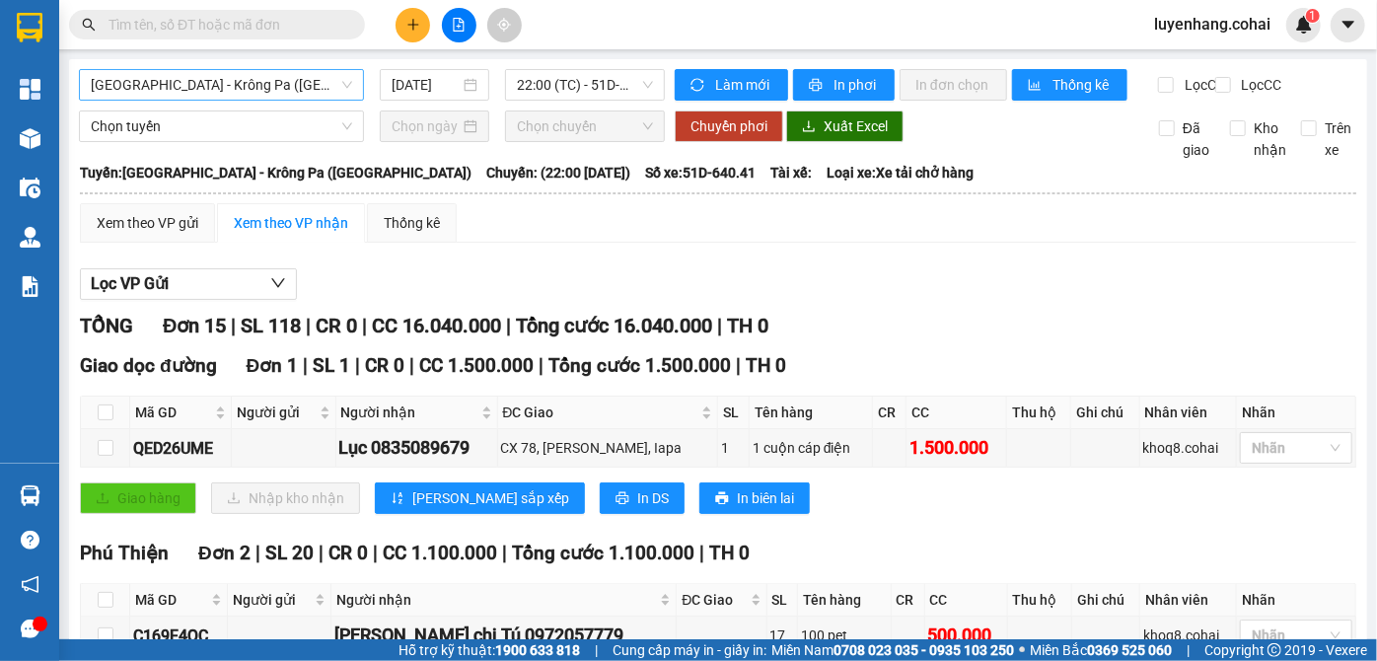
click at [277, 90] on span "[GEOGRAPHIC_DATA] - Krông Pa ([GEOGRAPHIC_DATA])" at bounding box center [221, 85] width 261 height 30
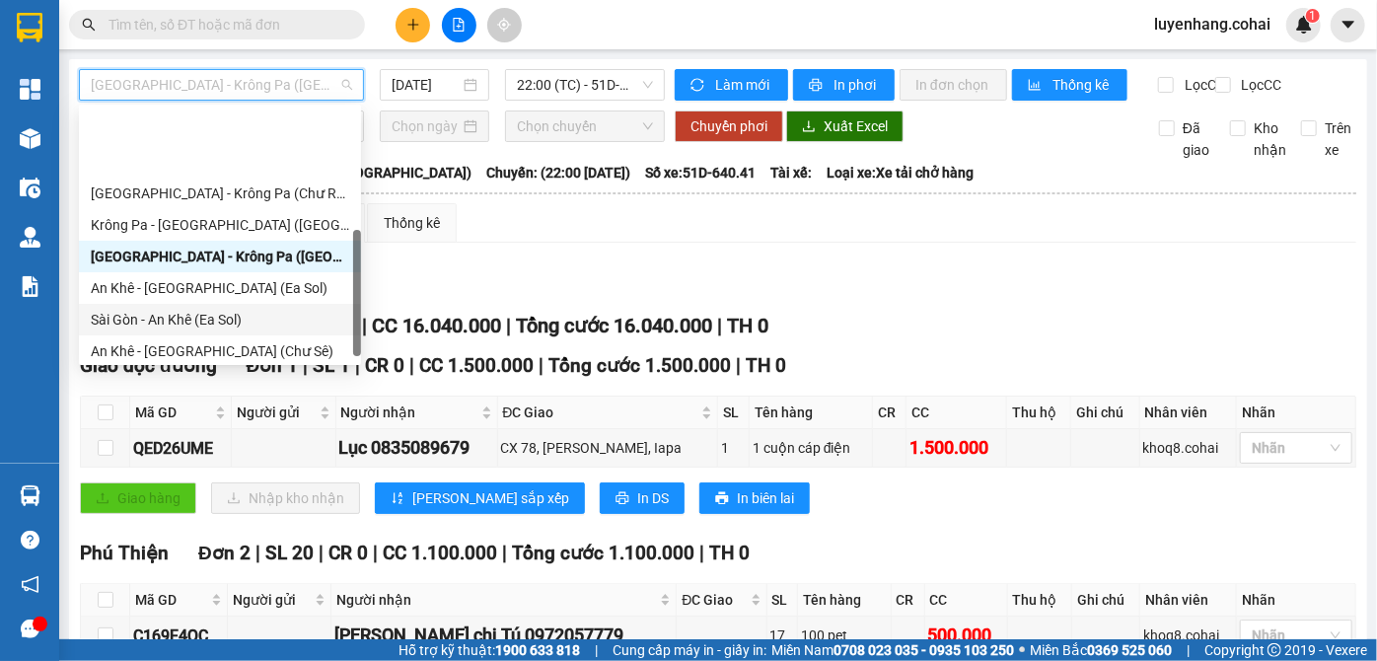
scroll to position [273, 0]
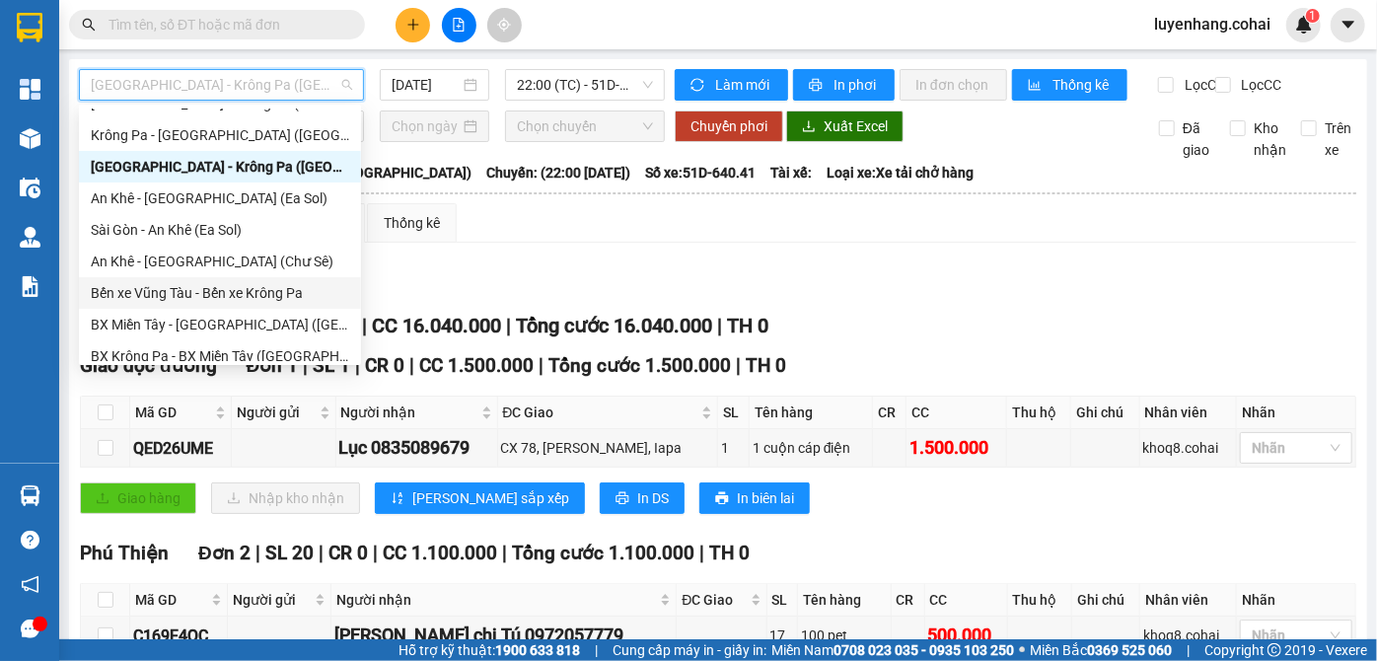
click at [246, 299] on div "Bến xe Vũng Tàu - Bến xe Krông Pa" at bounding box center [220, 293] width 259 height 22
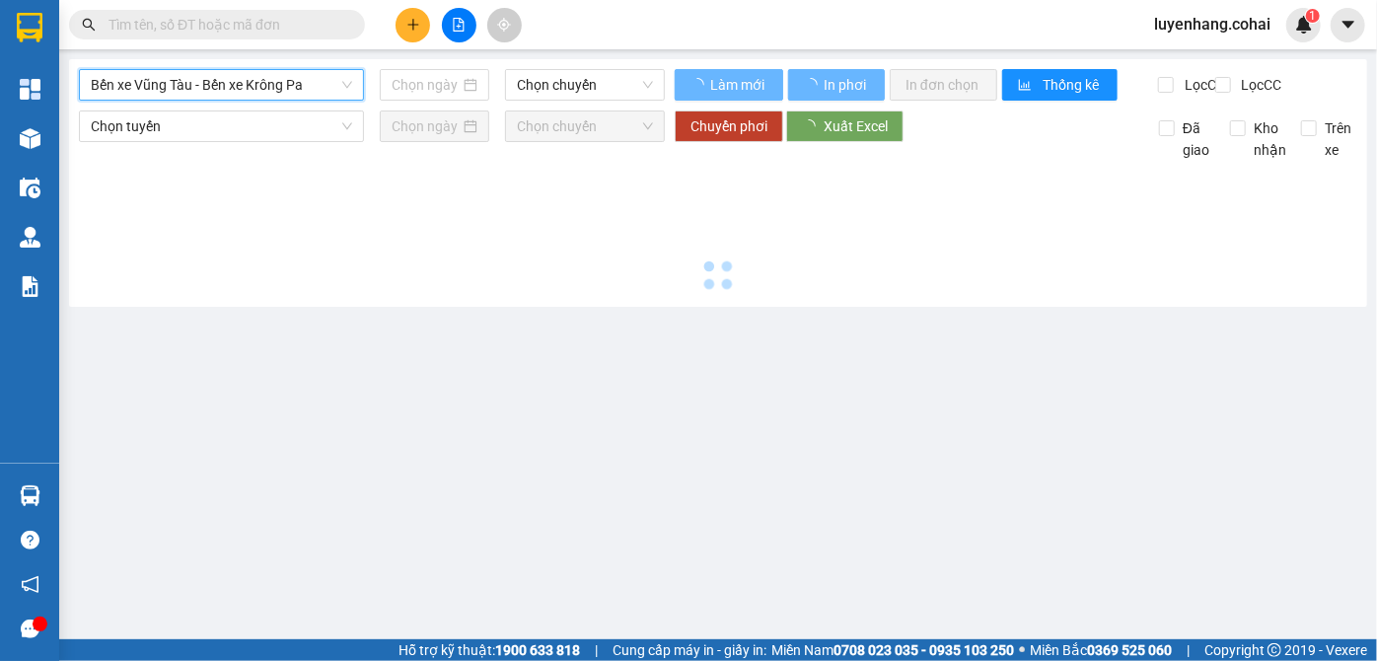
type input "[DATE]"
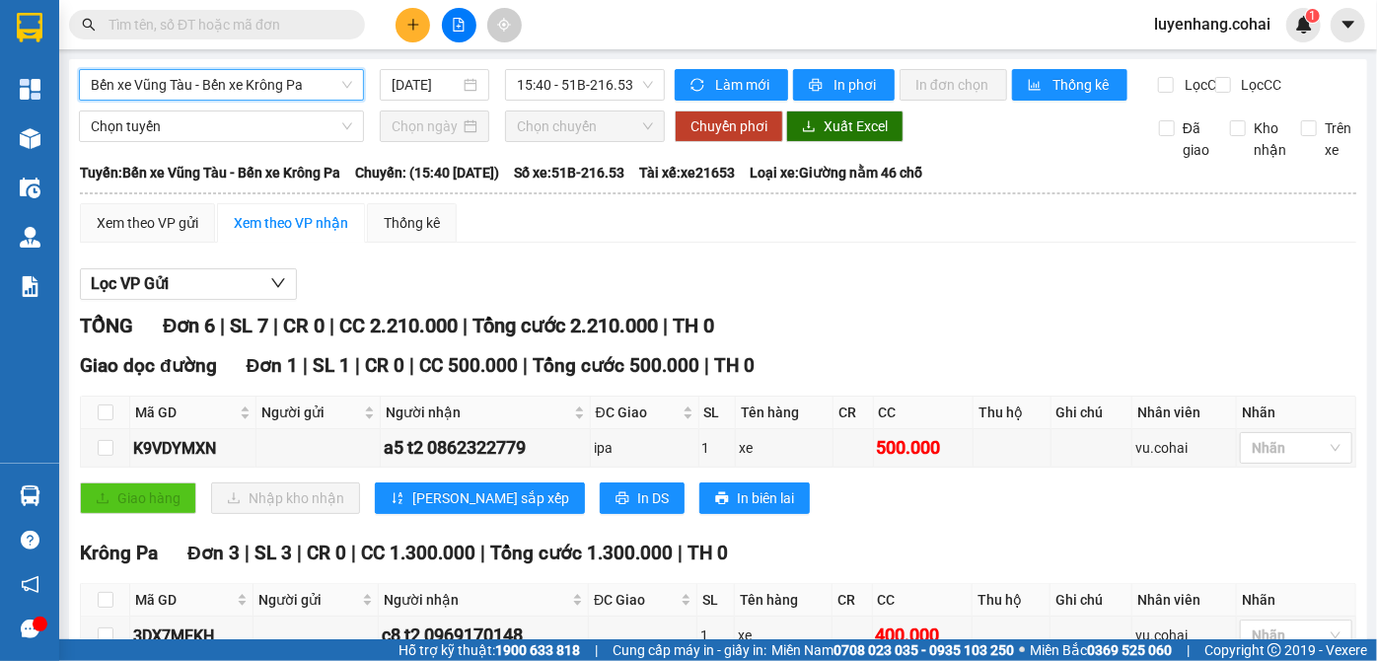
click at [239, 93] on span "Bến xe Vũng Tàu - Bến xe Krông Pa" at bounding box center [221, 85] width 261 height 30
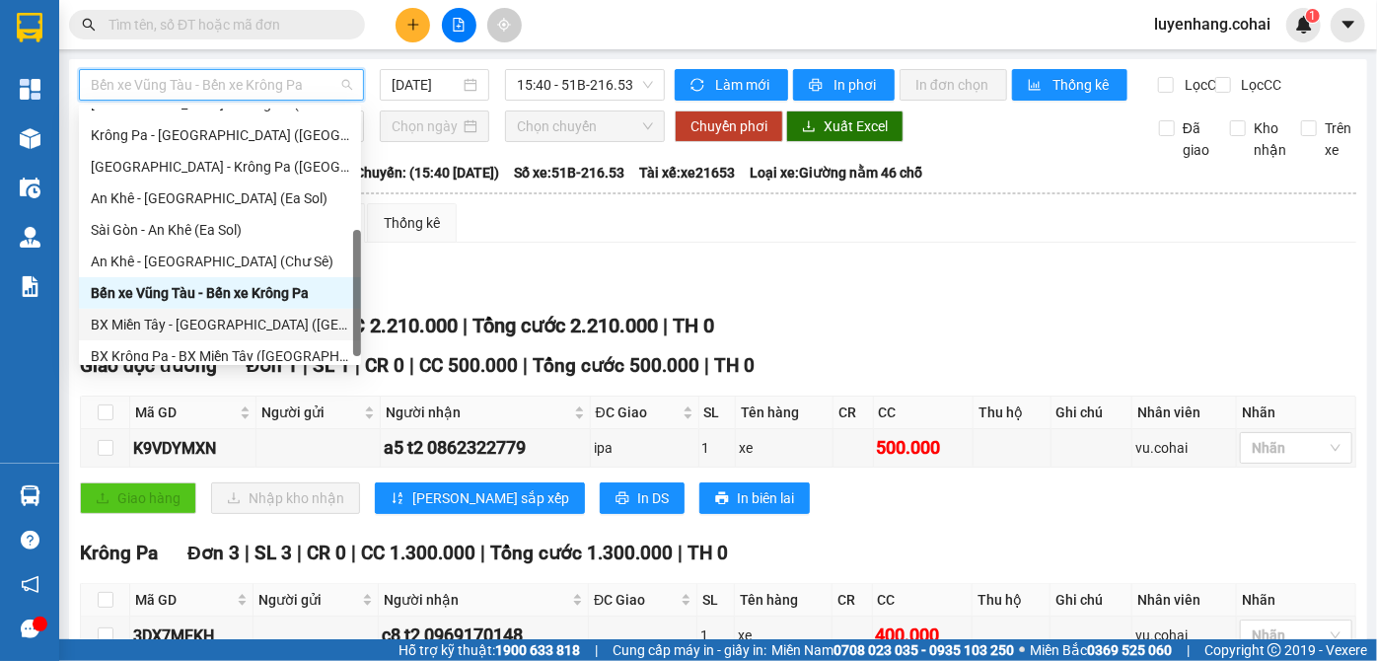
click at [219, 329] on div "BX Miền Tây - [GEOGRAPHIC_DATA] ([GEOGRAPHIC_DATA] - [GEOGRAPHIC_DATA])" at bounding box center [220, 325] width 259 height 22
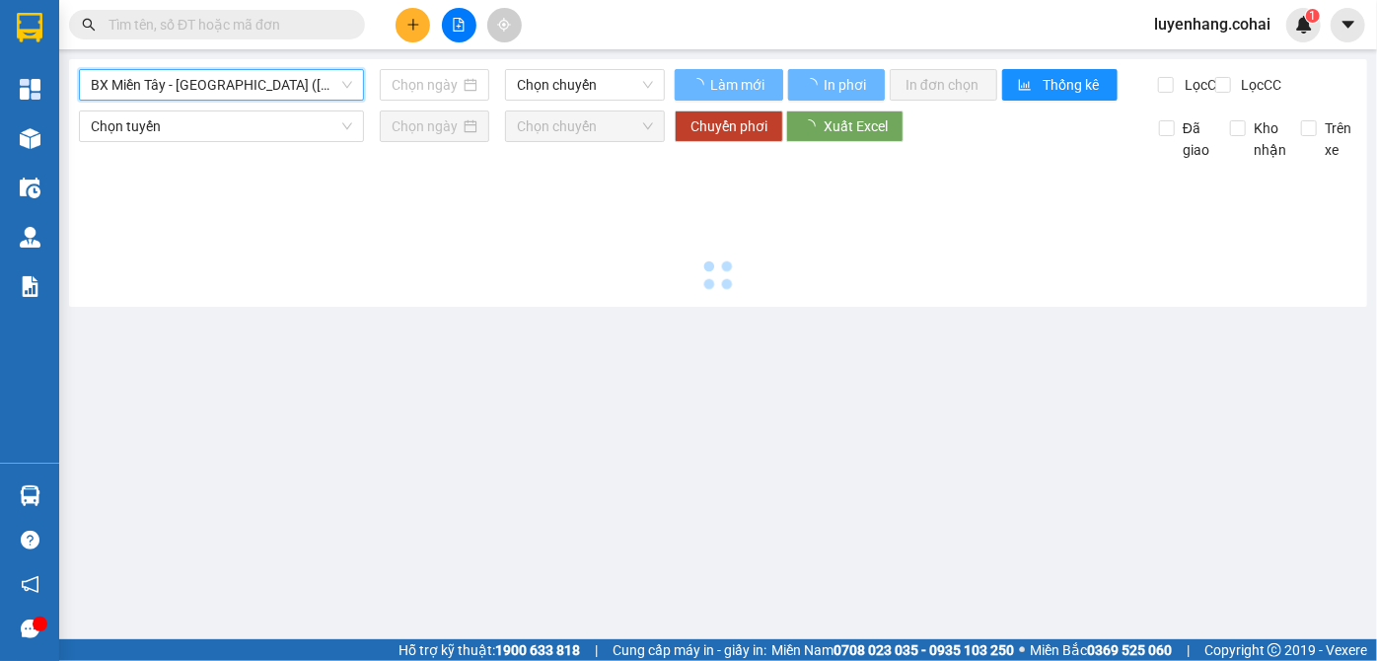
type input "[DATE]"
